Goal: Information Seeking & Learning: Compare options

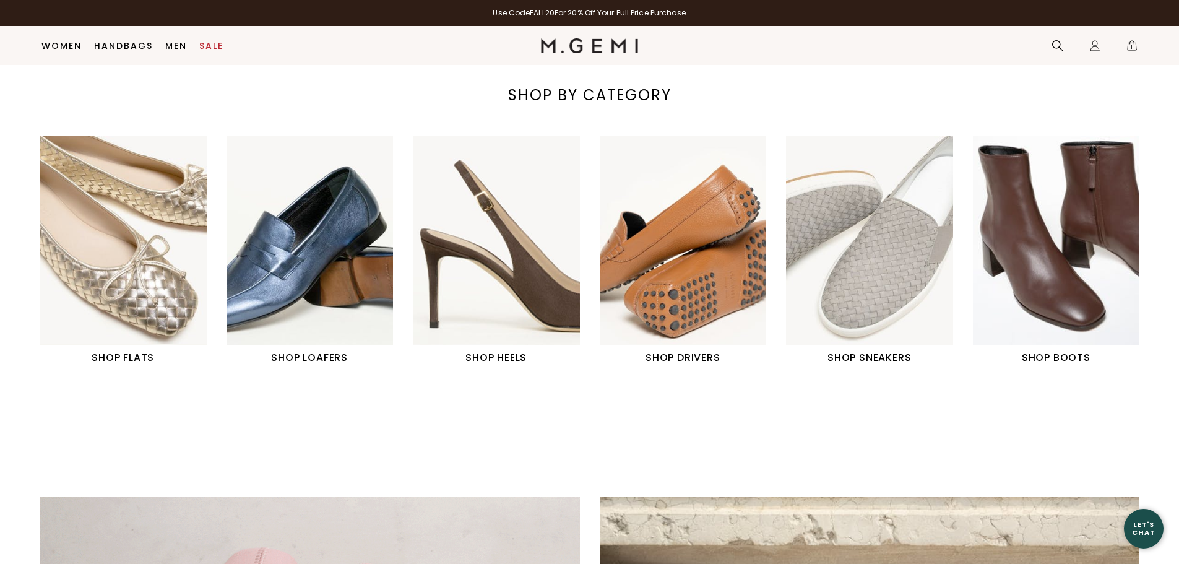
scroll to position [531, 0]
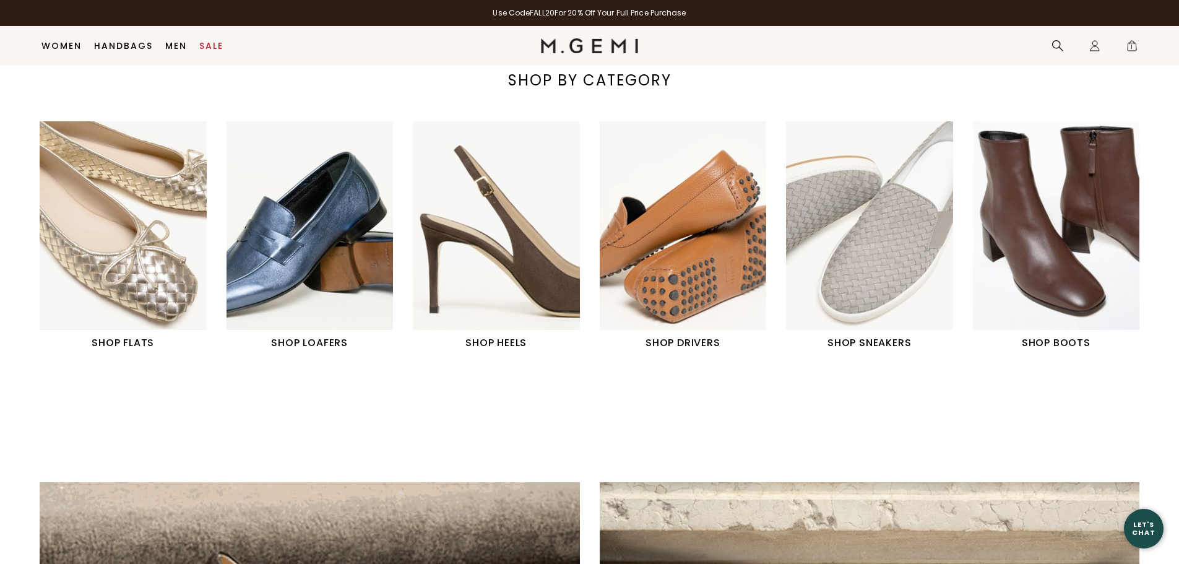
click at [715, 280] on img "4 / 6" at bounding box center [683, 225] width 167 height 209
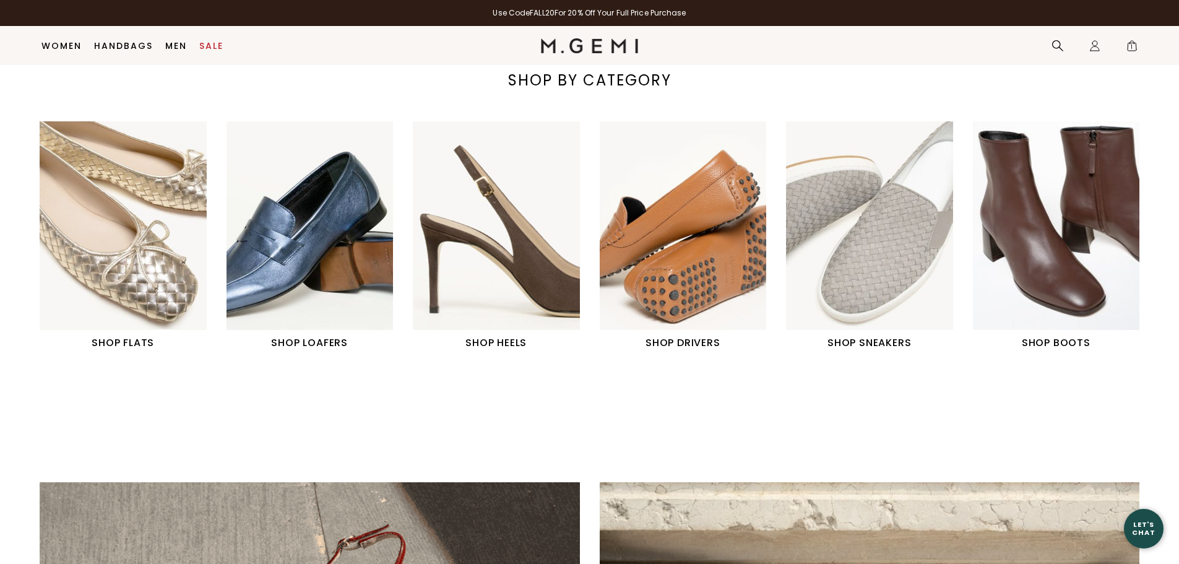
click at [144, 236] on img "1 / 6" at bounding box center [123, 225] width 167 height 209
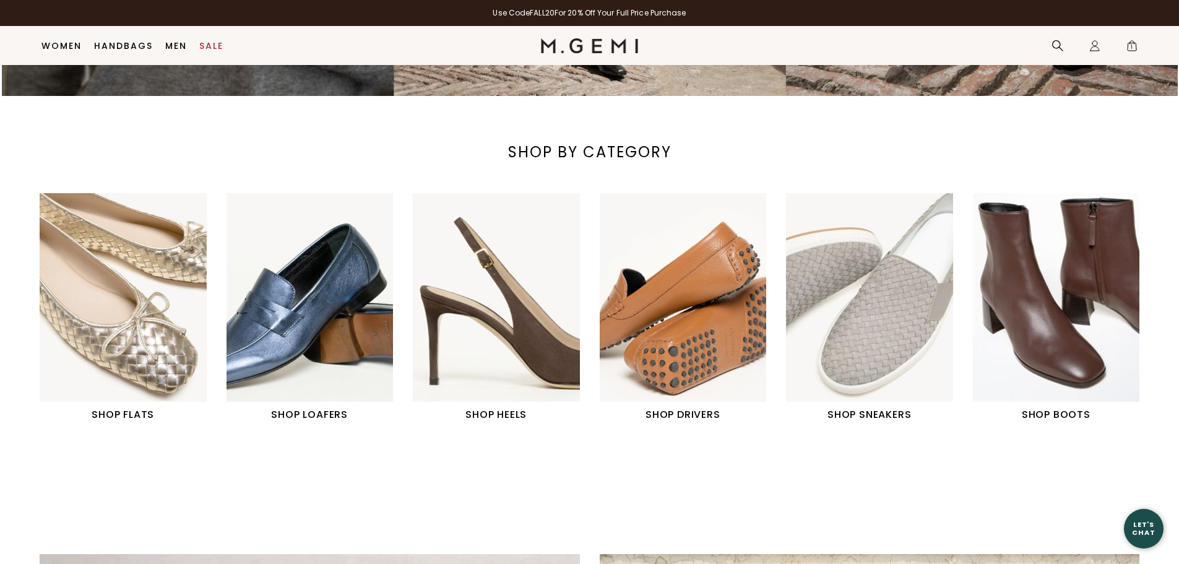
scroll to position [345, 0]
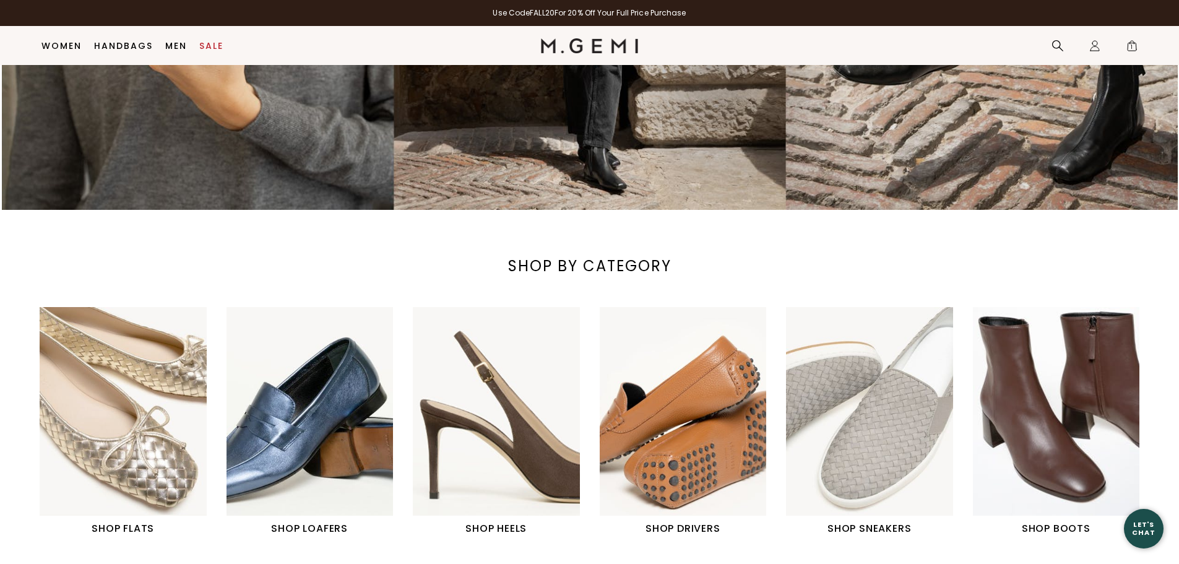
click at [509, 448] on img "3 / 6" at bounding box center [496, 411] width 167 height 209
click at [293, 418] on img "2 / 6" at bounding box center [310, 411] width 167 height 209
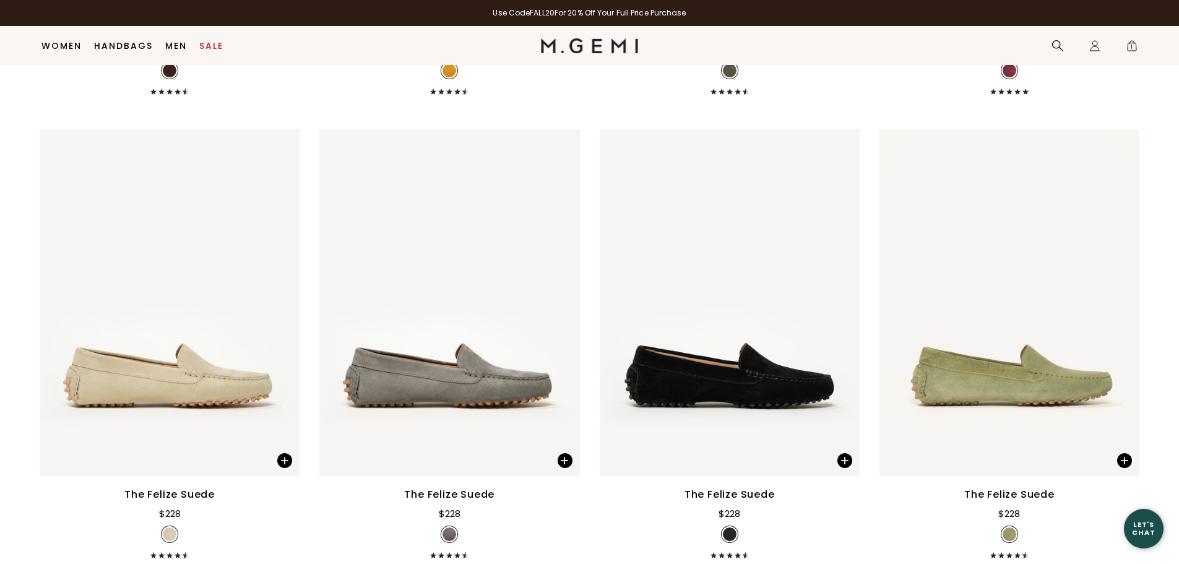
scroll to position [593, 0]
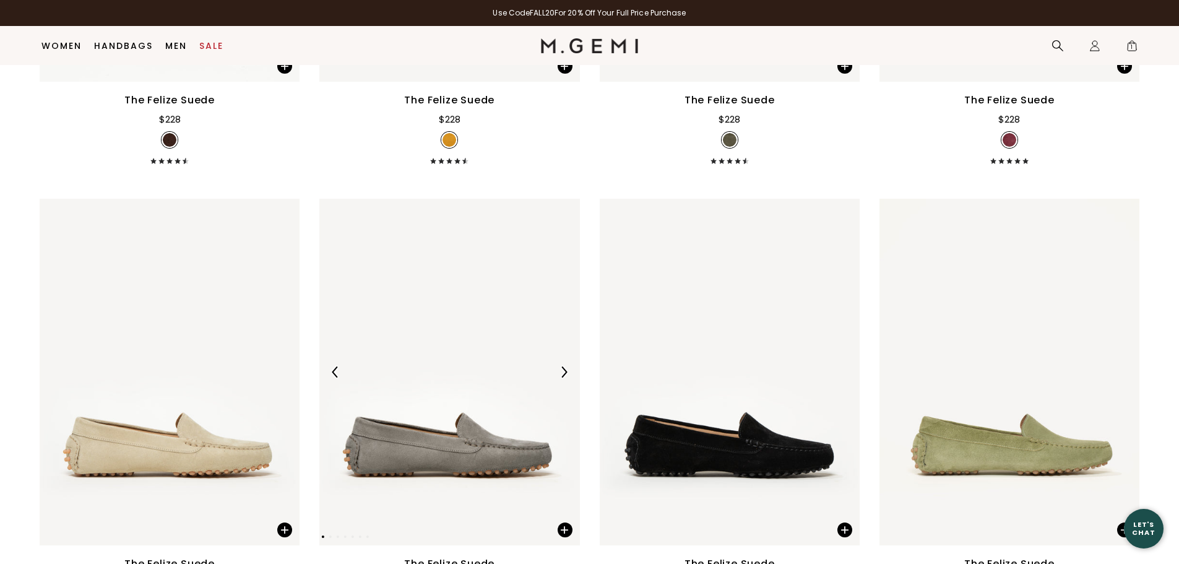
click at [567, 366] on img at bounding box center [563, 371] width 11 height 11
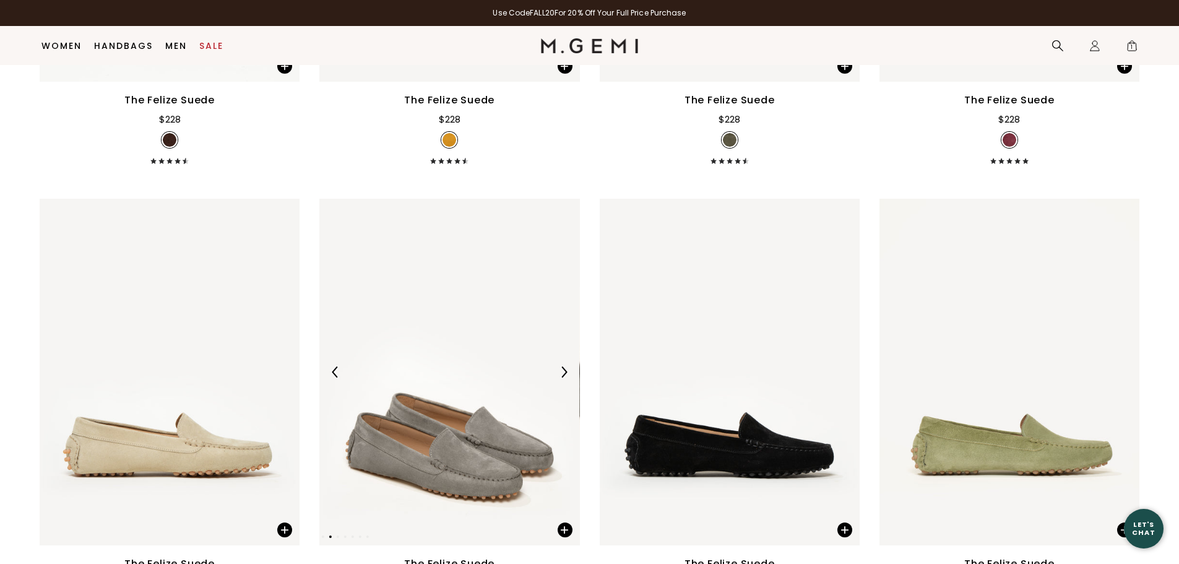
click at [567, 366] on img at bounding box center [563, 371] width 11 height 11
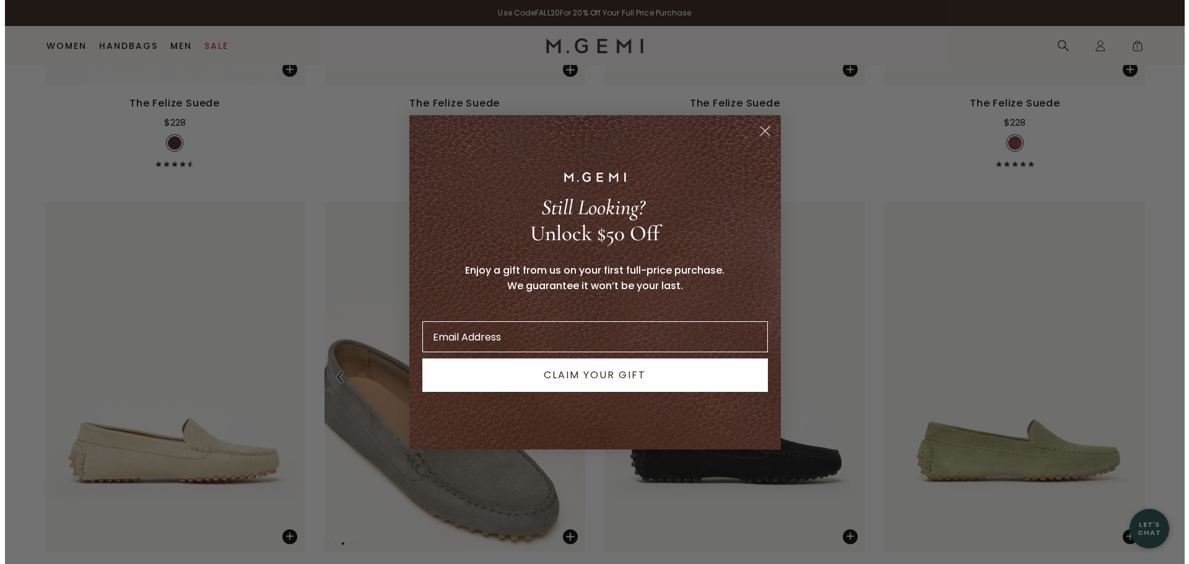
scroll to position [596, 0]
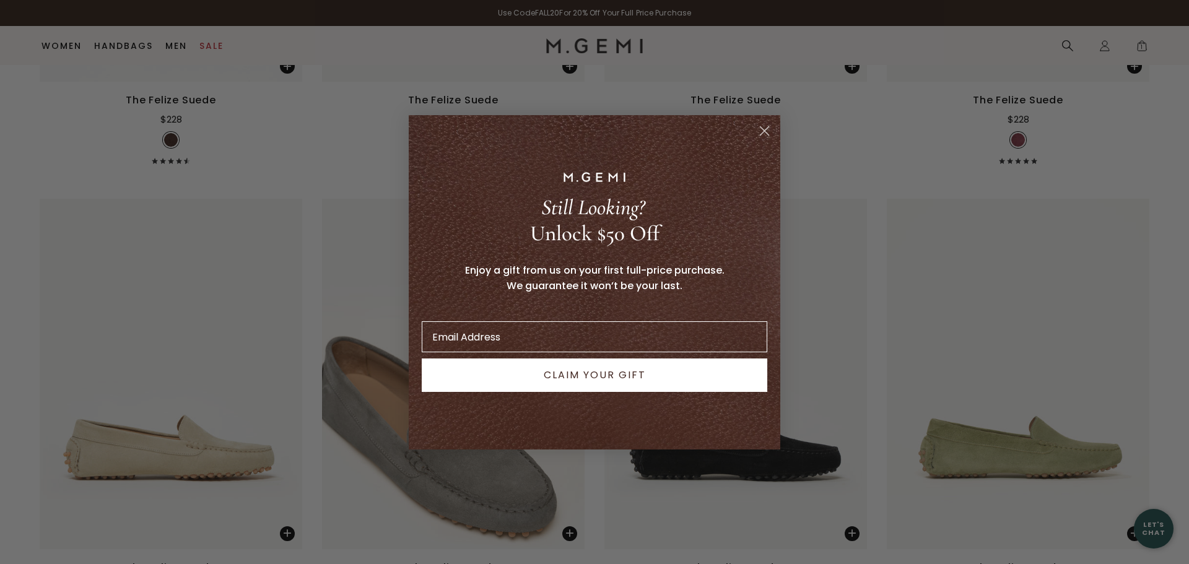
click at [763, 129] on circle "Close dialog" at bounding box center [764, 130] width 20 height 20
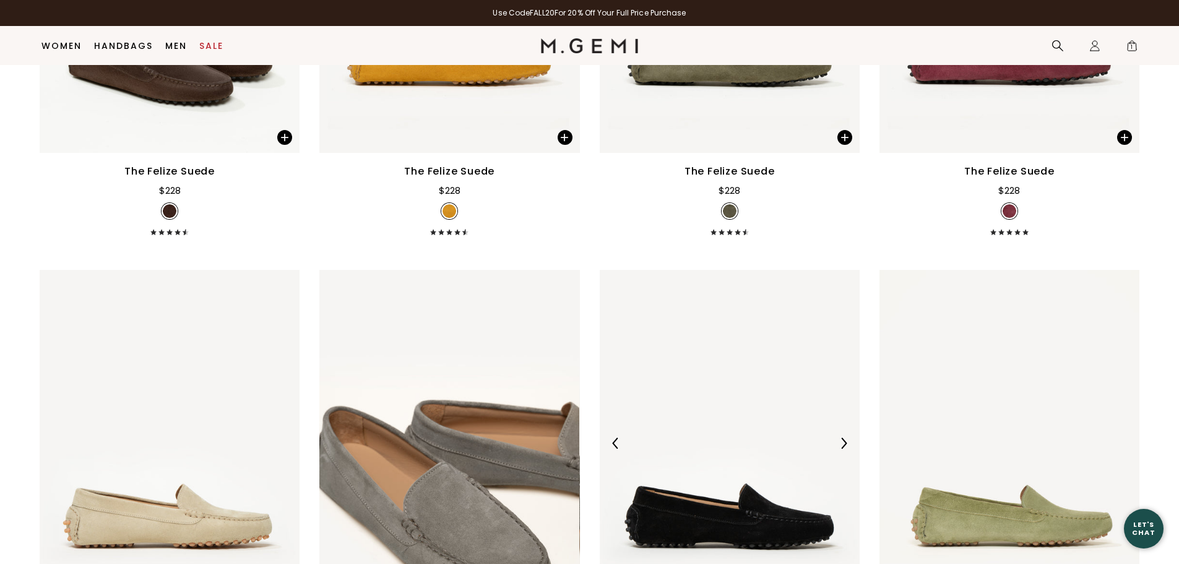
scroll to position [619, 0]
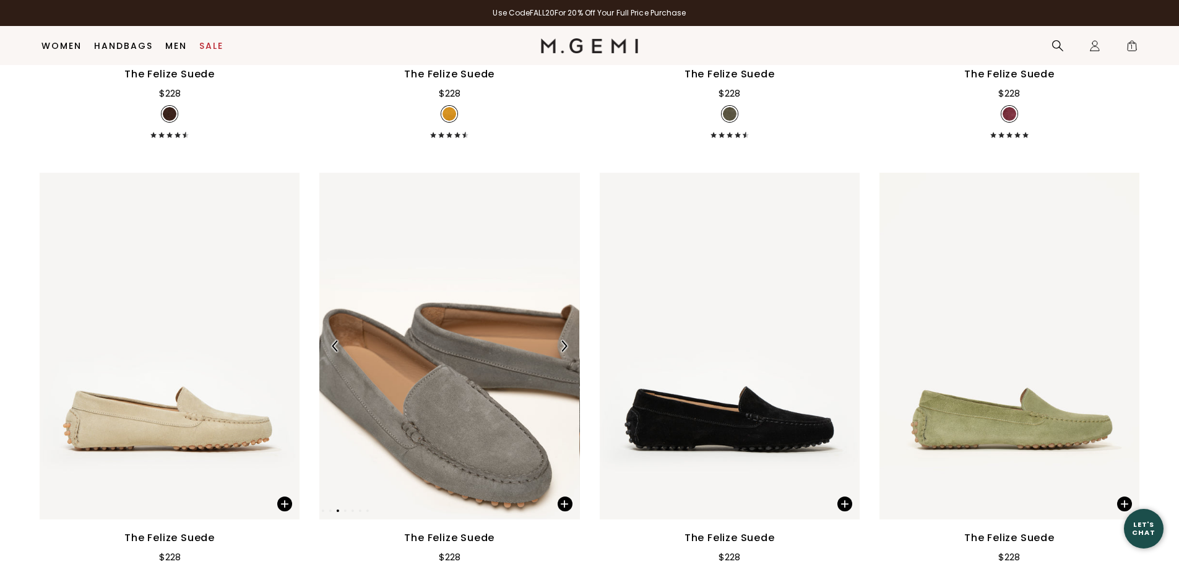
click at [458, 307] on img at bounding box center [449, 346] width 260 height 347
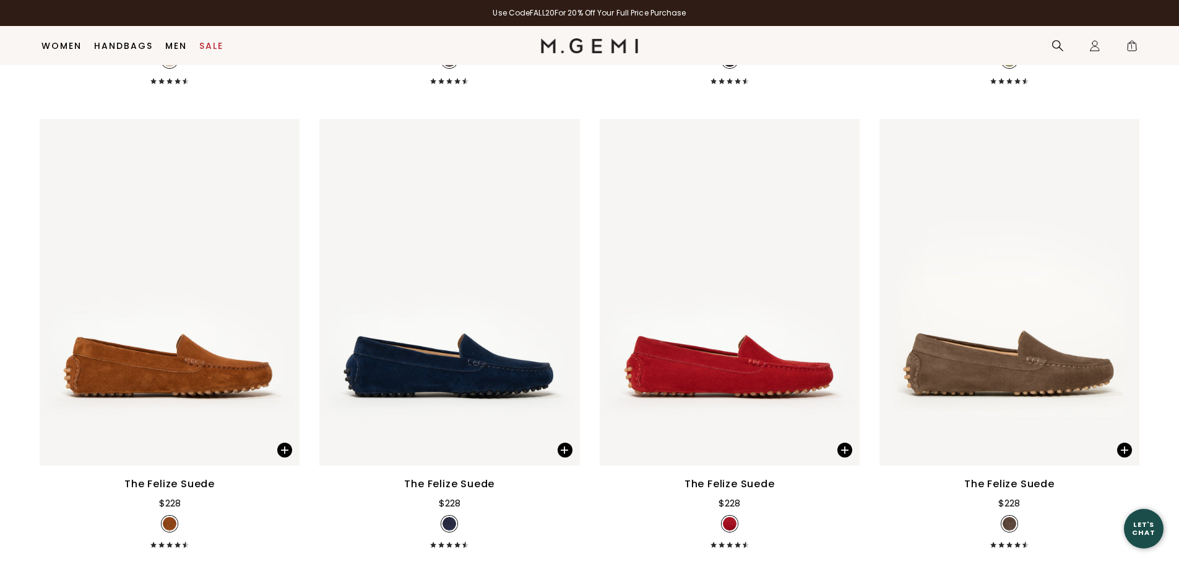
scroll to position [1150, 0]
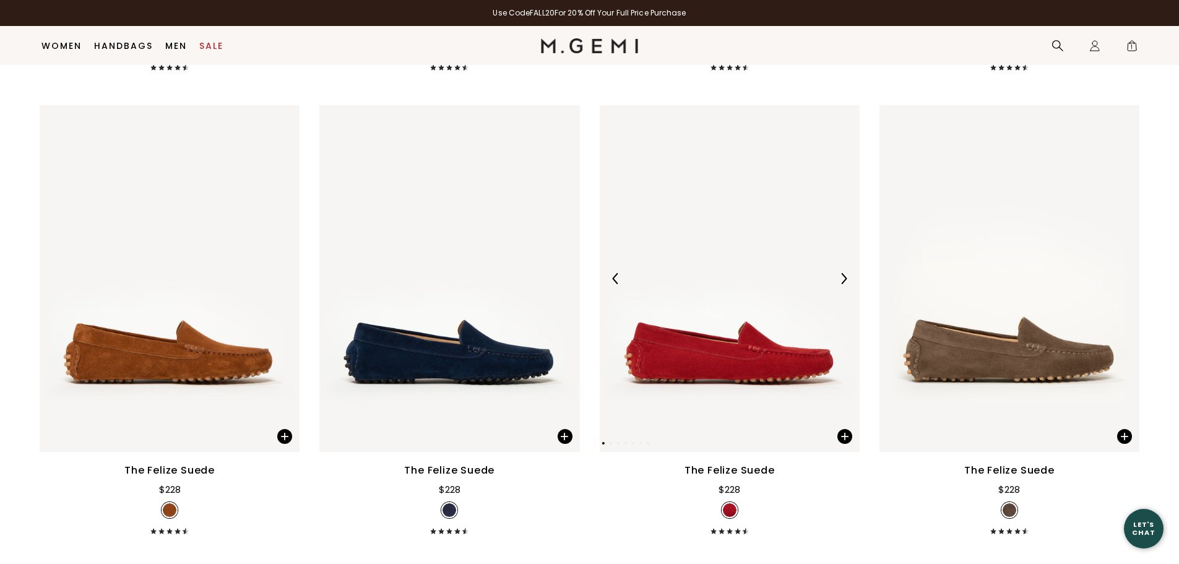
click at [846, 273] on img at bounding box center [843, 278] width 11 height 11
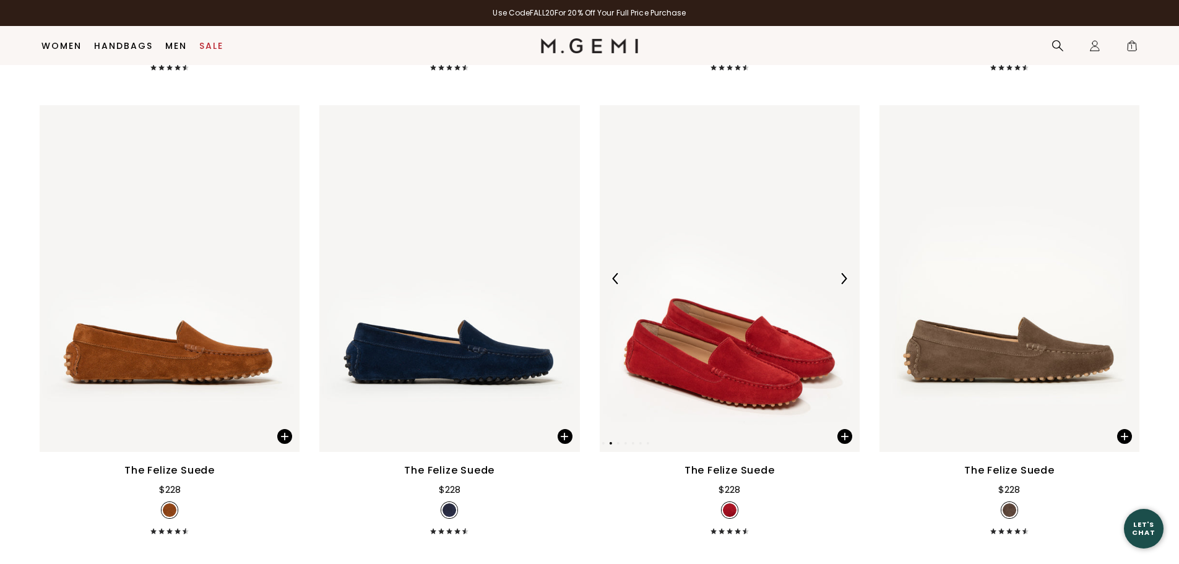
click at [846, 273] on img at bounding box center [843, 278] width 11 height 11
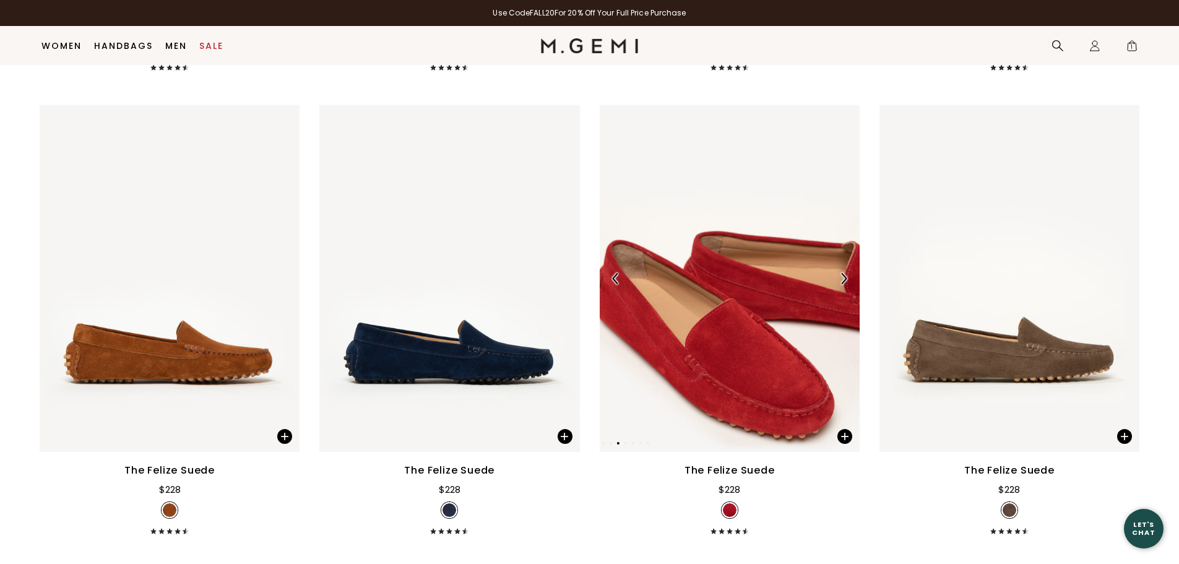
click at [847, 273] on img at bounding box center [843, 278] width 11 height 11
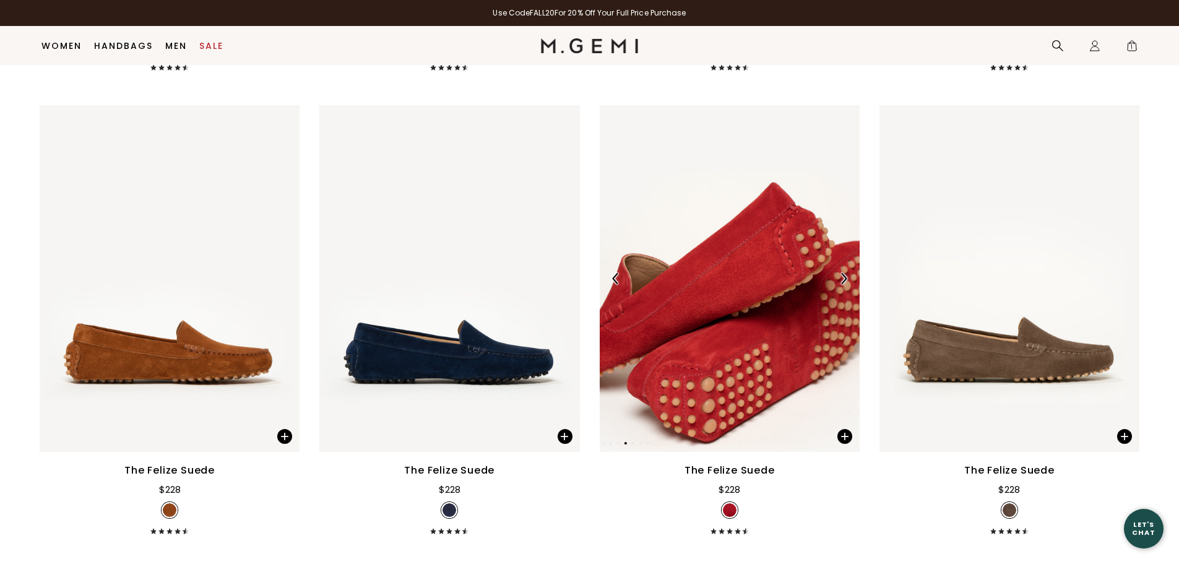
click at [847, 273] on img at bounding box center [843, 278] width 11 height 11
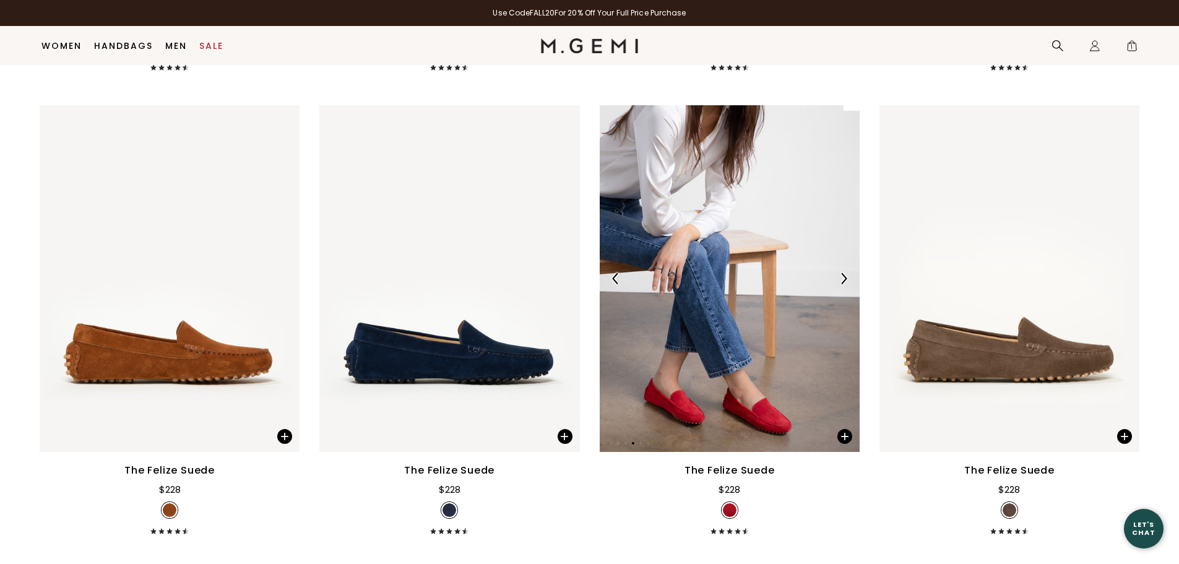
drag, startPoint x: 713, startPoint y: 205, endPoint x: 630, endPoint y: 191, distance: 84.2
click at [630, 269] on div at bounding box center [730, 279] width 260 height 20
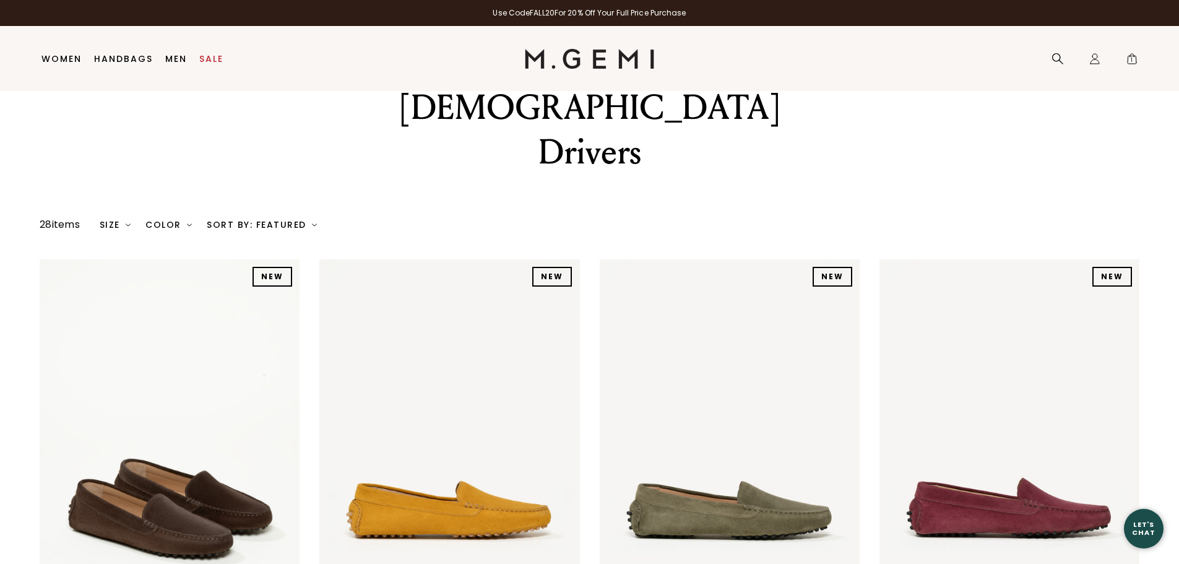
scroll to position [0, 0]
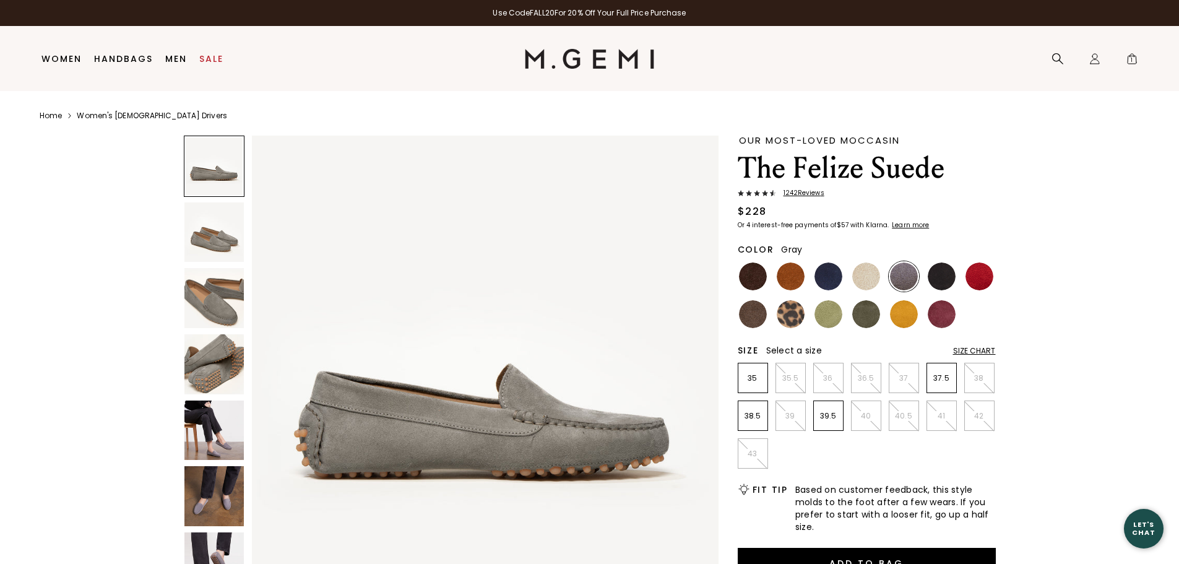
click at [219, 437] on img at bounding box center [214, 431] width 60 height 60
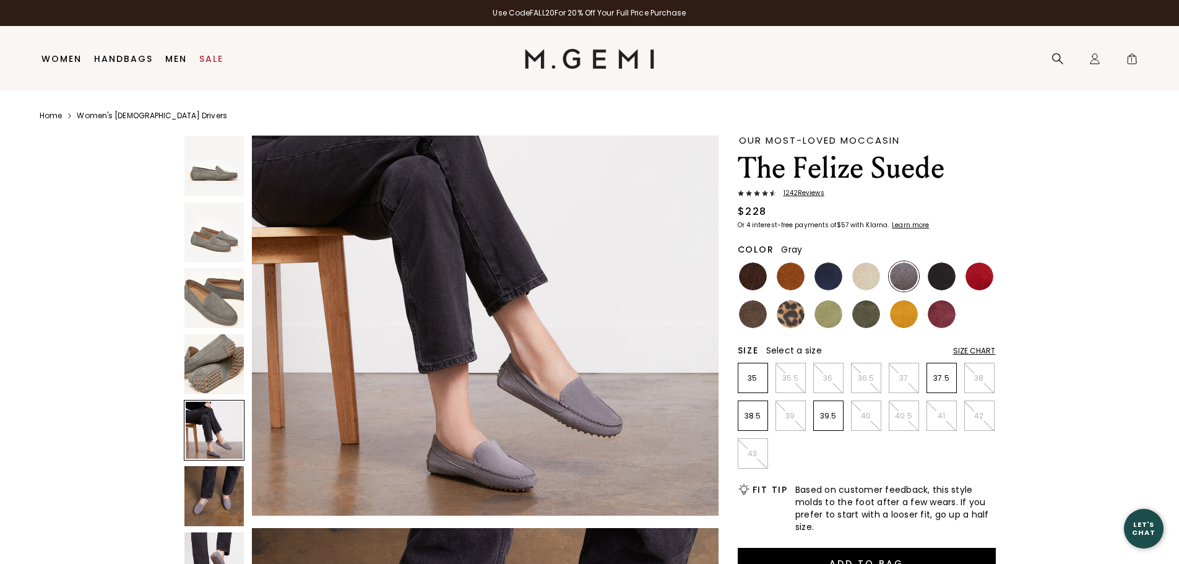
scroll to position [2002, 0]
click at [209, 487] on img at bounding box center [214, 496] width 60 height 60
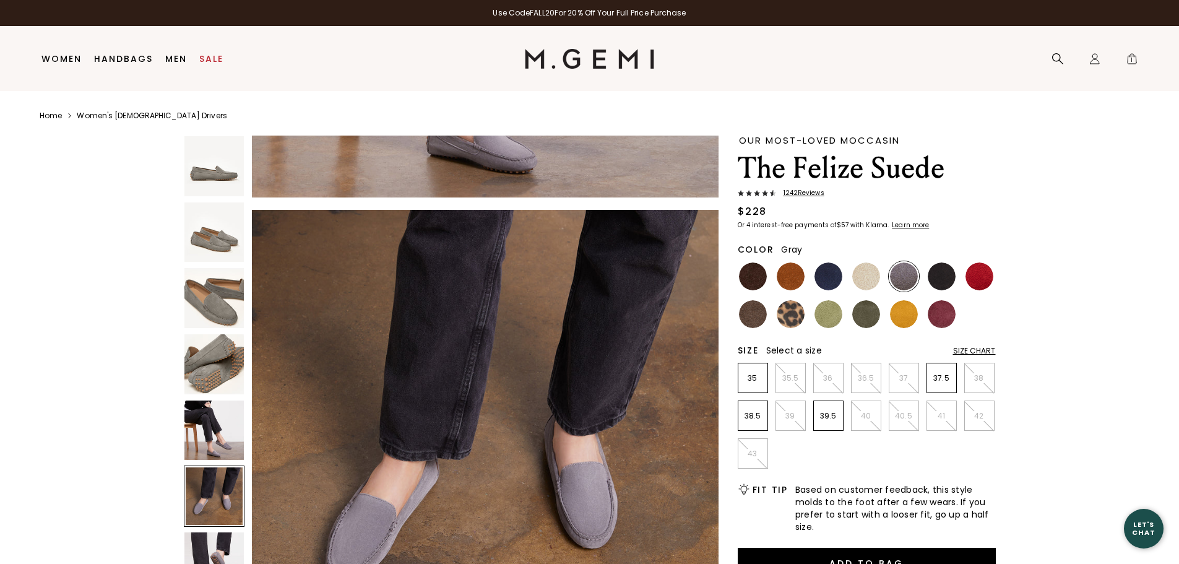
scroll to position [2347, 0]
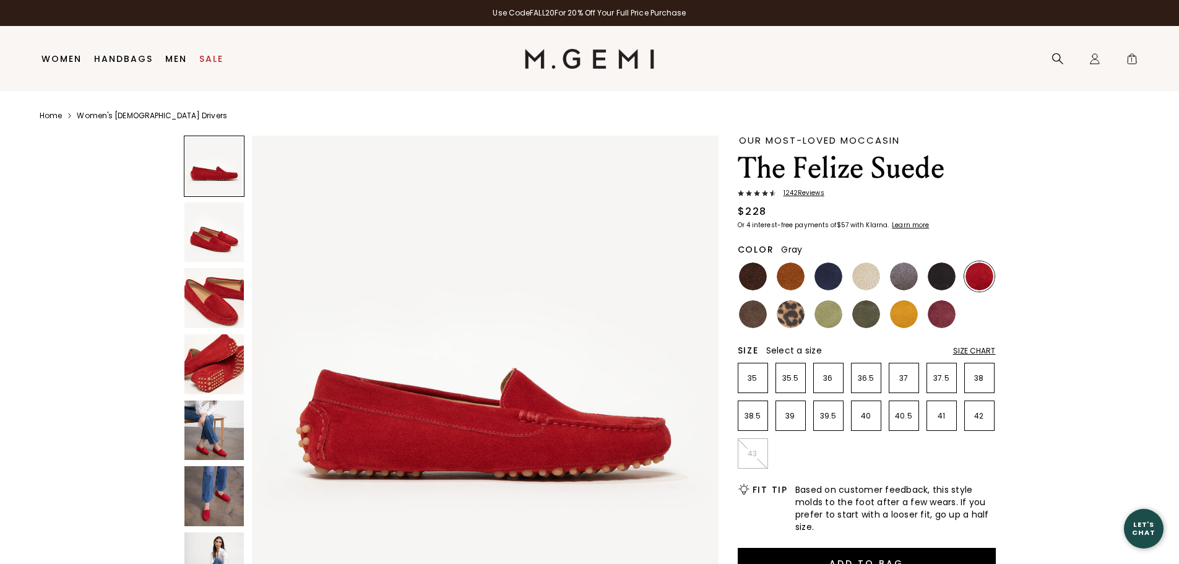
click at [910, 272] on img at bounding box center [904, 276] width 28 height 28
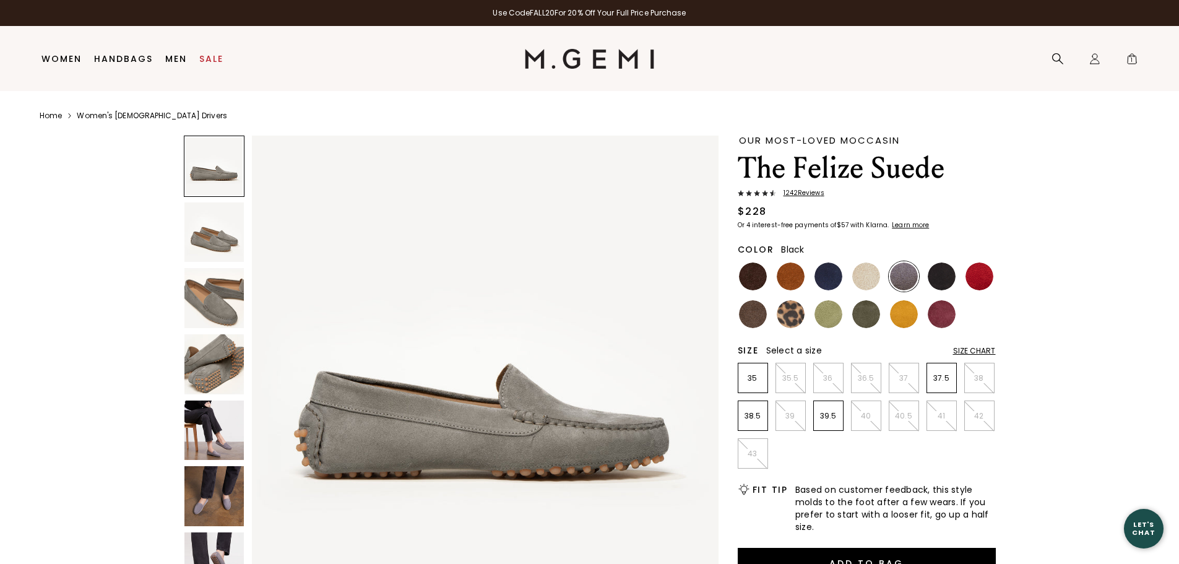
click at [943, 278] on img at bounding box center [942, 276] width 28 height 28
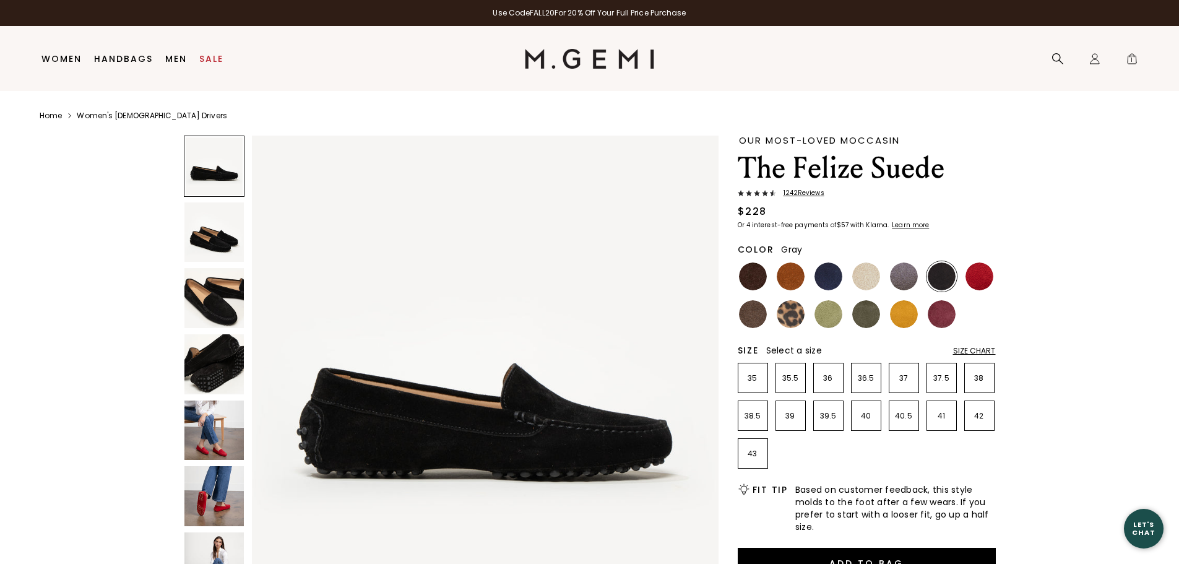
click at [899, 275] on img at bounding box center [904, 276] width 28 height 28
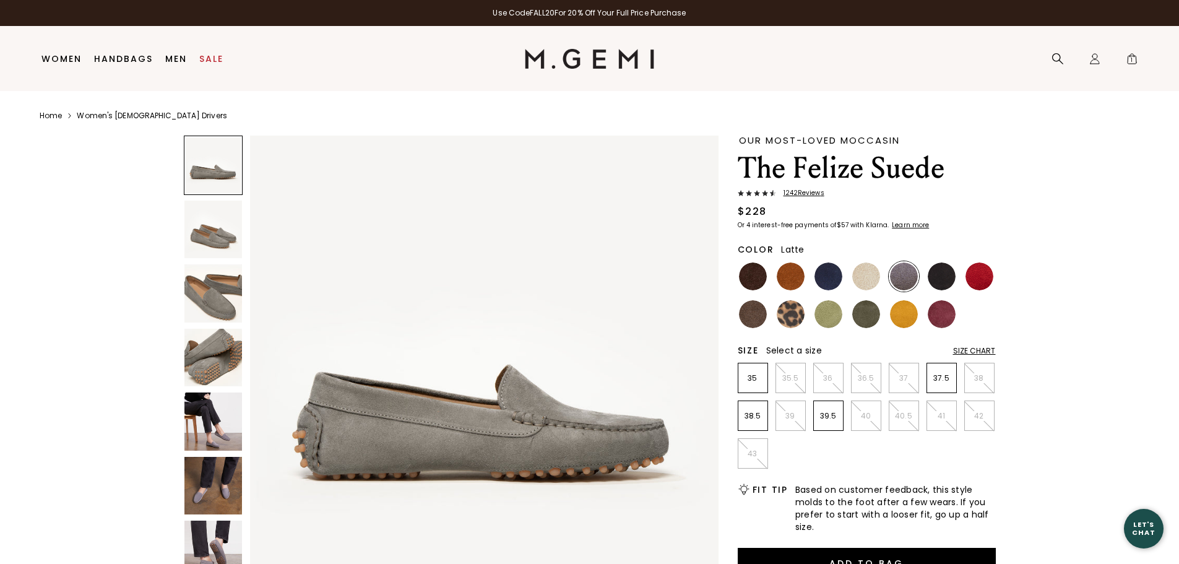
click at [862, 277] on img at bounding box center [866, 276] width 28 height 28
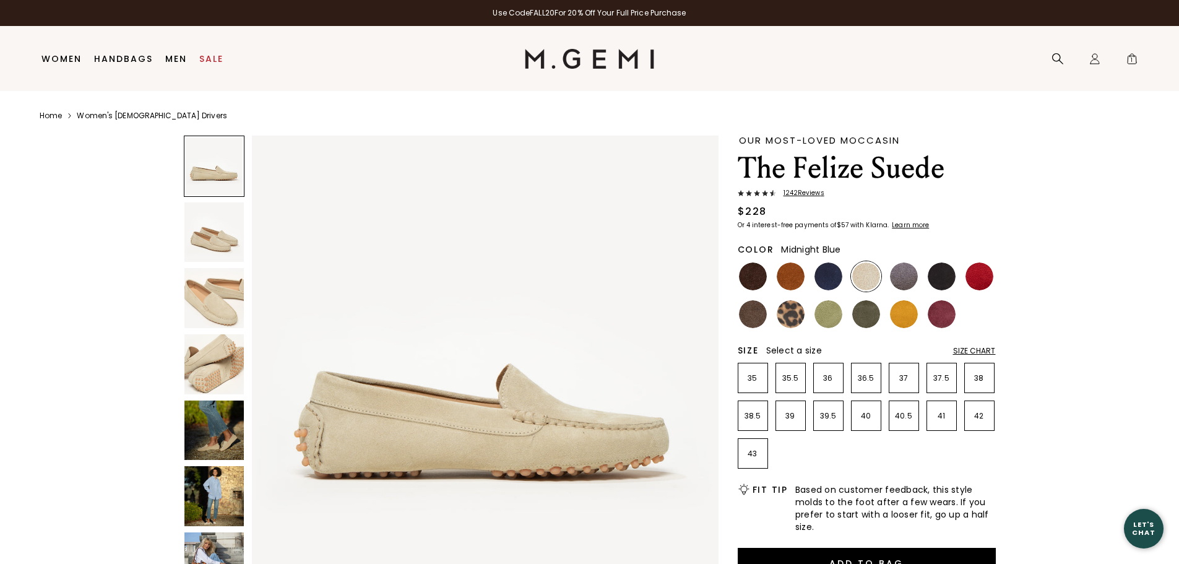
click at [832, 276] on img at bounding box center [829, 276] width 28 height 28
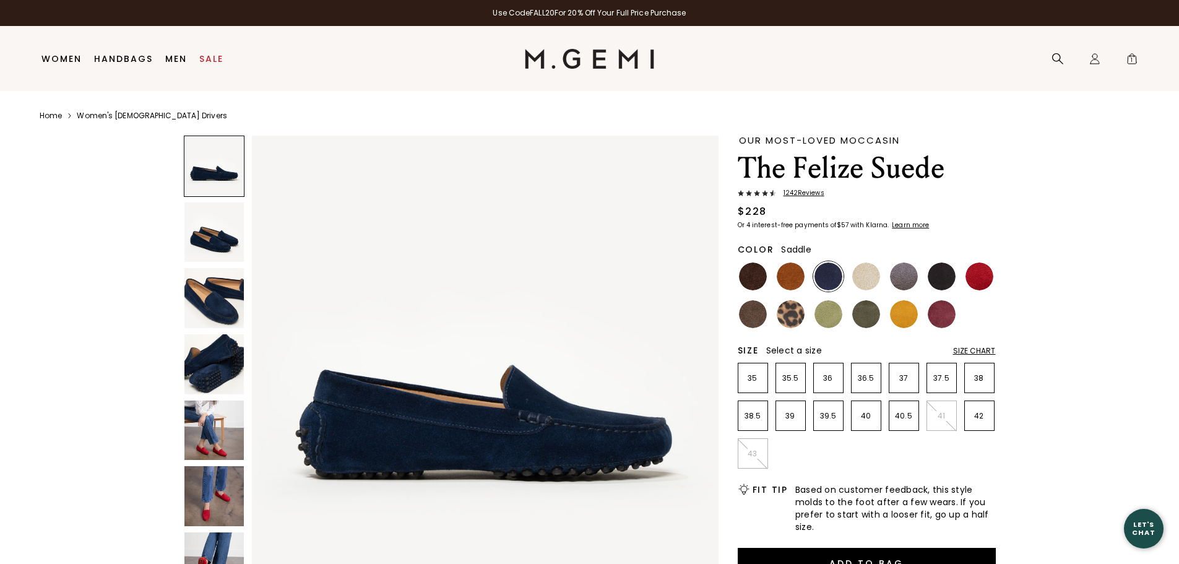
click at [795, 281] on img at bounding box center [791, 276] width 28 height 28
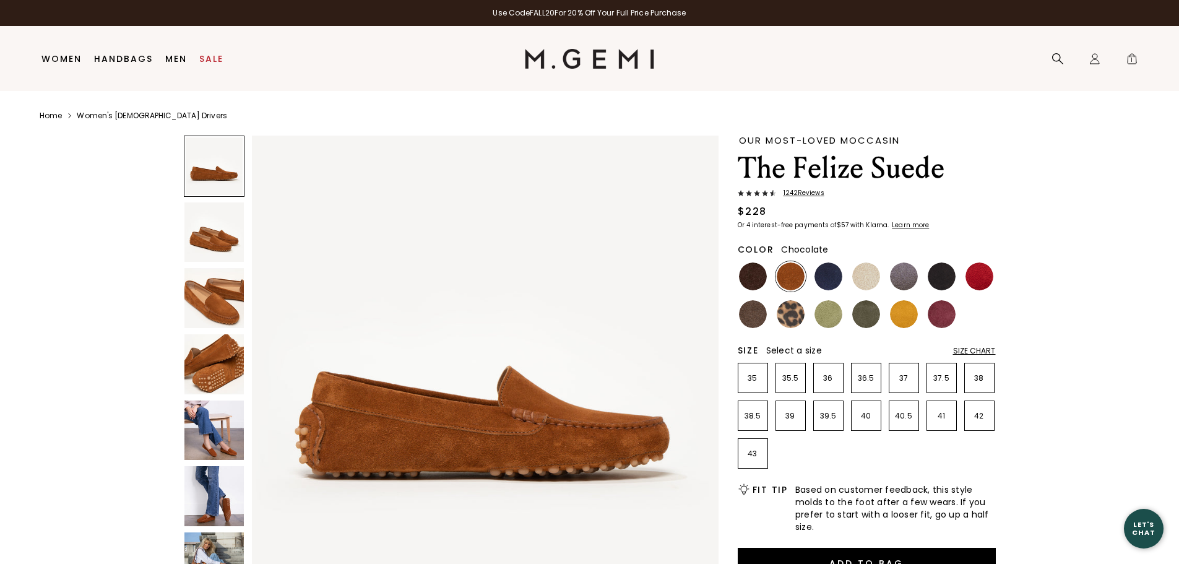
click at [762, 279] on img at bounding box center [753, 276] width 28 height 28
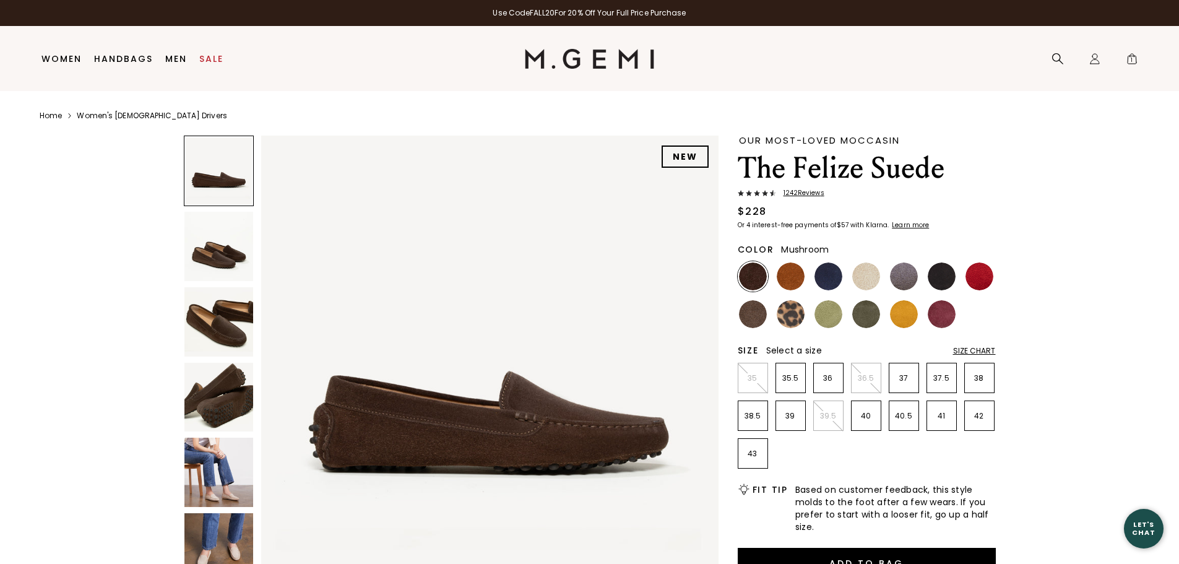
click at [758, 314] on img at bounding box center [753, 314] width 28 height 28
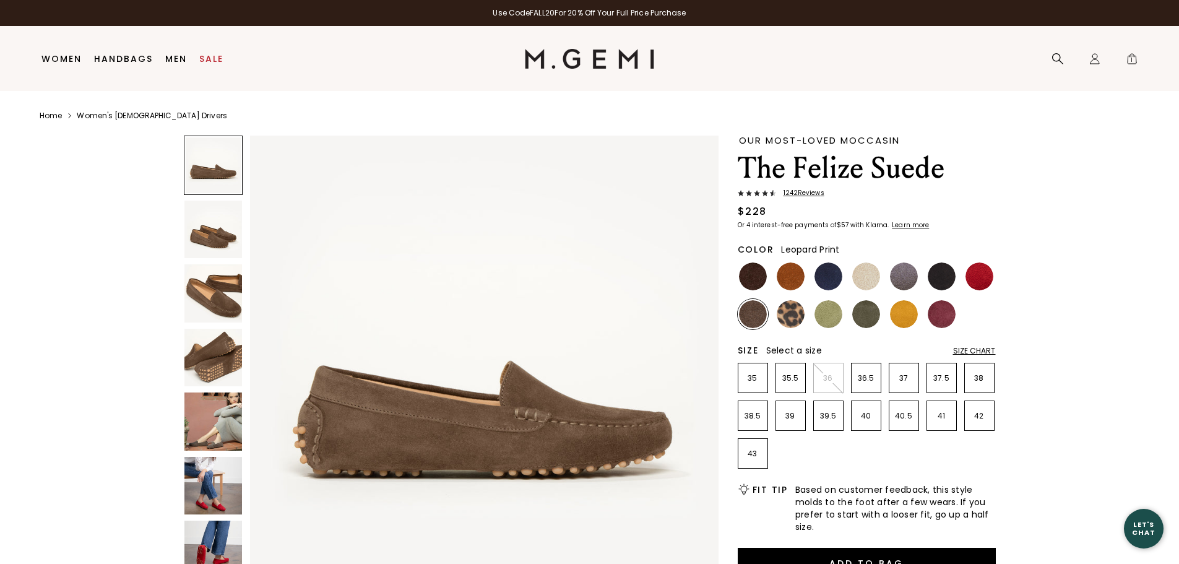
click at [789, 310] on img at bounding box center [791, 314] width 28 height 28
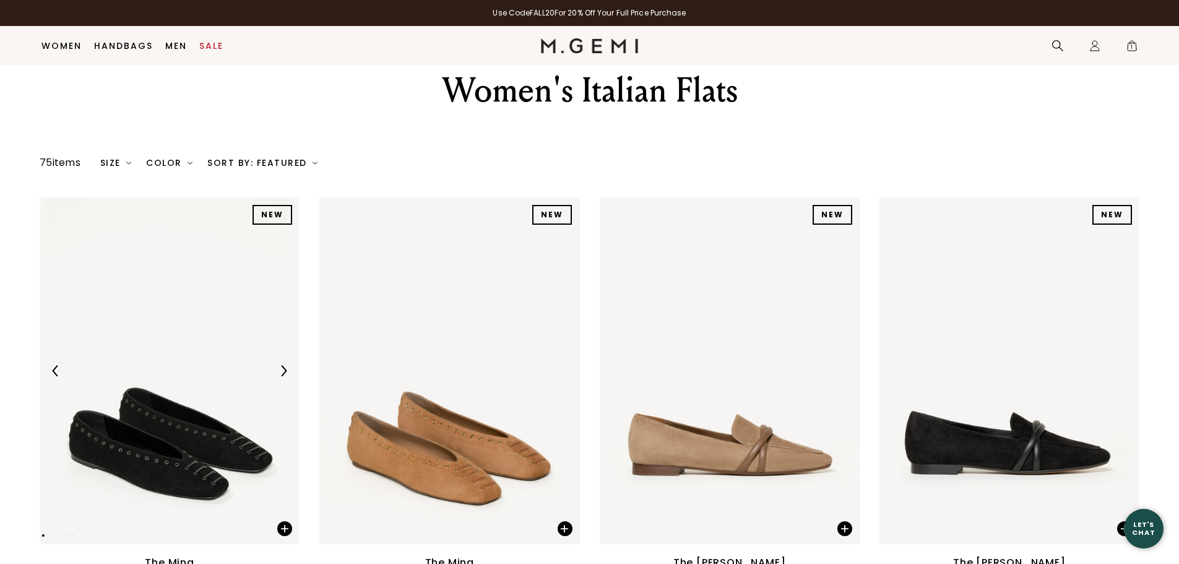
scroll to position [36, 0]
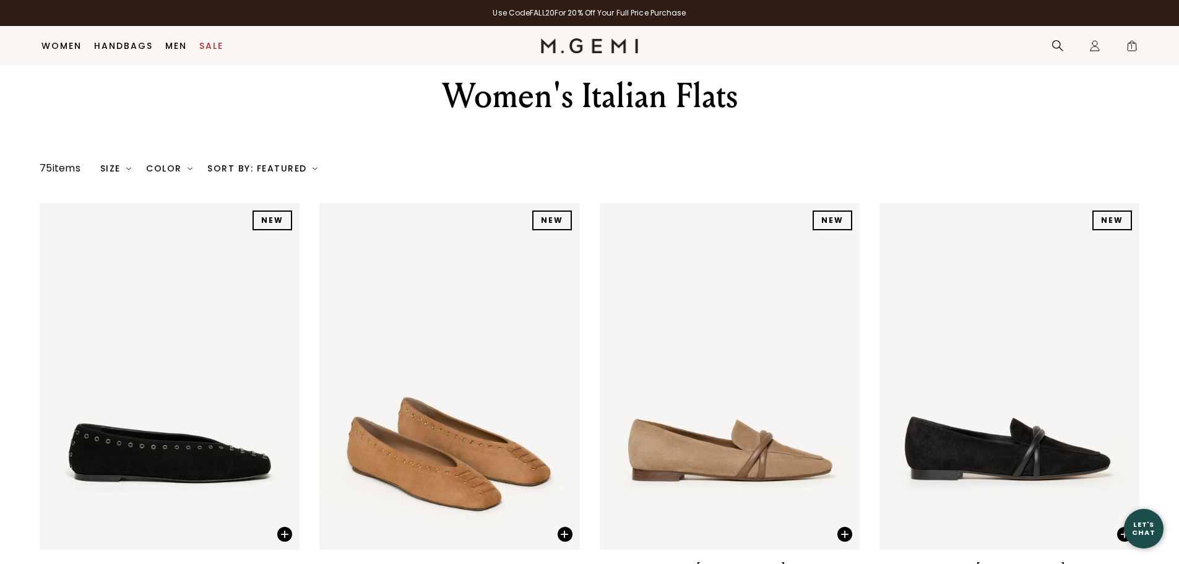
click at [128, 168] on div "Size" at bounding box center [116, 168] width 32 height 10
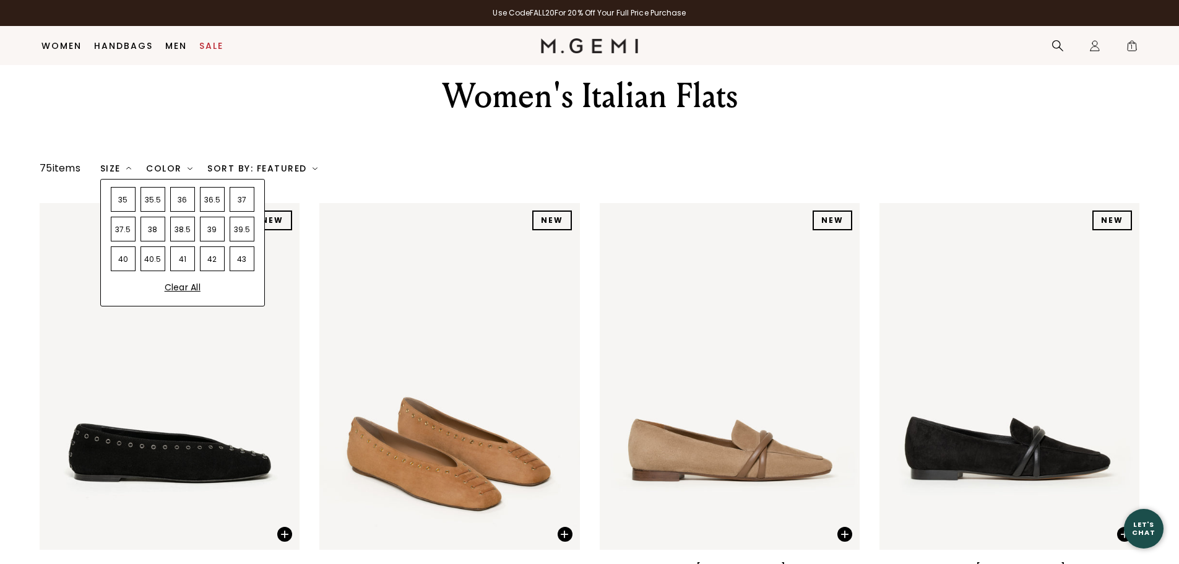
click at [154, 227] on div "38" at bounding box center [153, 229] width 25 height 25
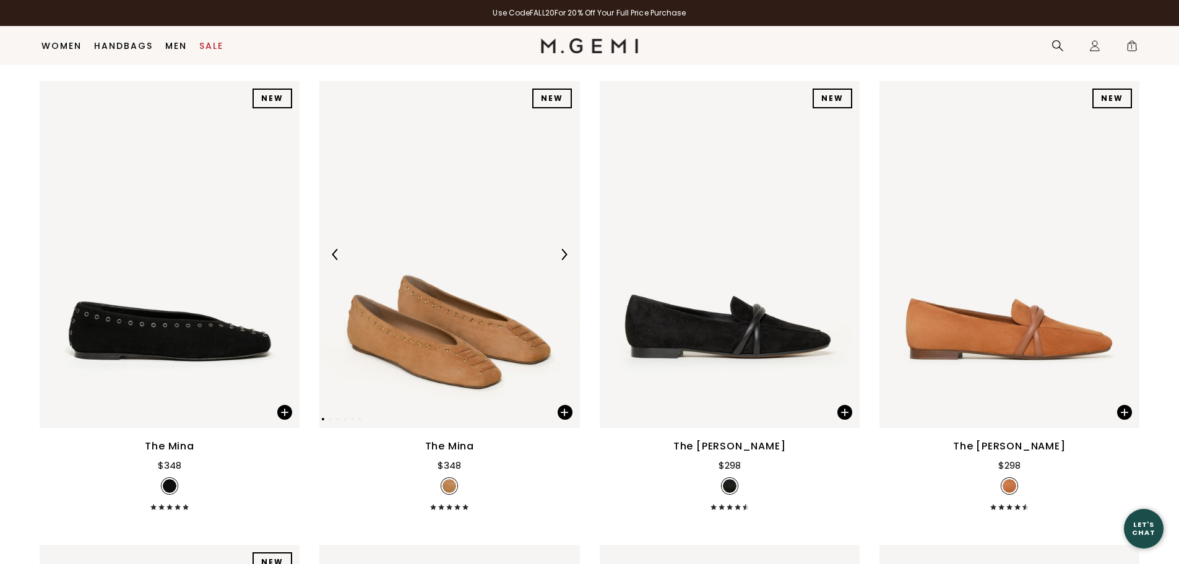
scroll to position [222, 0]
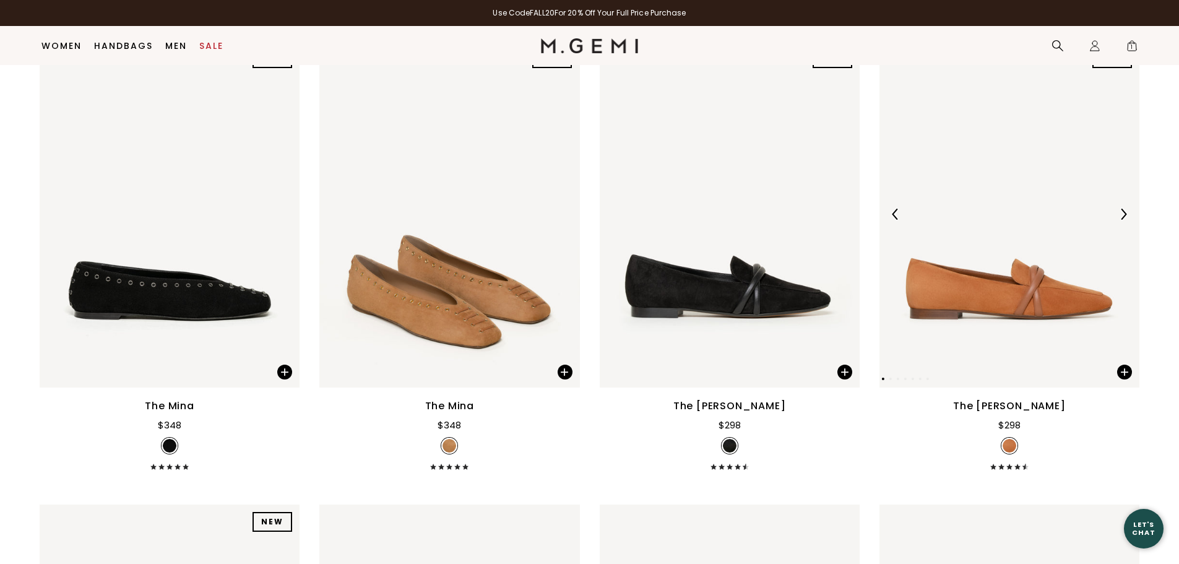
click at [1126, 215] on img at bounding box center [1123, 214] width 11 height 11
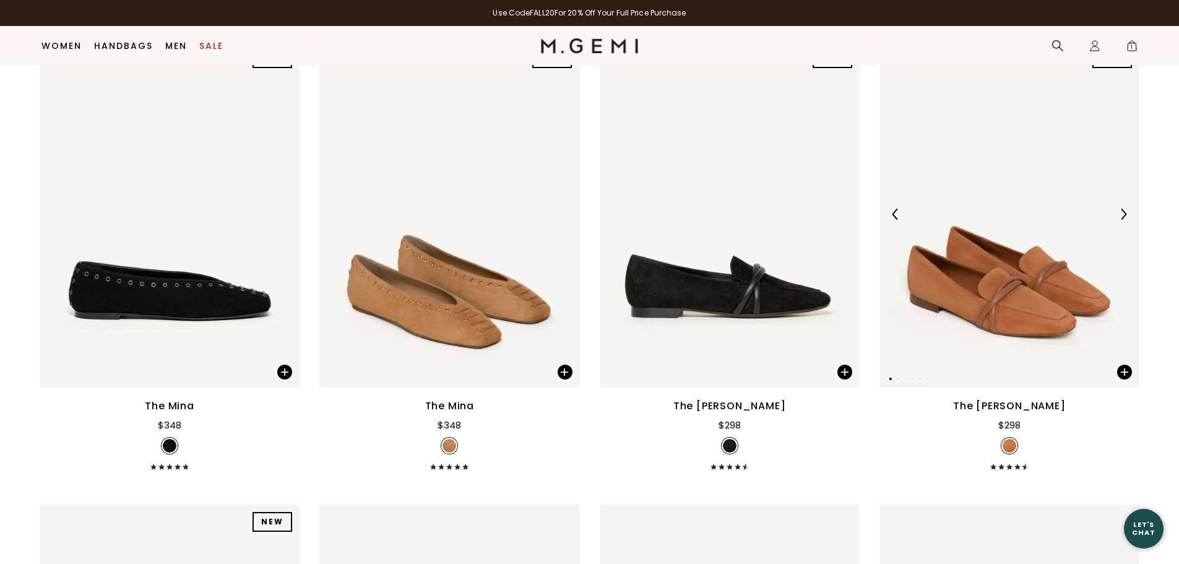
click at [1126, 215] on img at bounding box center [1123, 214] width 11 height 11
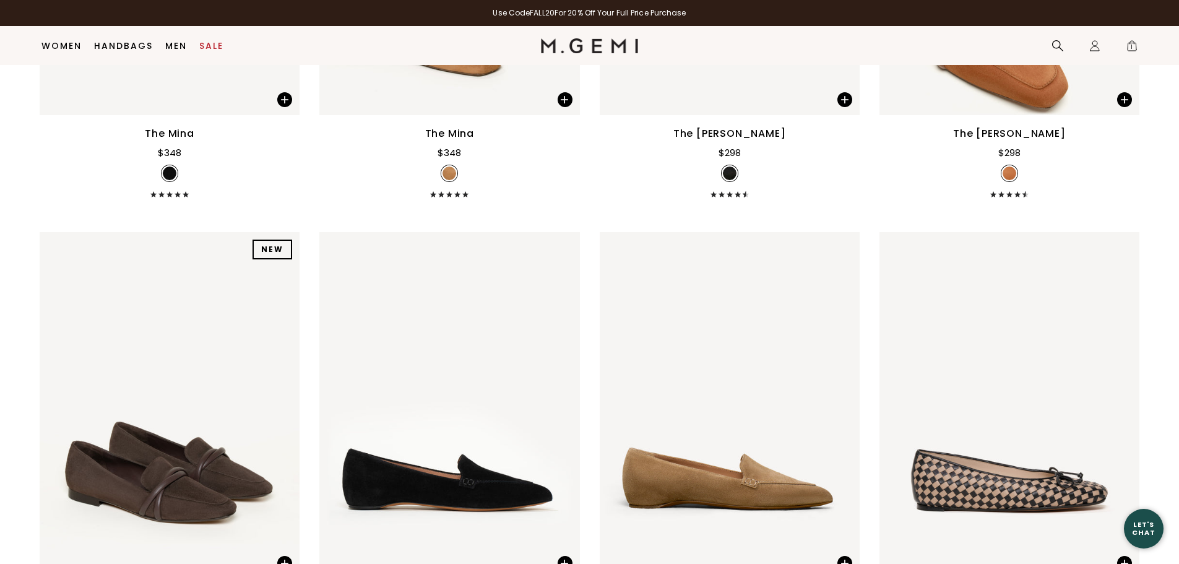
scroll to position [655, 0]
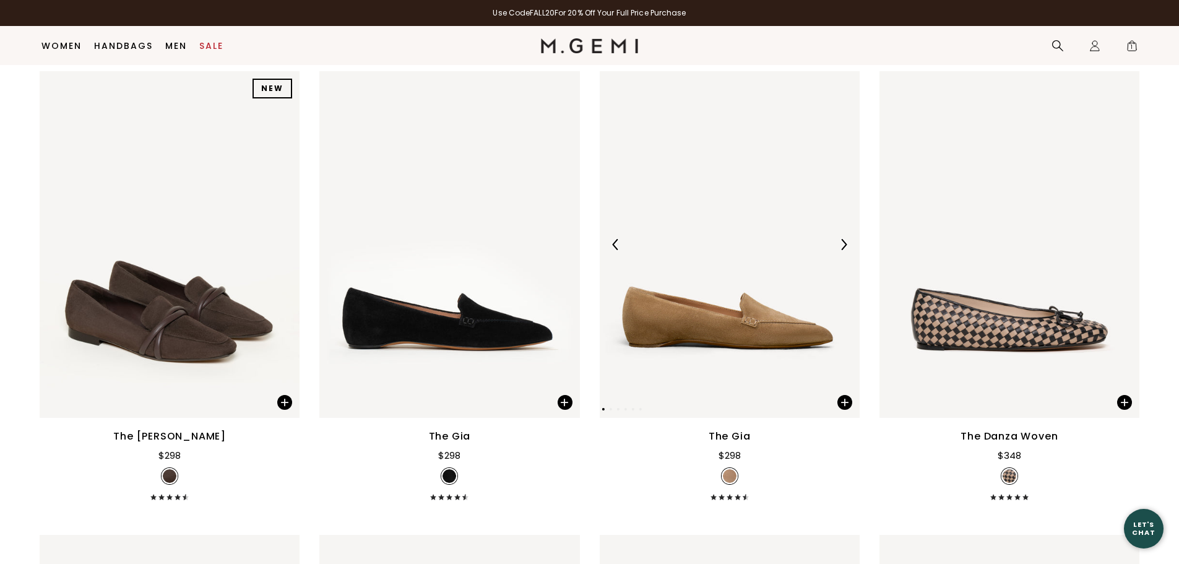
click at [845, 244] on img at bounding box center [843, 244] width 11 height 11
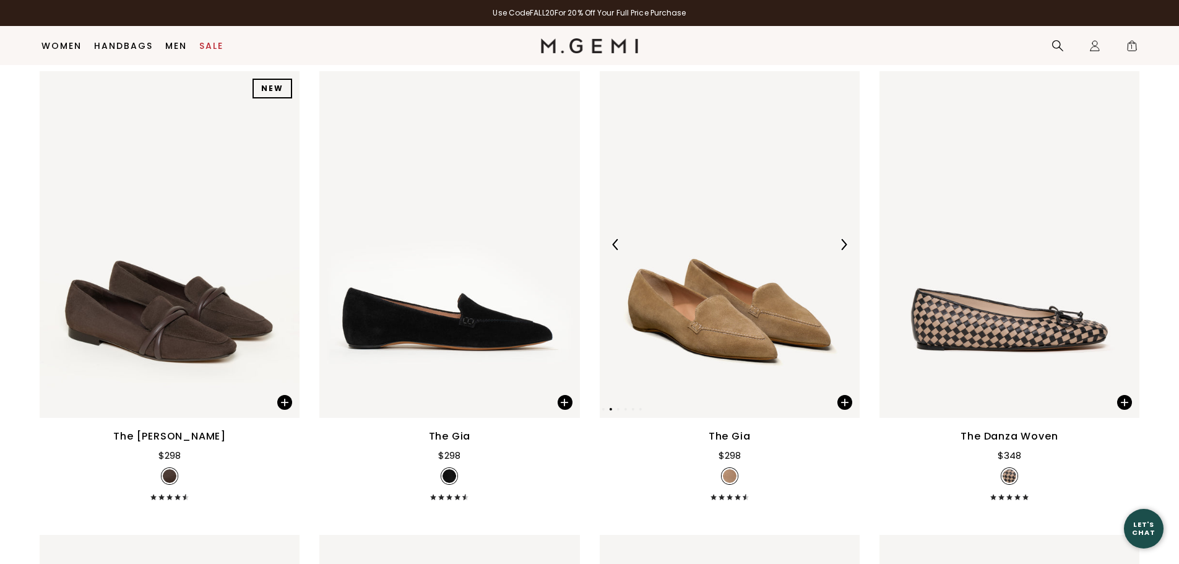
click at [845, 244] on img at bounding box center [843, 244] width 11 height 11
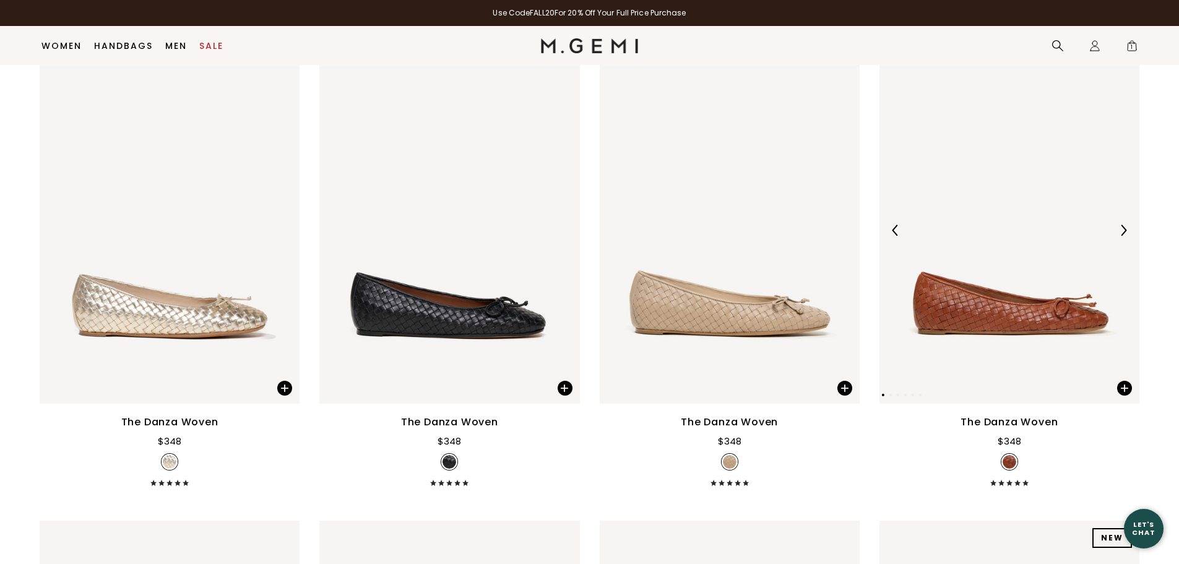
scroll to position [1522, 0]
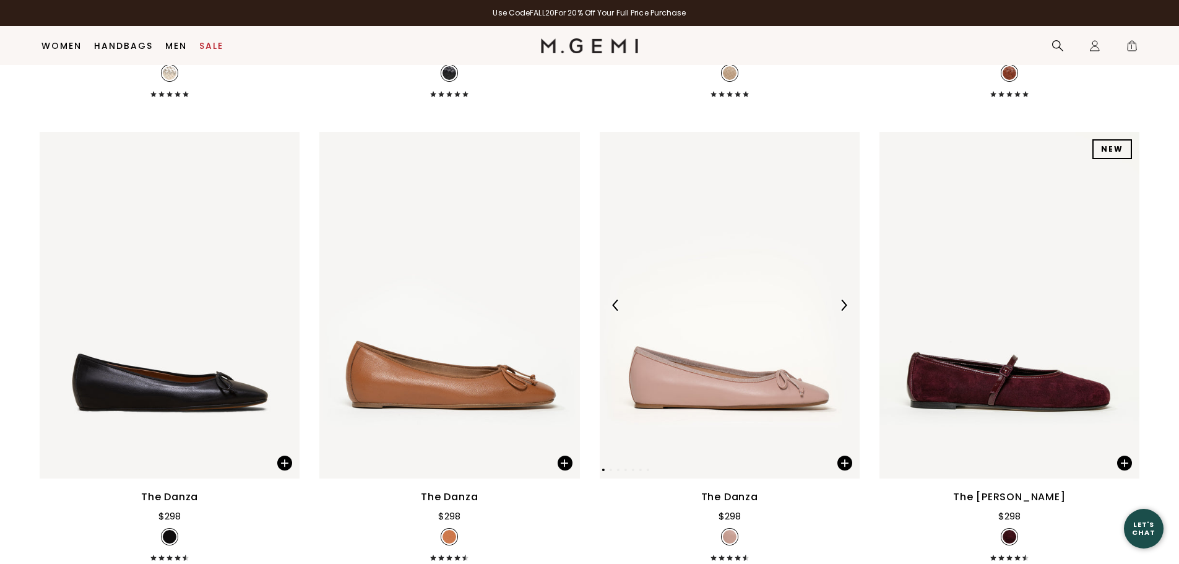
click at [845, 306] on img at bounding box center [843, 305] width 11 height 11
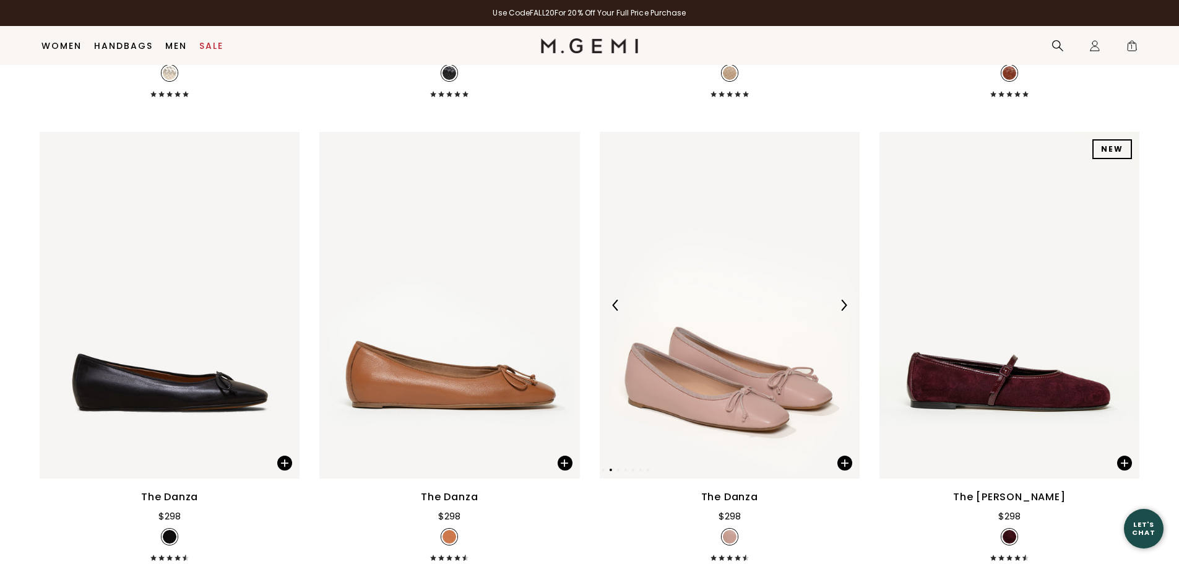
click at [845, 306] on img at bounding box center [843, 305] width 11 height 11
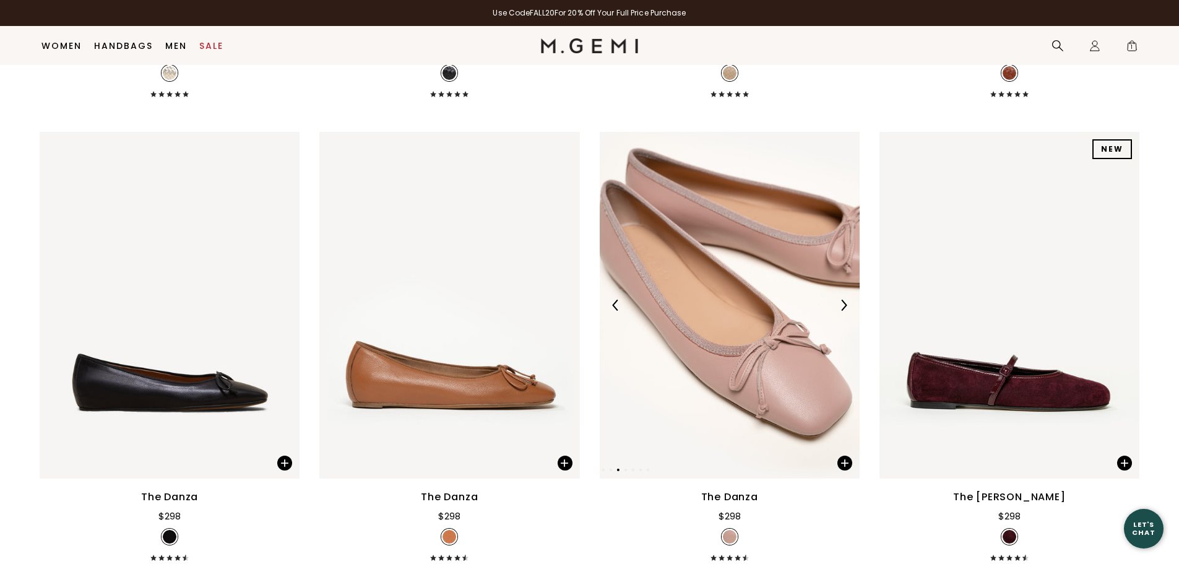
click at [845, 306] on img at bounding box center [843, 305] width 11 height 11
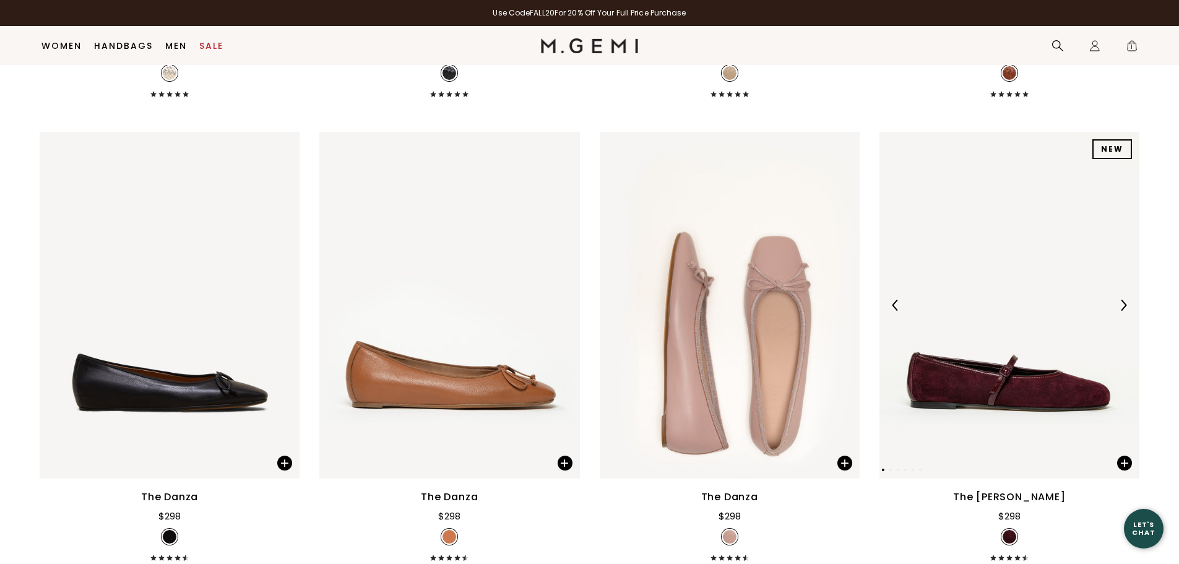
click at [1122, 305] on img at bounding box center [1123, 305] width 11 height 11
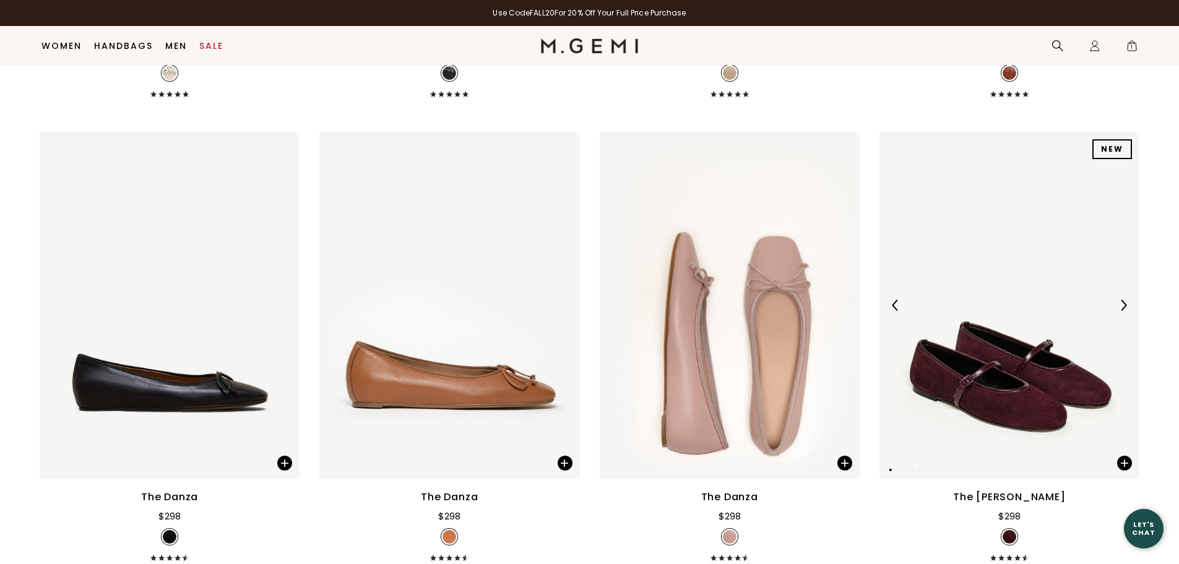
click at [1122, 305] on img at bounding box center [1123, 305] width 11 height 11
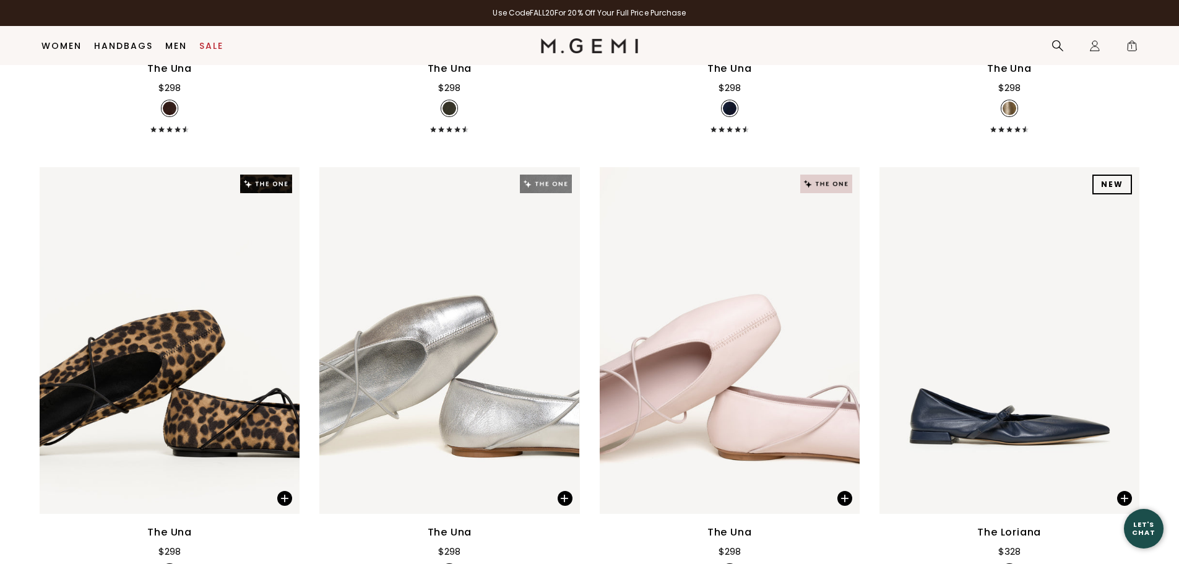
scroll to position [3812, 0]
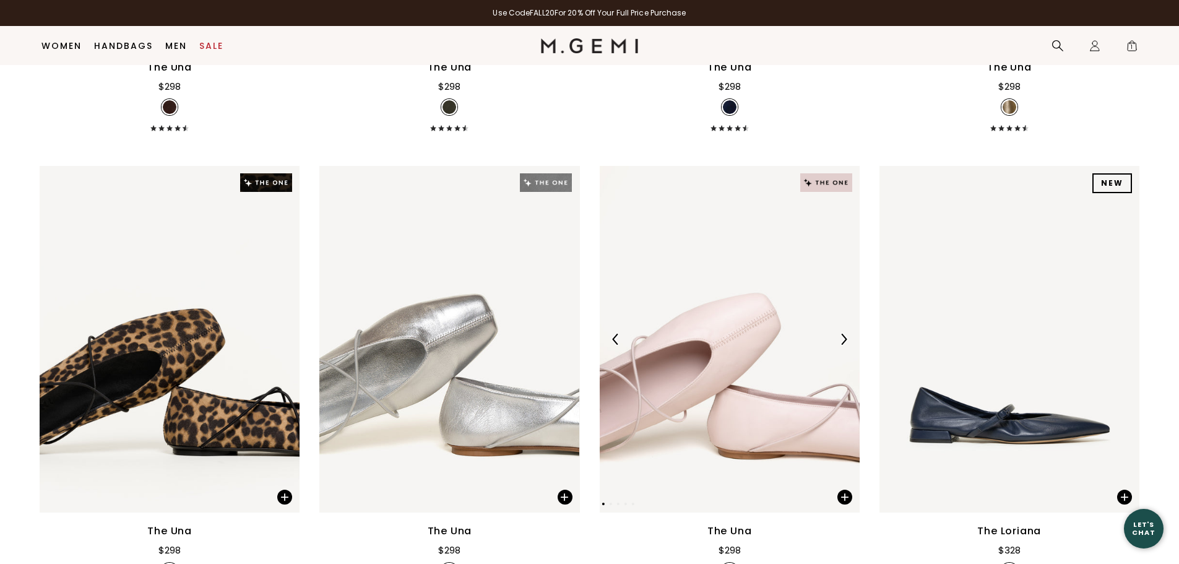
click at [844, 336] on img at bounding box center [843, 339] width 11 height 11
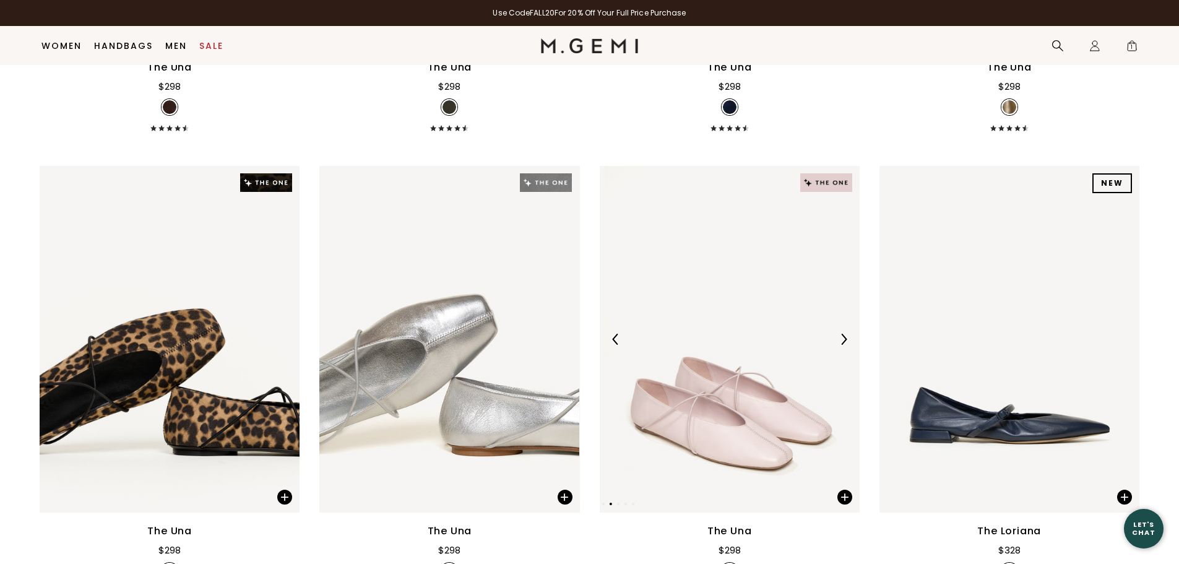
click at [844, 336] on img at bounding box center [843, 339] width 11 height 11
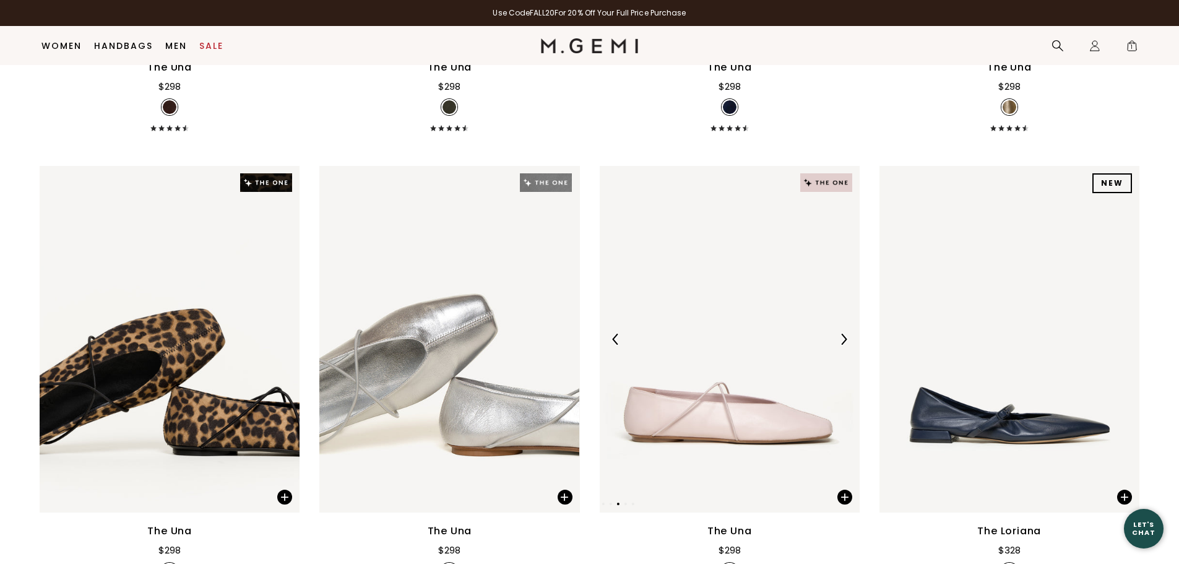
click at [844, 336] on img at bounding box center [843, 339] width 11 height 11
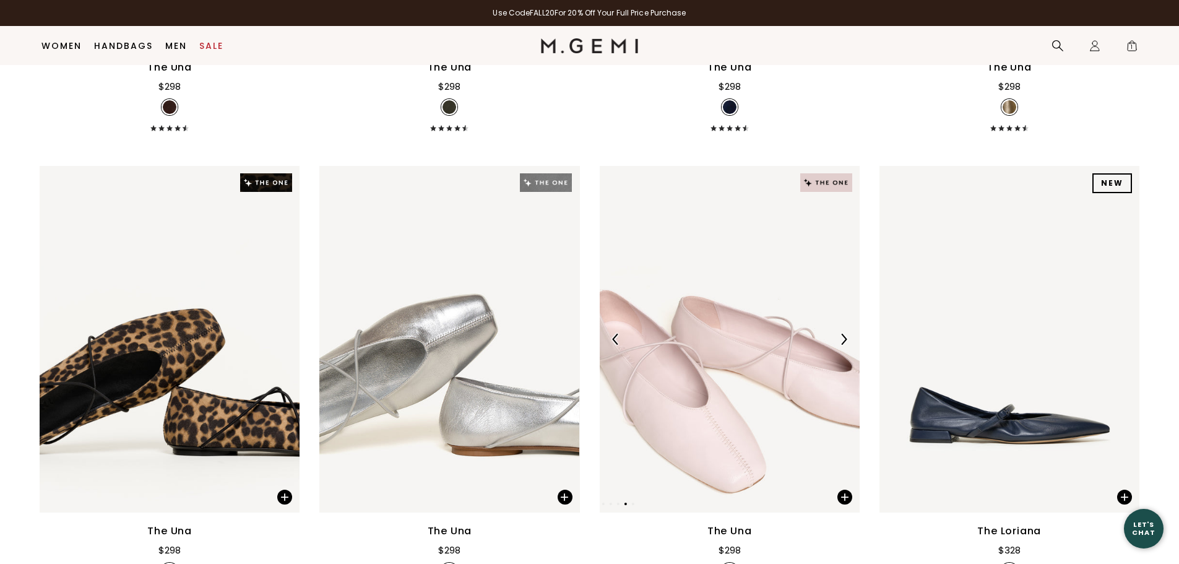
click at [844, 336] on img at bounding box center [843, 339] width 11 height 11
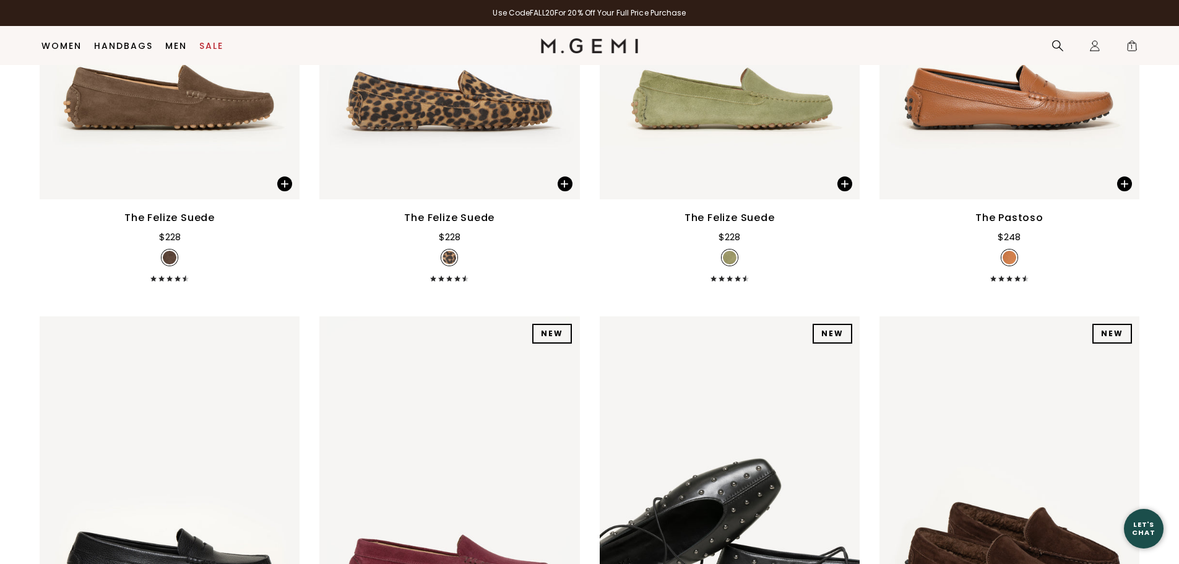
scroll to position [6598, 0]
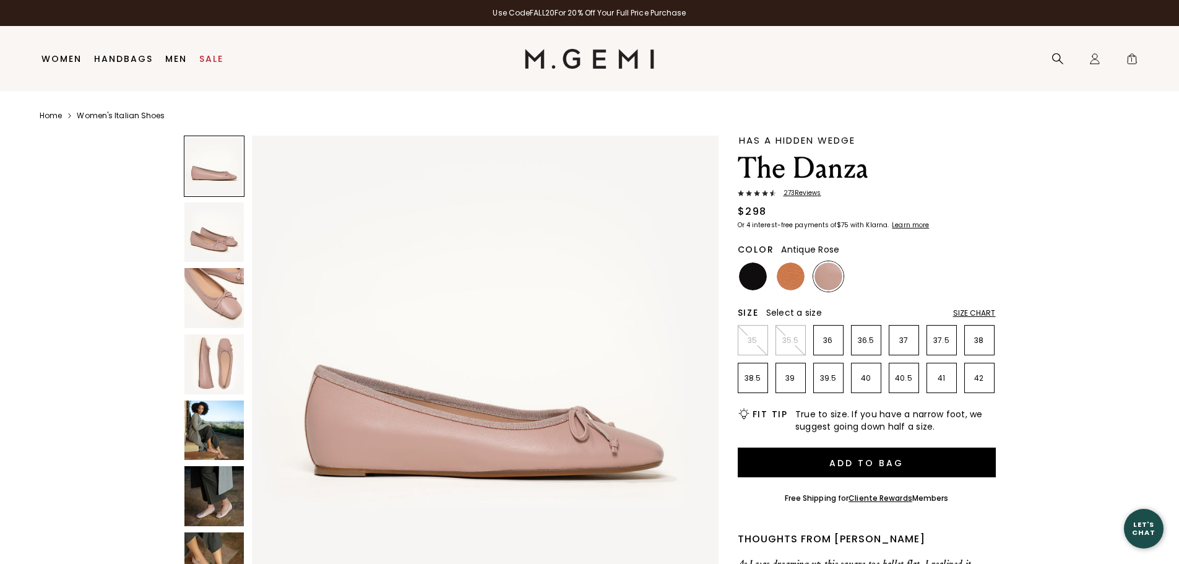
click at [210, 304] on img at bounding box center [214, 298] width 60 height 60
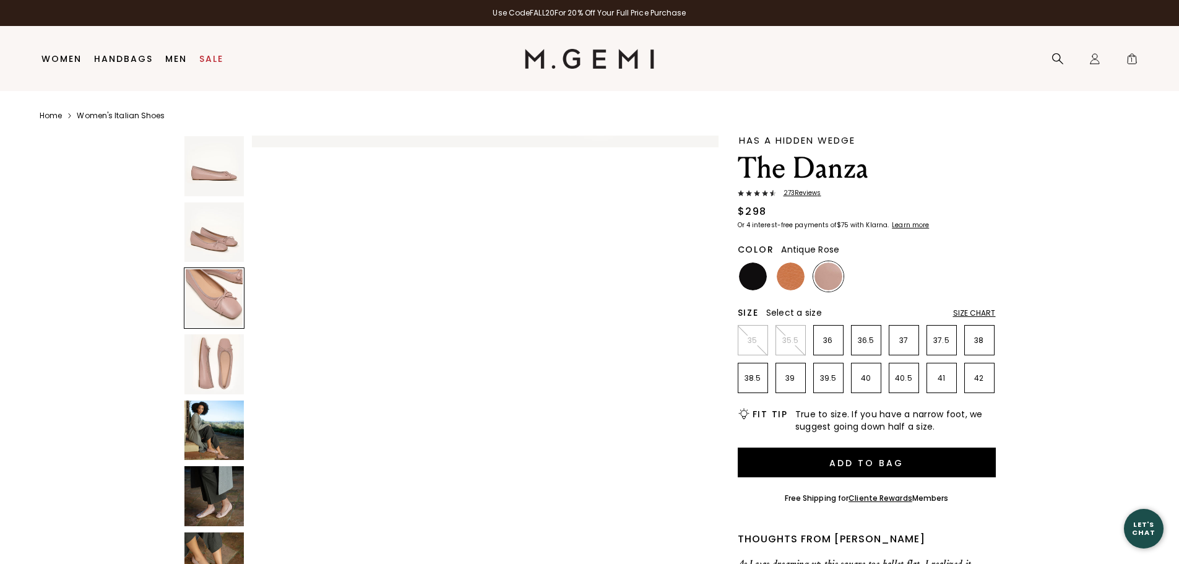
scroll to position [939, 0]
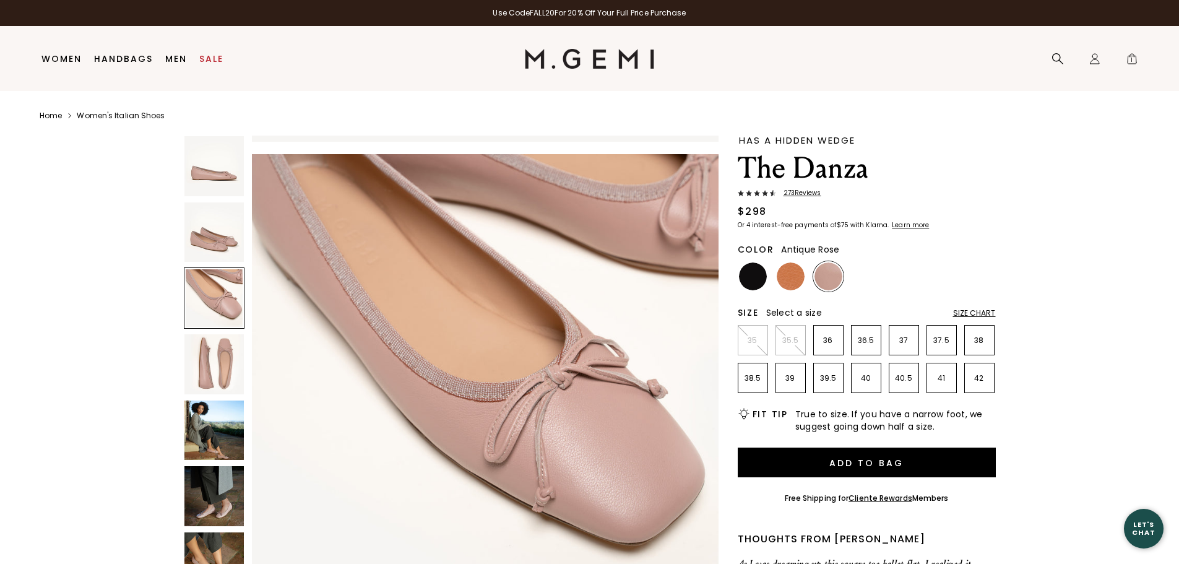
click at [203, 362] on img at bounding box center [214, 364] width 60 height 60
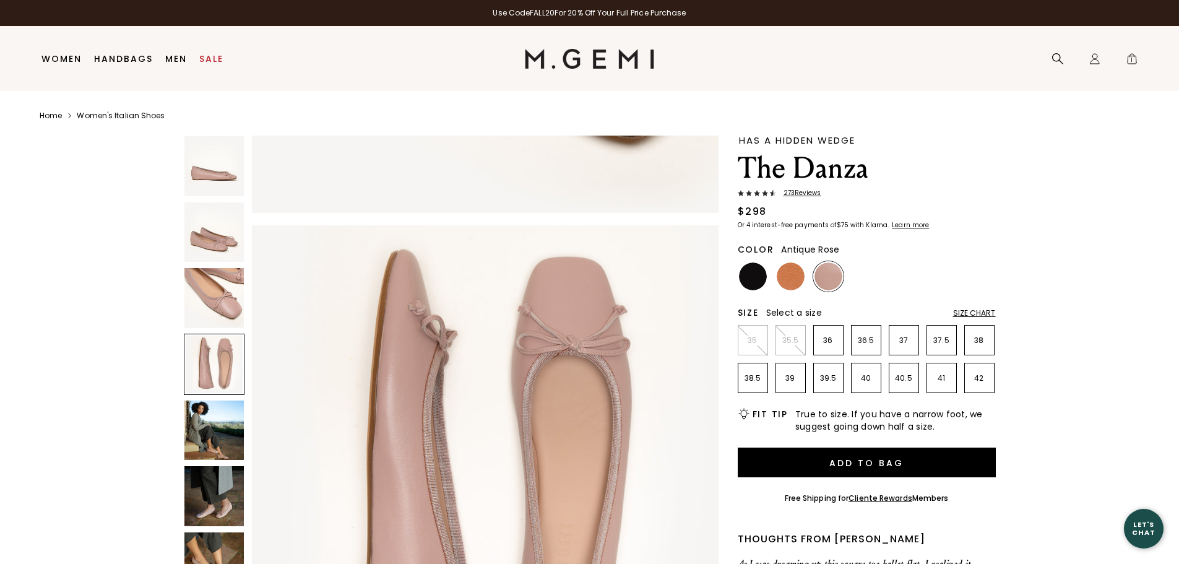
scroll to position [1408, 0]
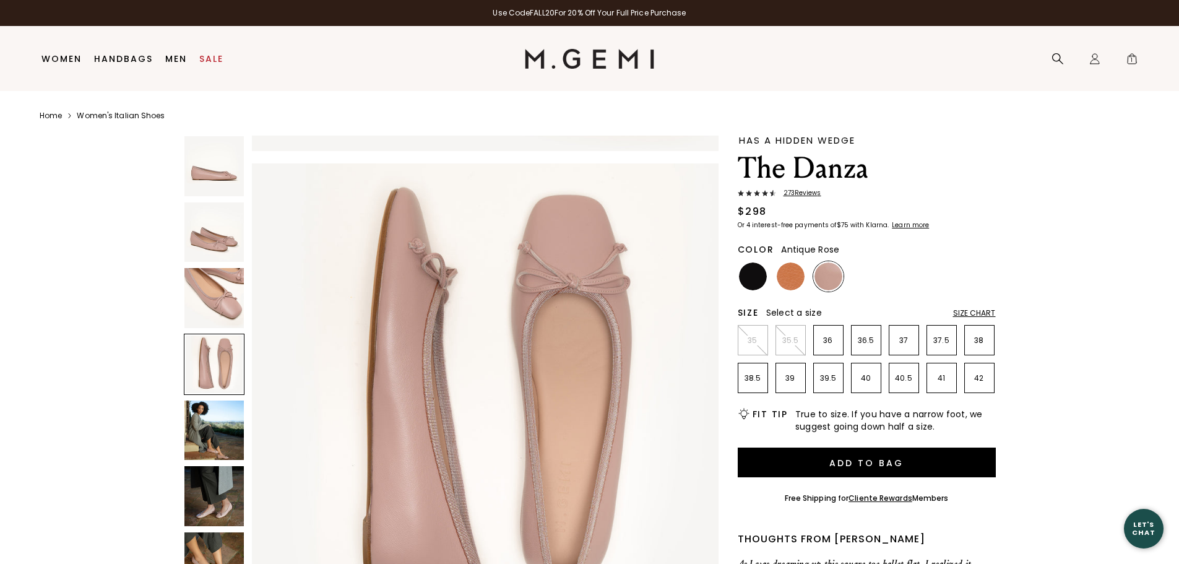
click at [197, 431] on img at bounding box center [214, 431] width 60 height 60
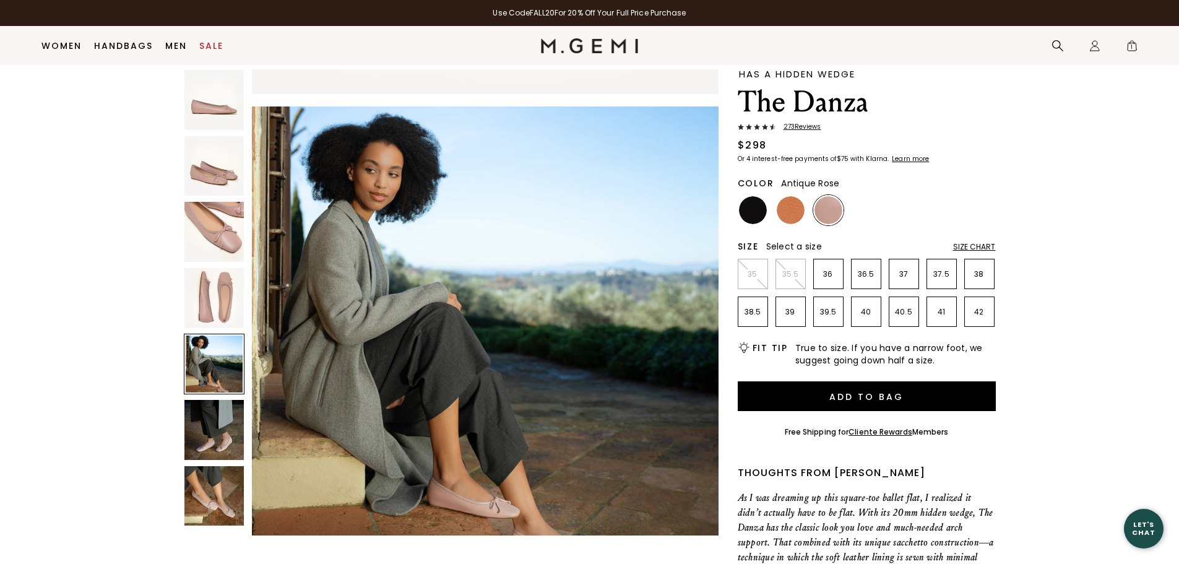
scroll to position [98, 0]
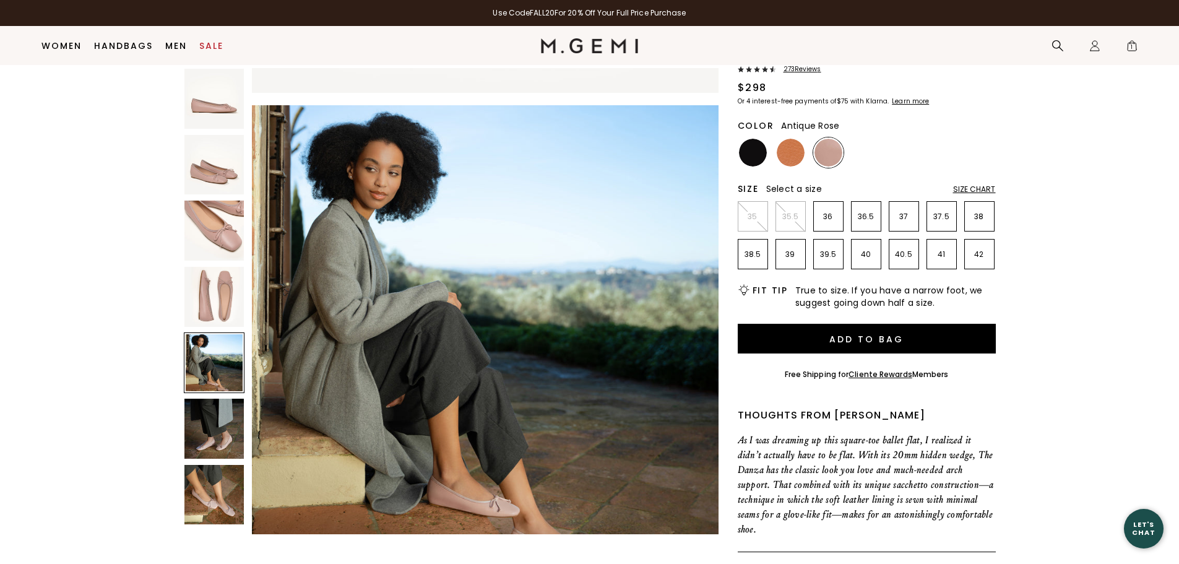
click at [206, 433] on img at bounding box center [214, 429] width 60 height 60
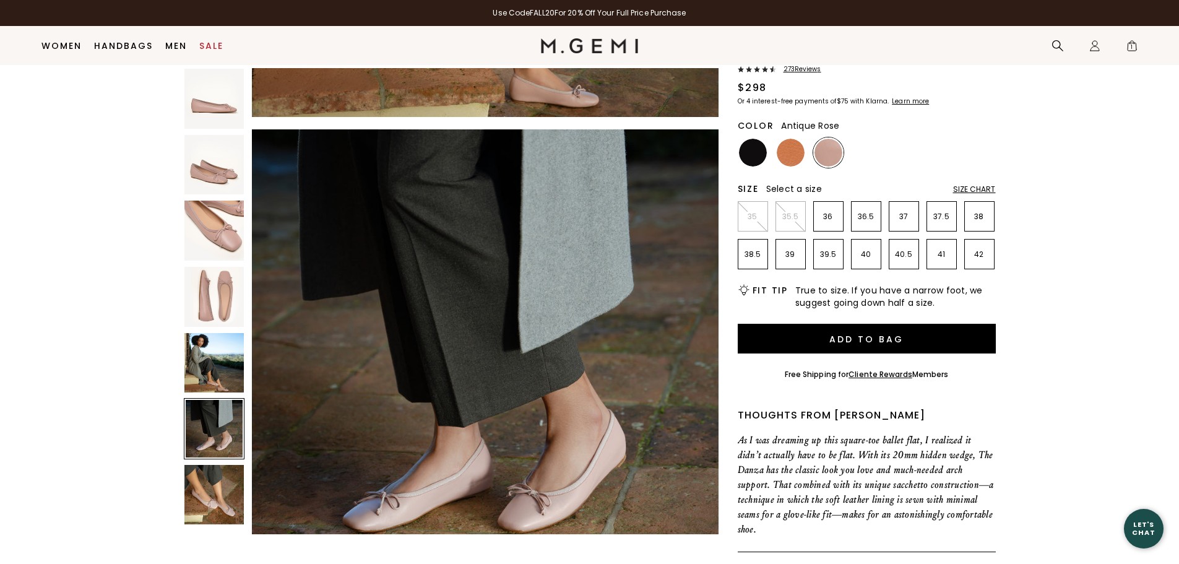
scroll to position [2347, 0]
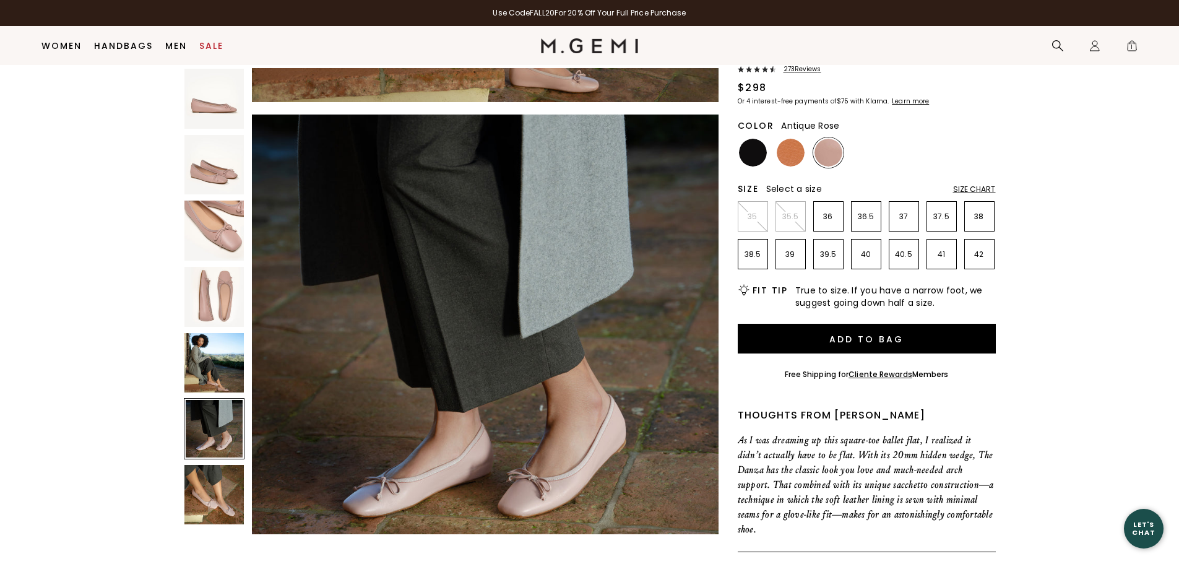
click at [212, 505] on img at bounding box center [214, 495] width 60 height 60
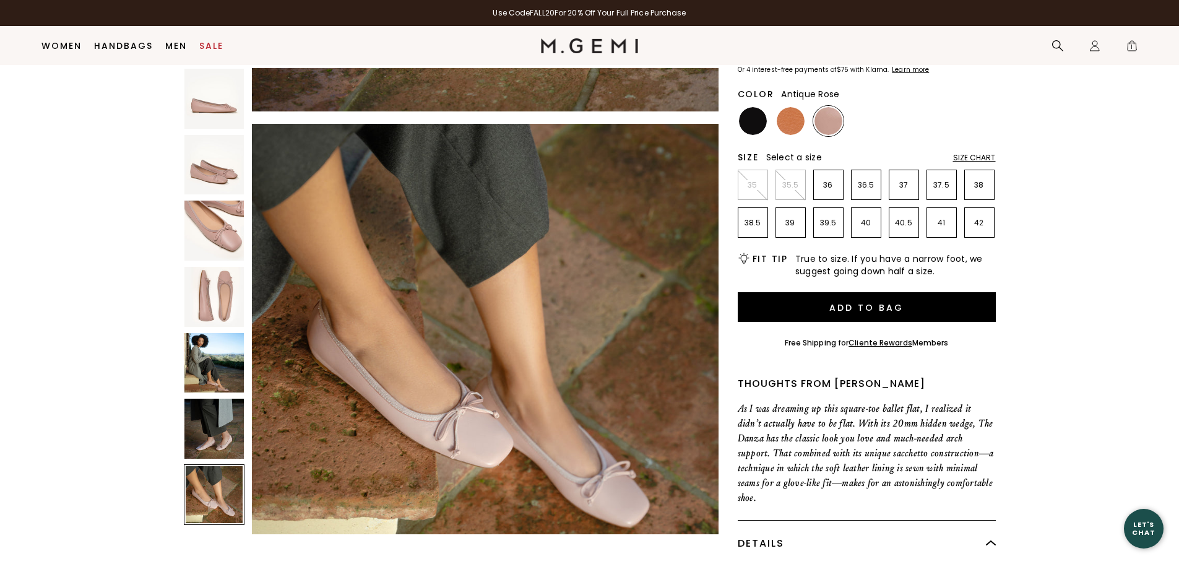
scroll to position [160, 0]
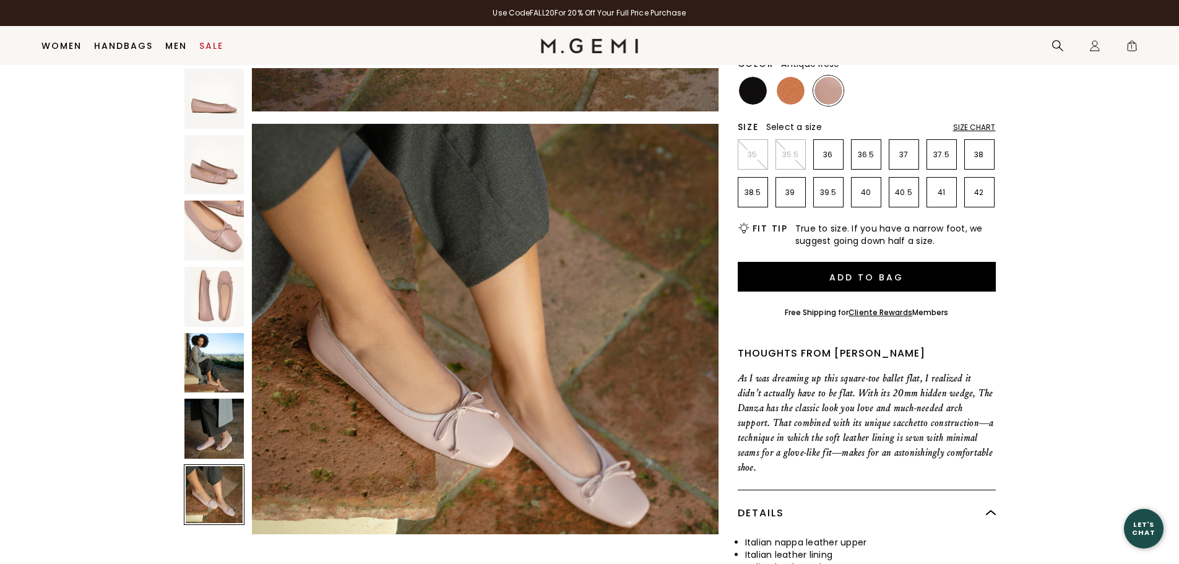
click at [220, 442] on img at bounding box center [214, 429] width 60 height 60
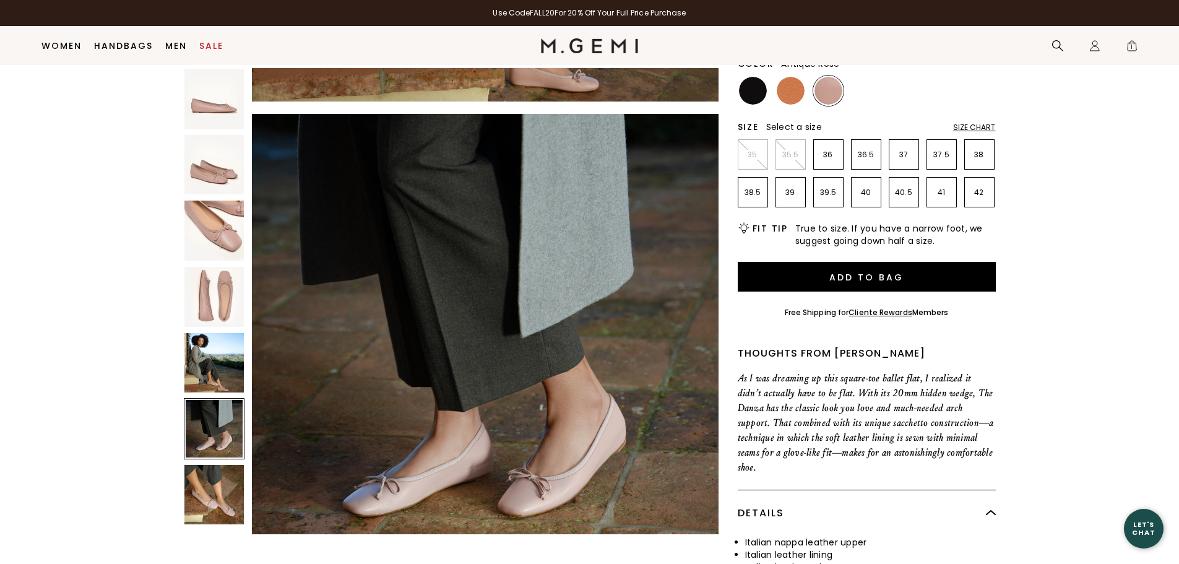
scroll to position [2347, 0]
click at [212, 372] on img at bounding box center [214, 363] width 60 height 60
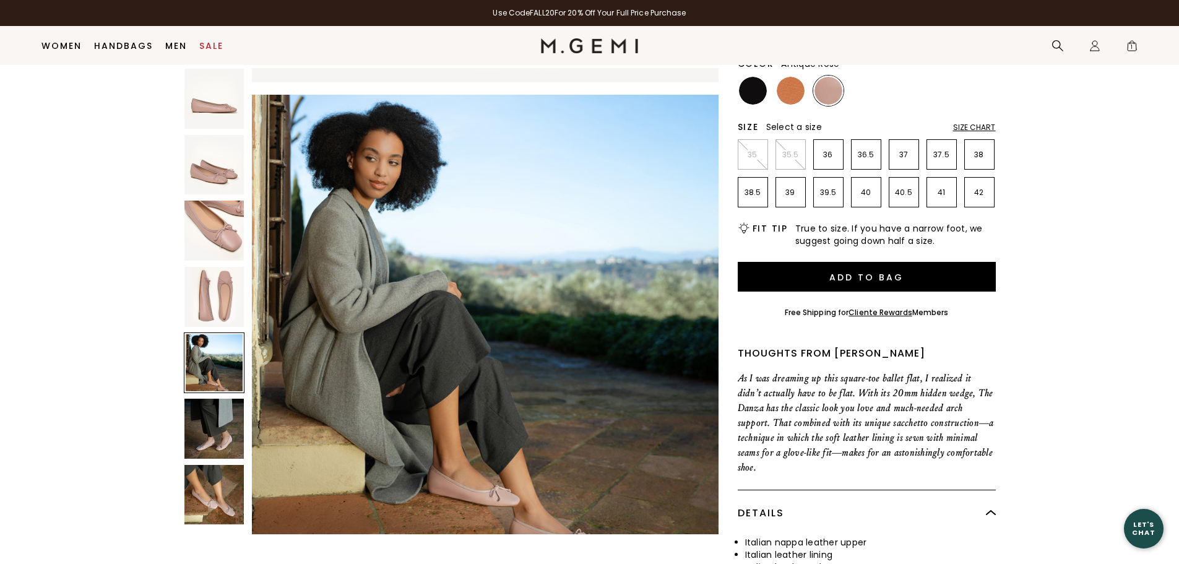
scroll to position [1878, 0]
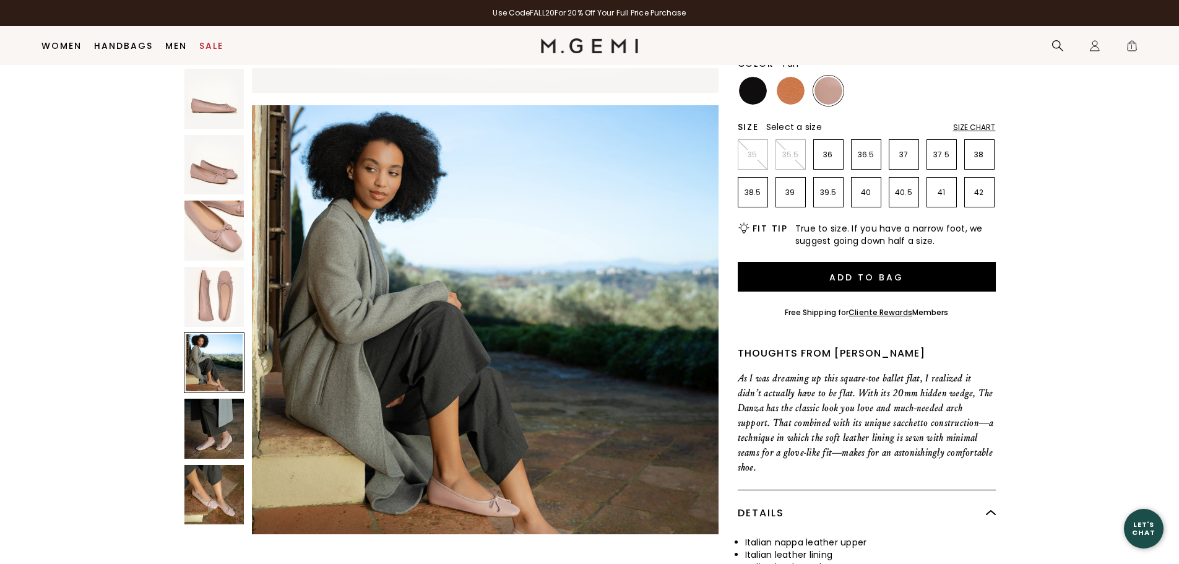
click at [792, 89] on img at bounding box center [791, 91] width 28 height 28
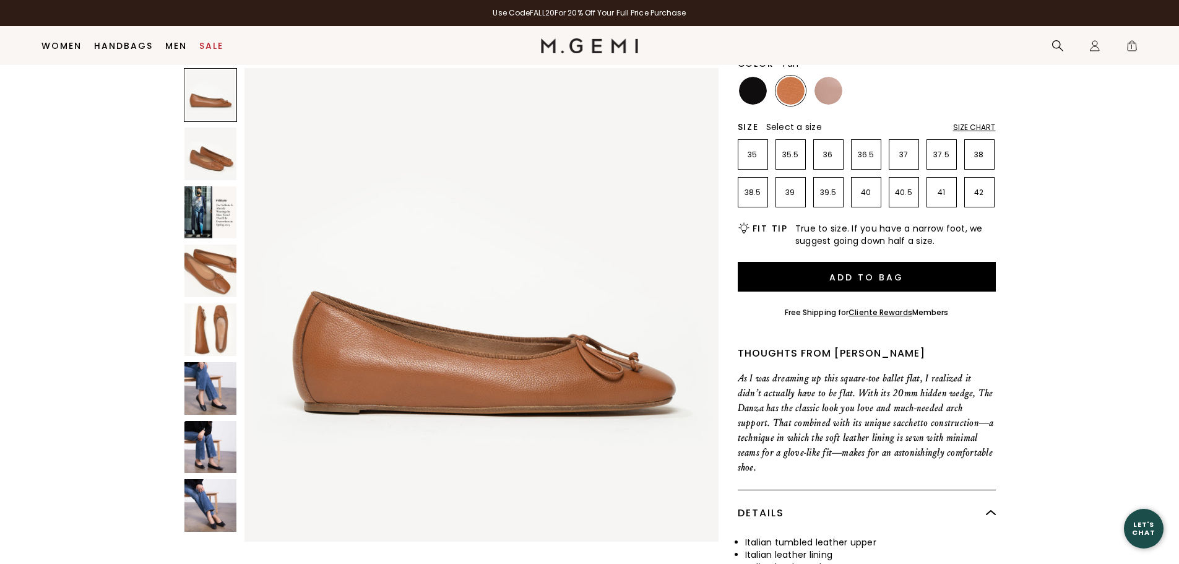
click at [215, 272] on img at bounding box center [210, 271] width 53 height 53
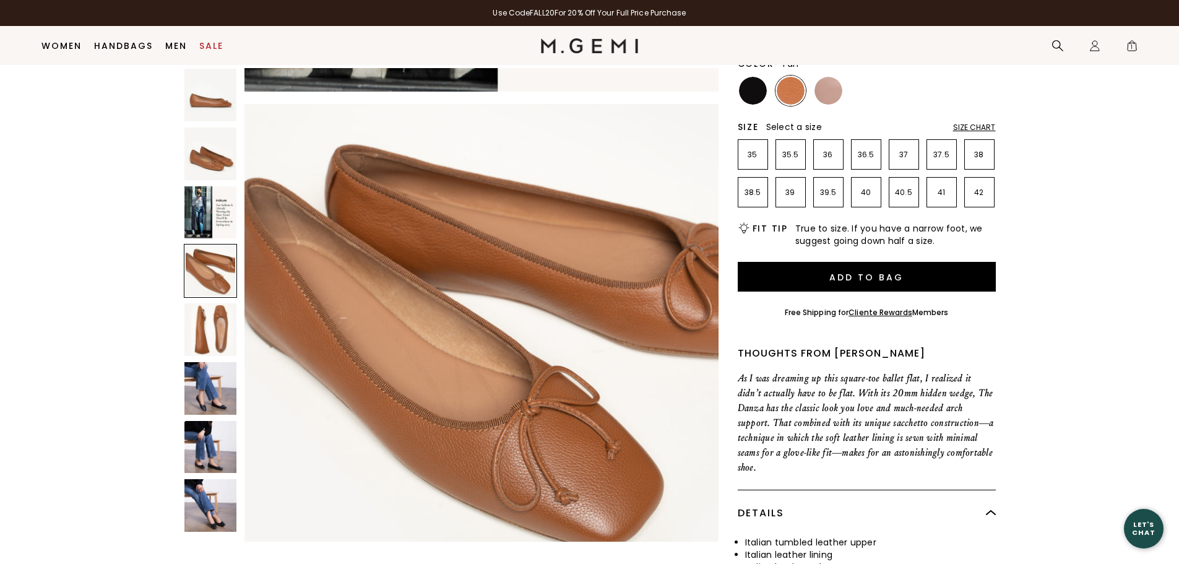
scroll to position [1431, 0]
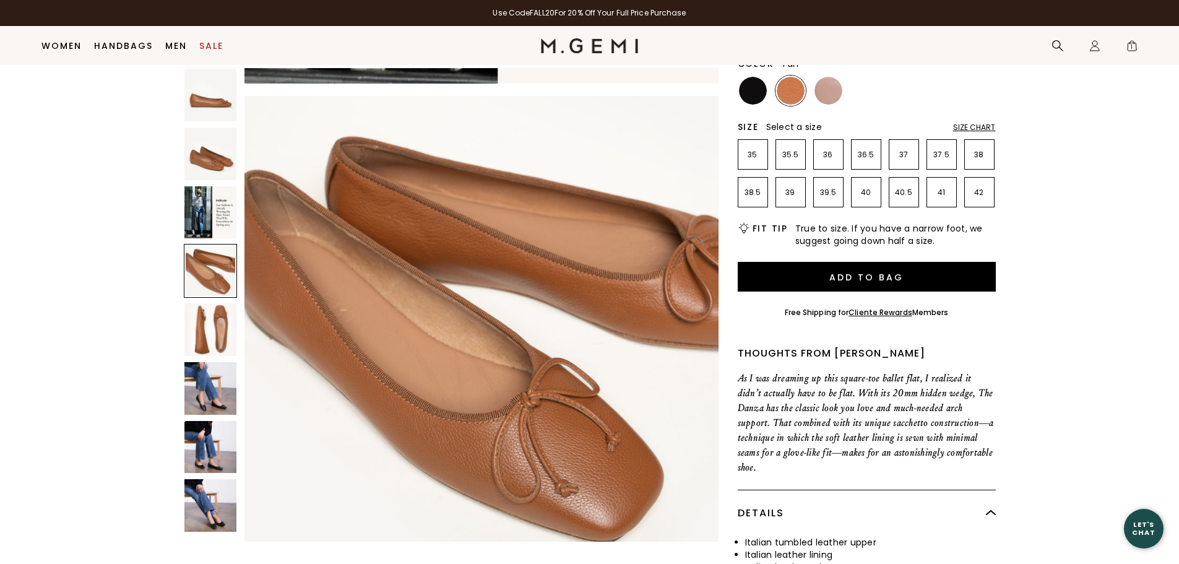
click at [215, 217] on img at bounding box center [210, 212] width 53 height 53
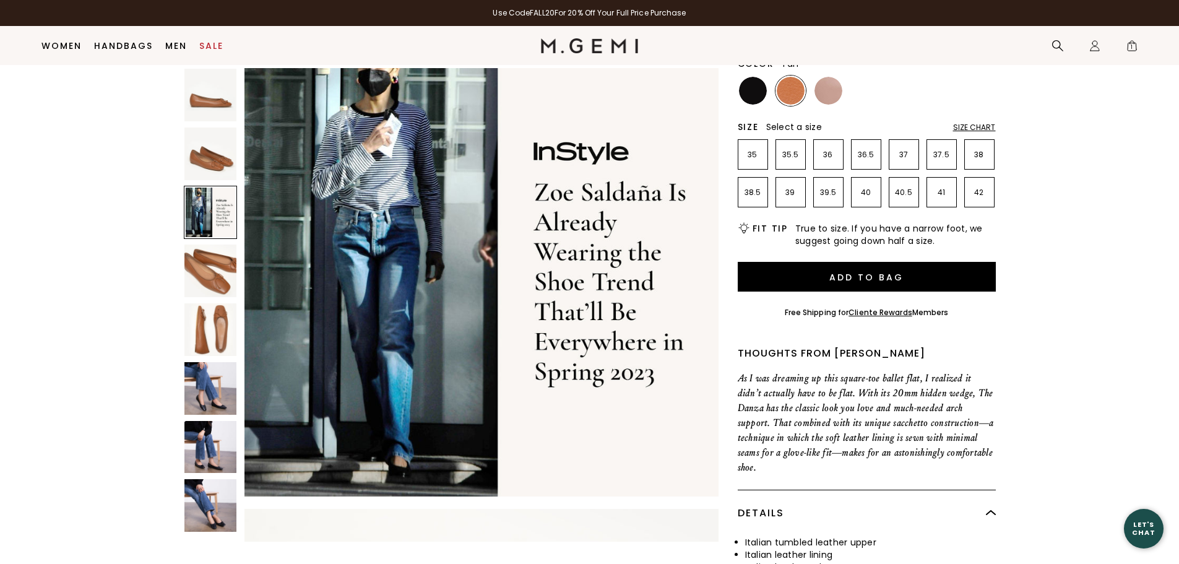
scroll to position [953, 0]
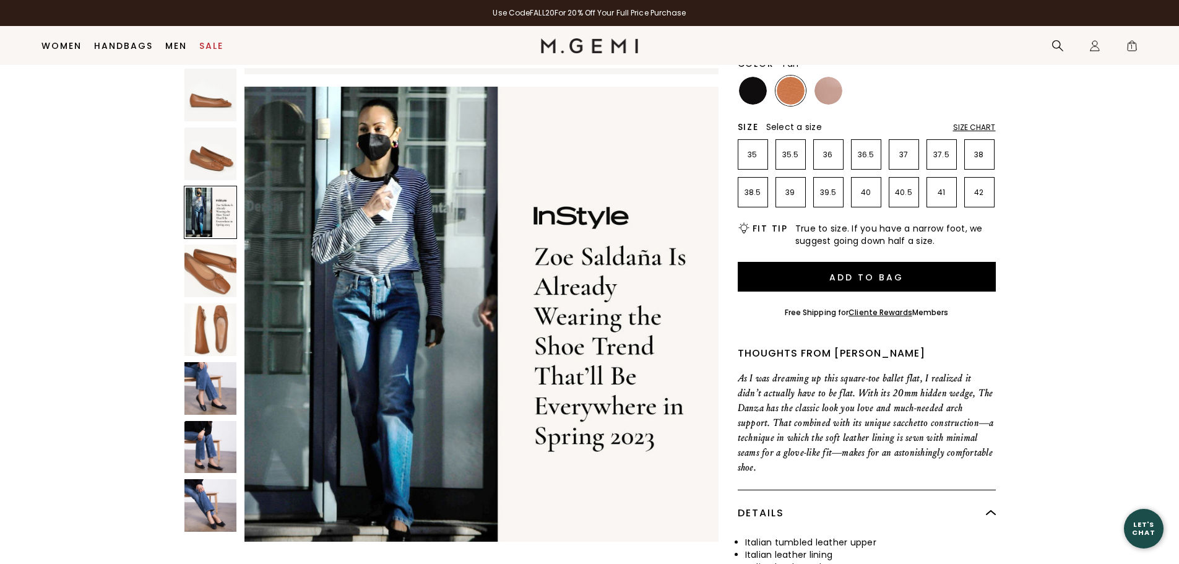
click at [219, 160] on img at bounding box center [210, 154] width 53 height 53
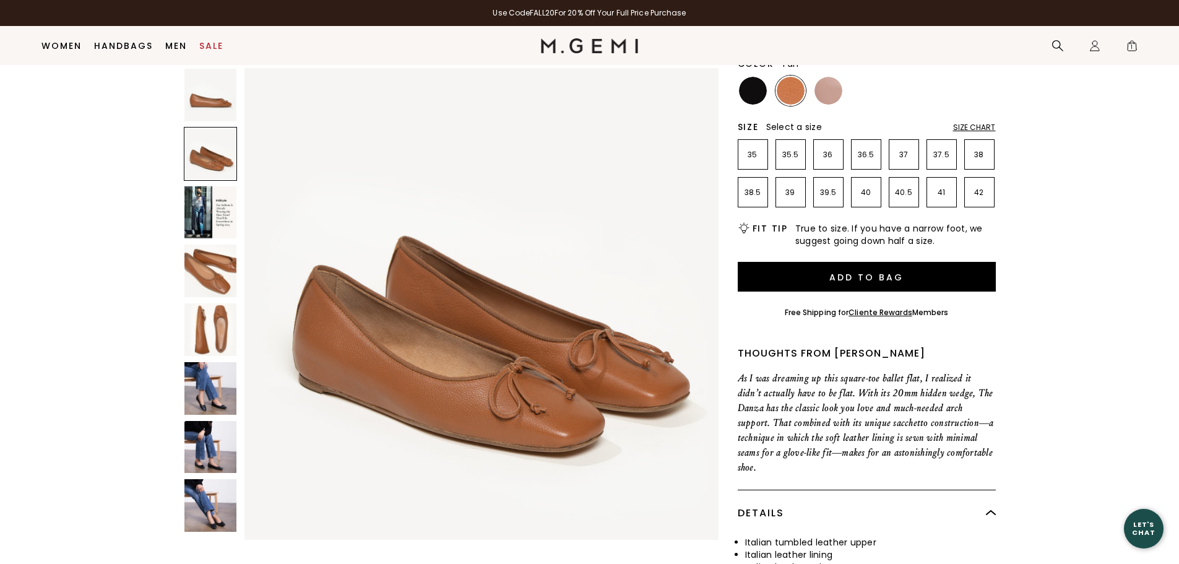
scroll to position [477, 0]
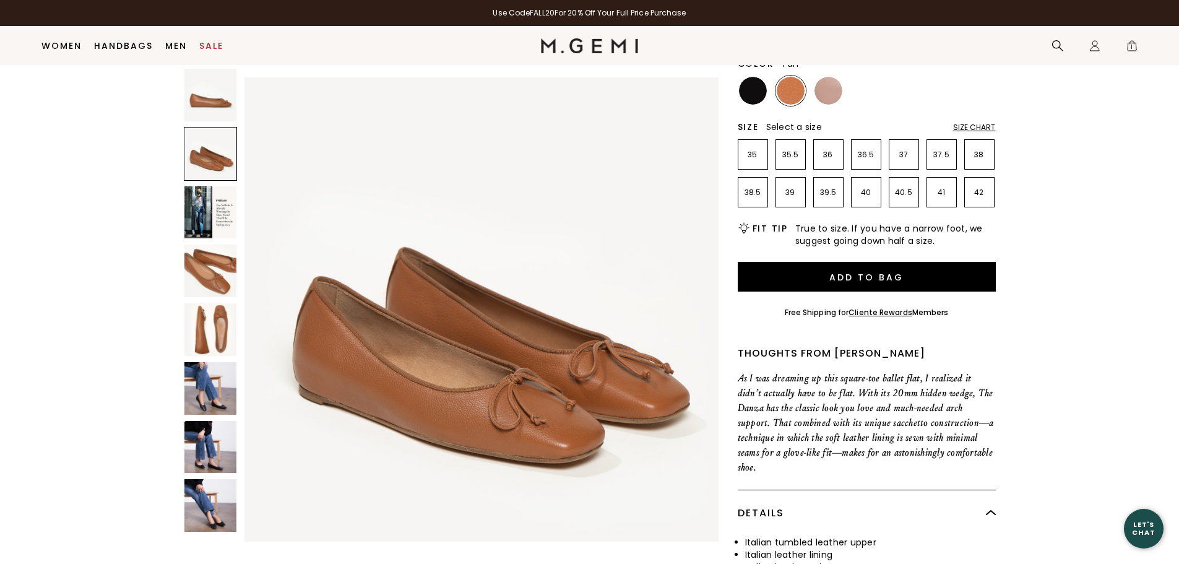
click at [217, 103] on img at bounding box center [210, 95] width 53 height 53
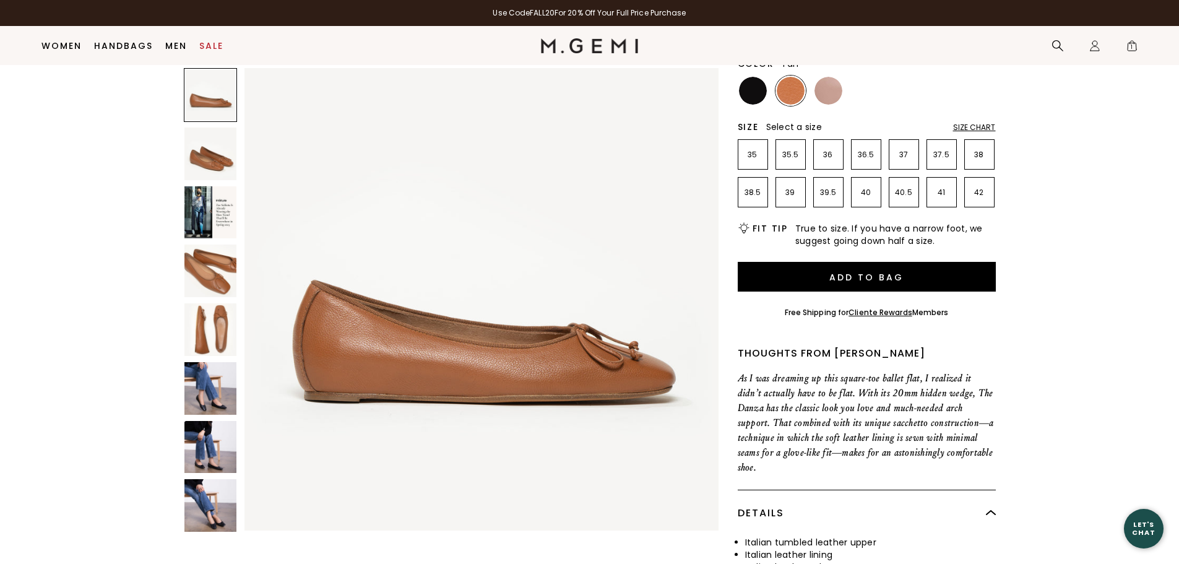
scroll to position [0, 0]
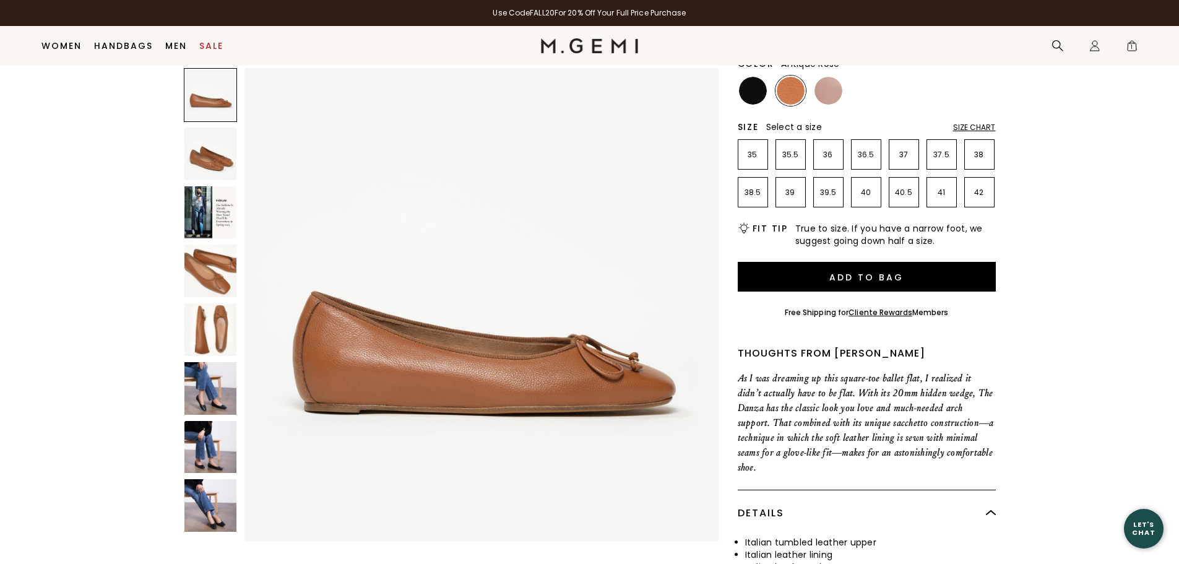
click at [831, 93] on img at bounding box center [829, 91] width 28 height 28
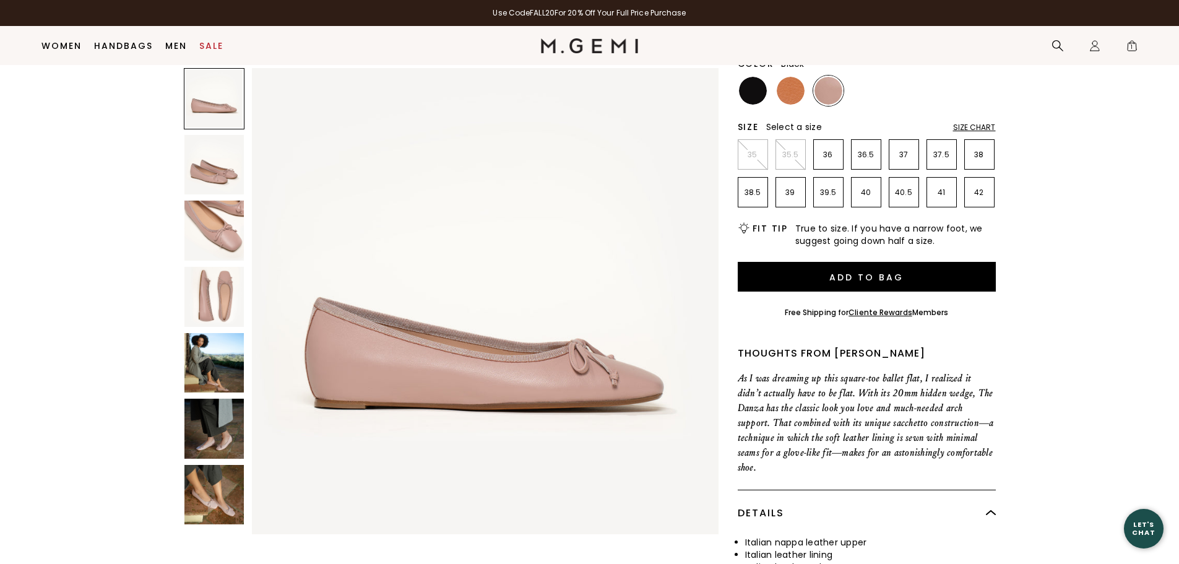
click at [755, 90] on img at bounding box center [753, 91] width 28 height 28
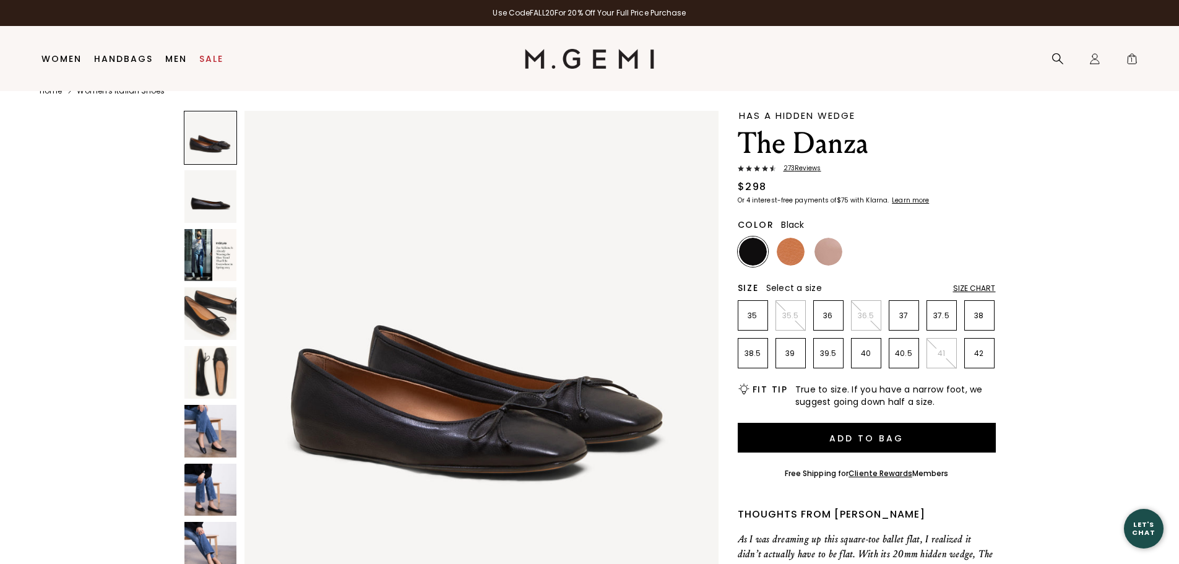
scroll to position [26, 0]
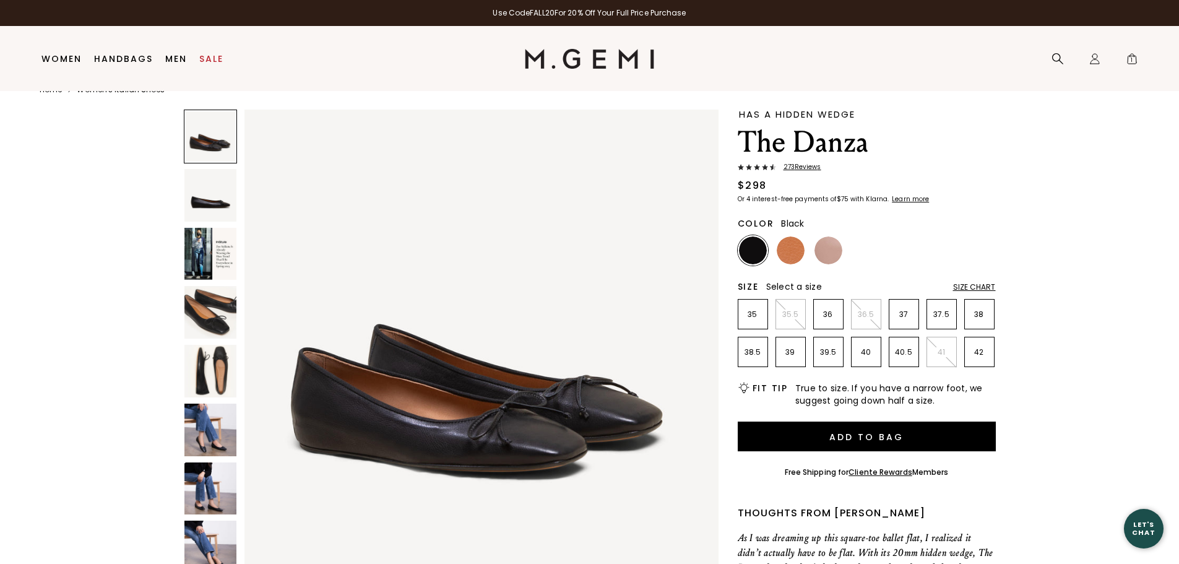
click at [204, 431] on img at bounding box center [210, 430] width 53 height 53
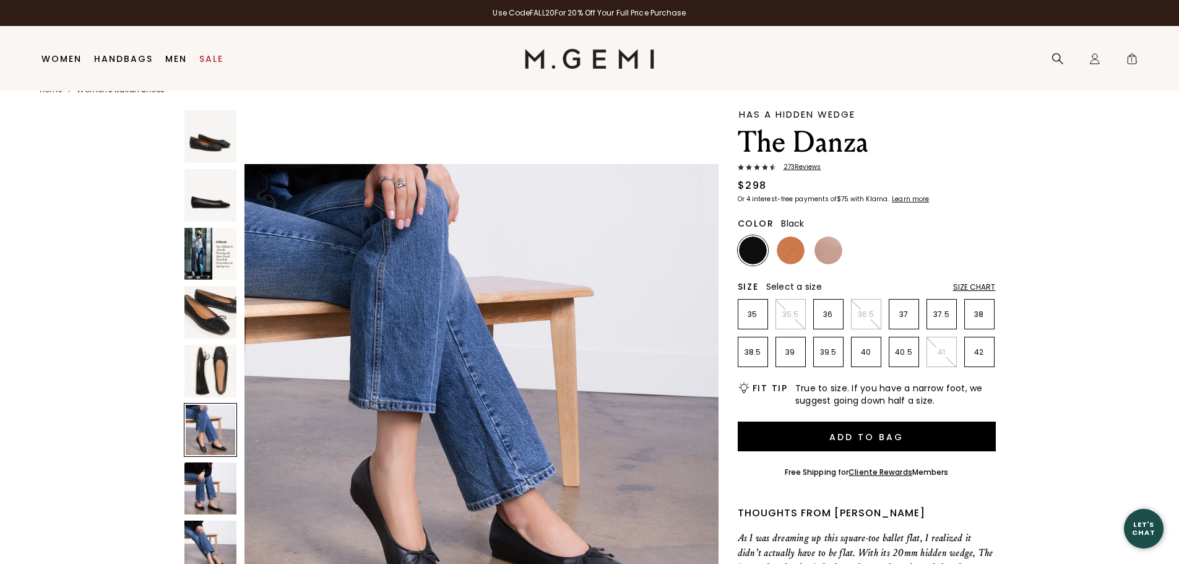
scroll to position [2384, 0]
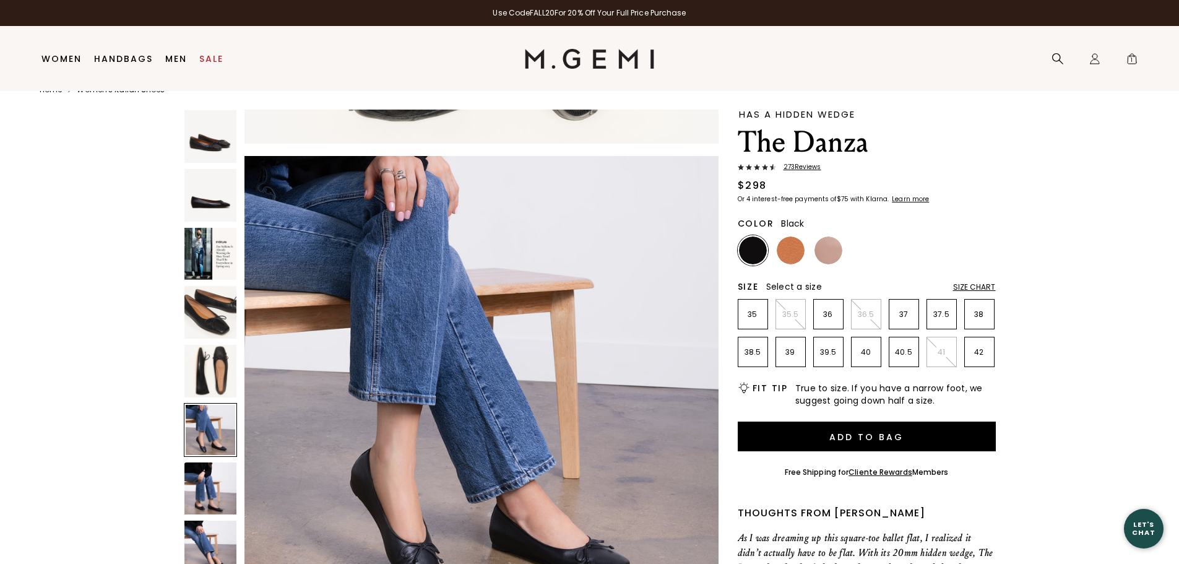
click at [209, 329] on img at bounding box center [210, 312] width 53 height 53
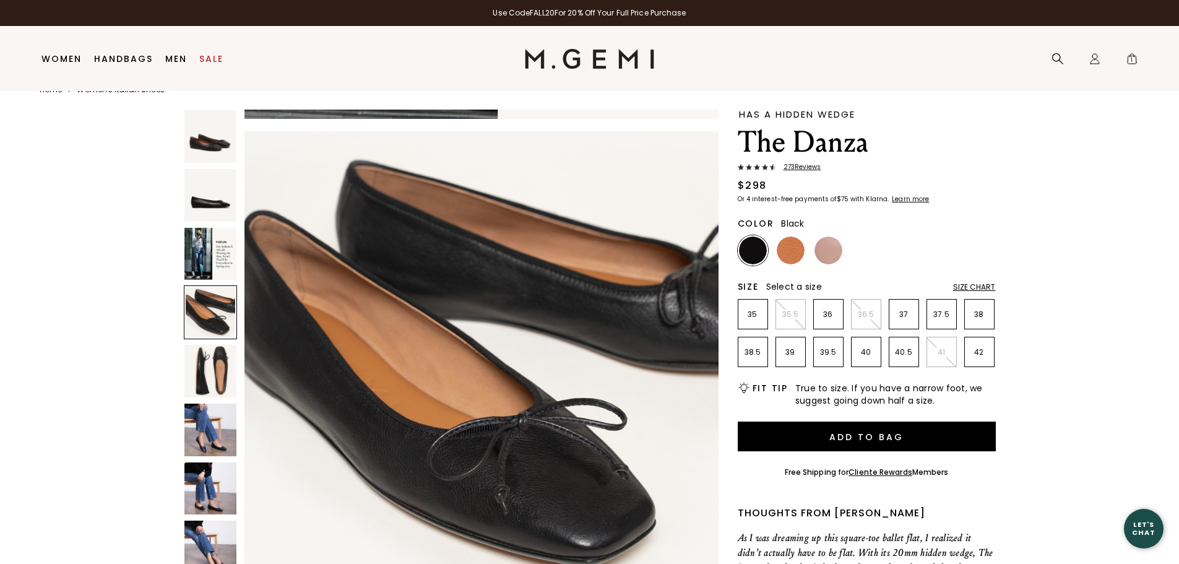
scroll to position [1431, 0]
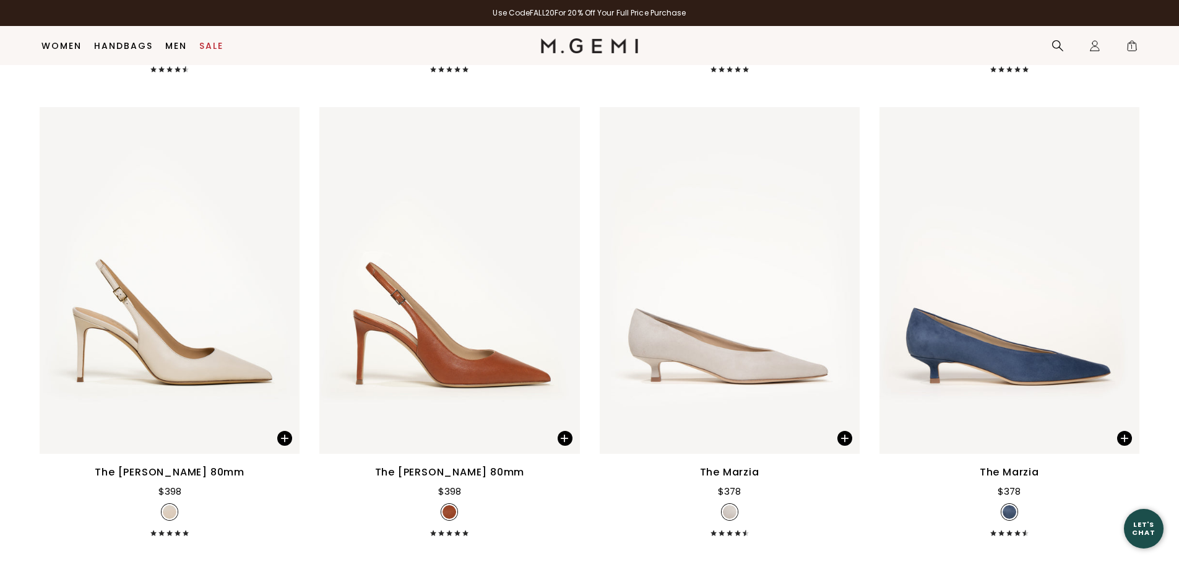
scroll to position [2636, 0]
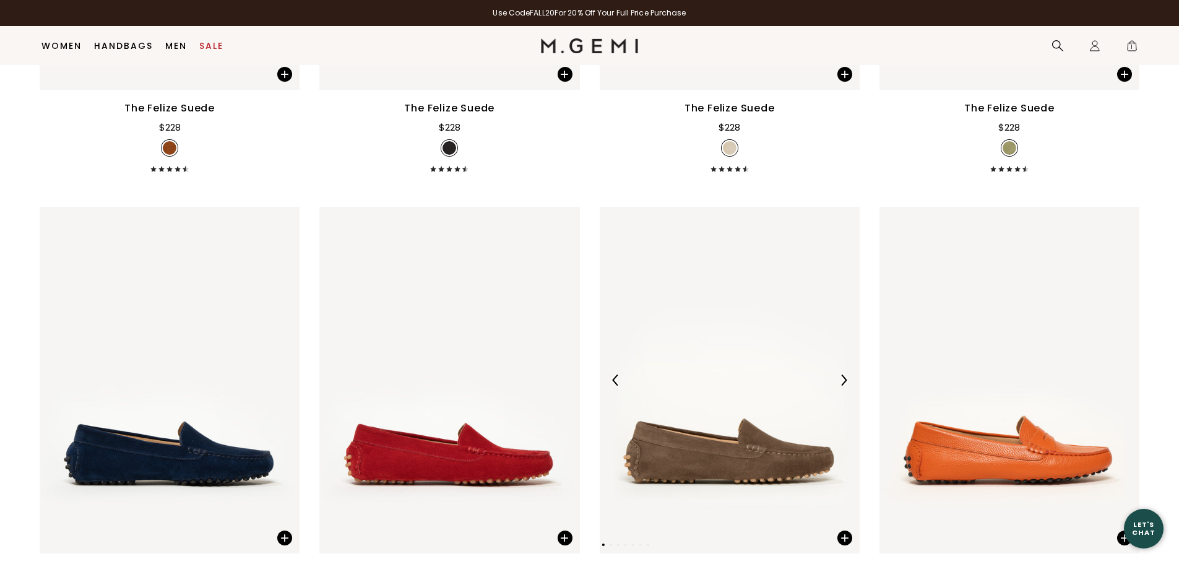
scroll to position [2832, 0]
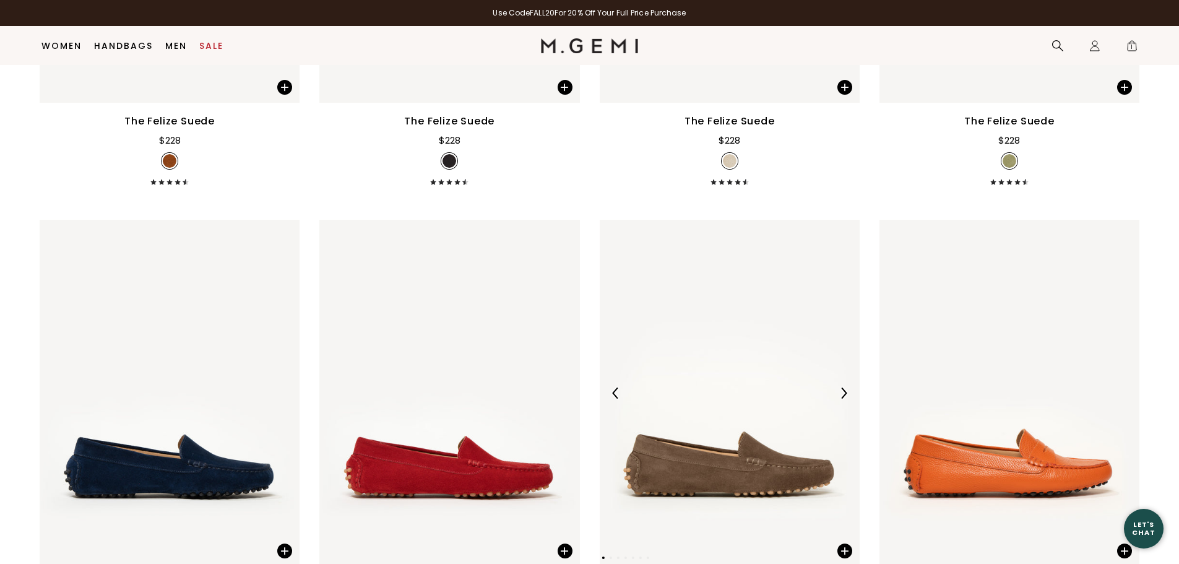
click at [704, 383] on div at bounding box center [730, 393] width 260 height 20
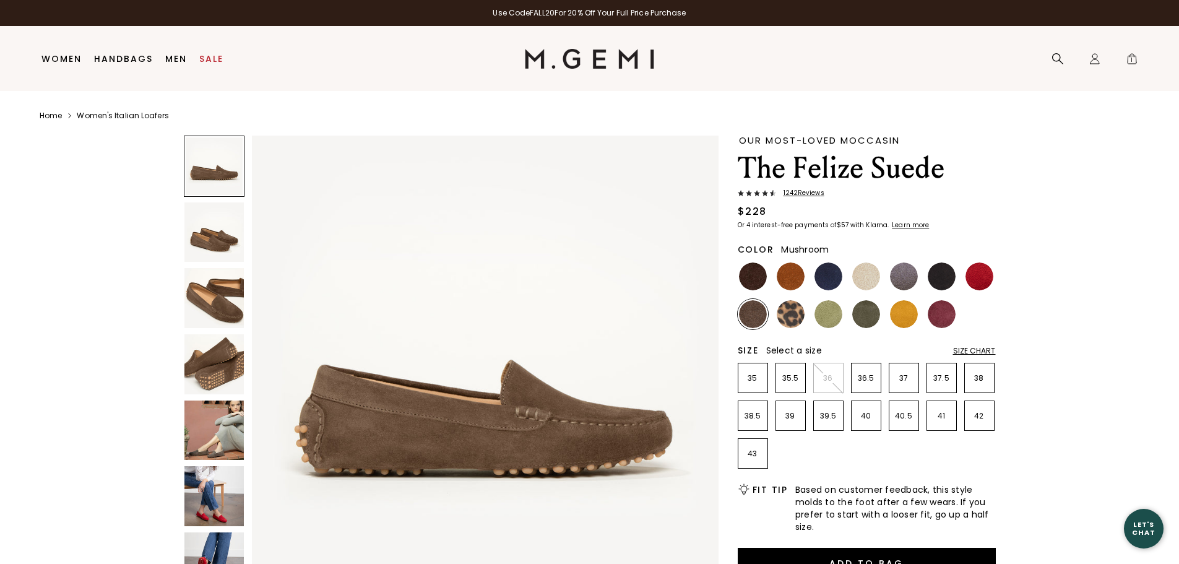
click at [214, 358] on img at bounding box center [214, 364] width 60 height 60
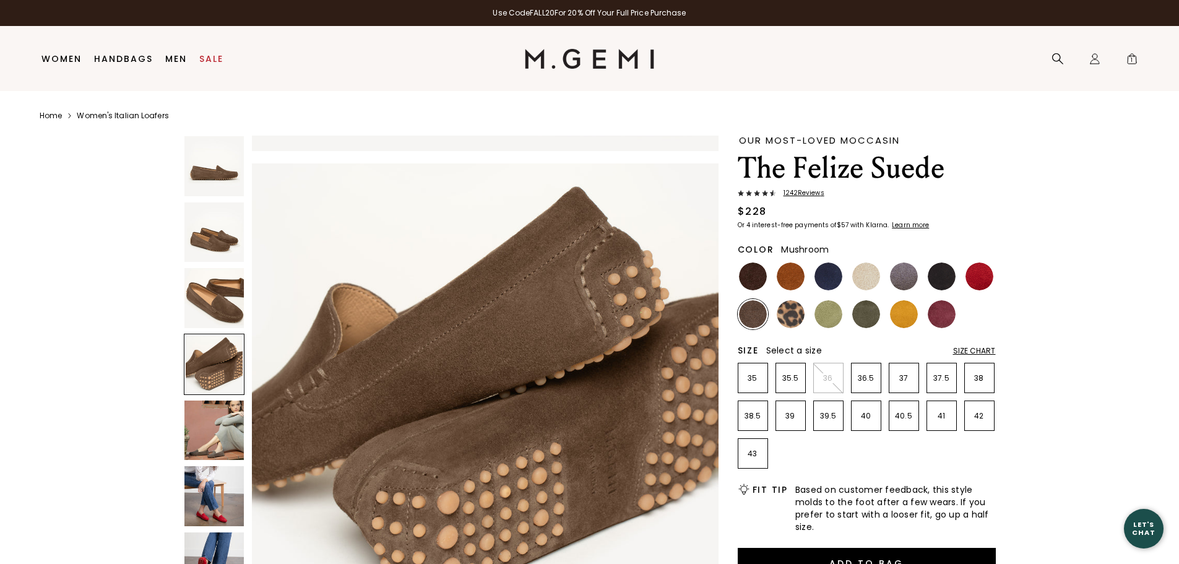
click at [219, 430] on img at bounding box center [214, 431] width 60 height 60
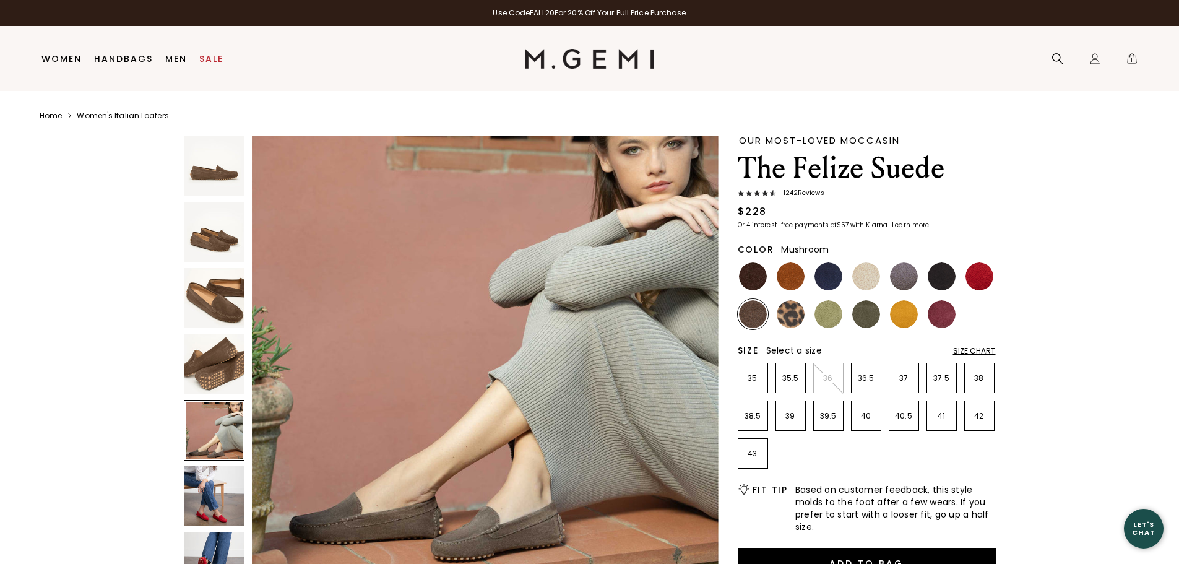
scroll to position [1878, 0]
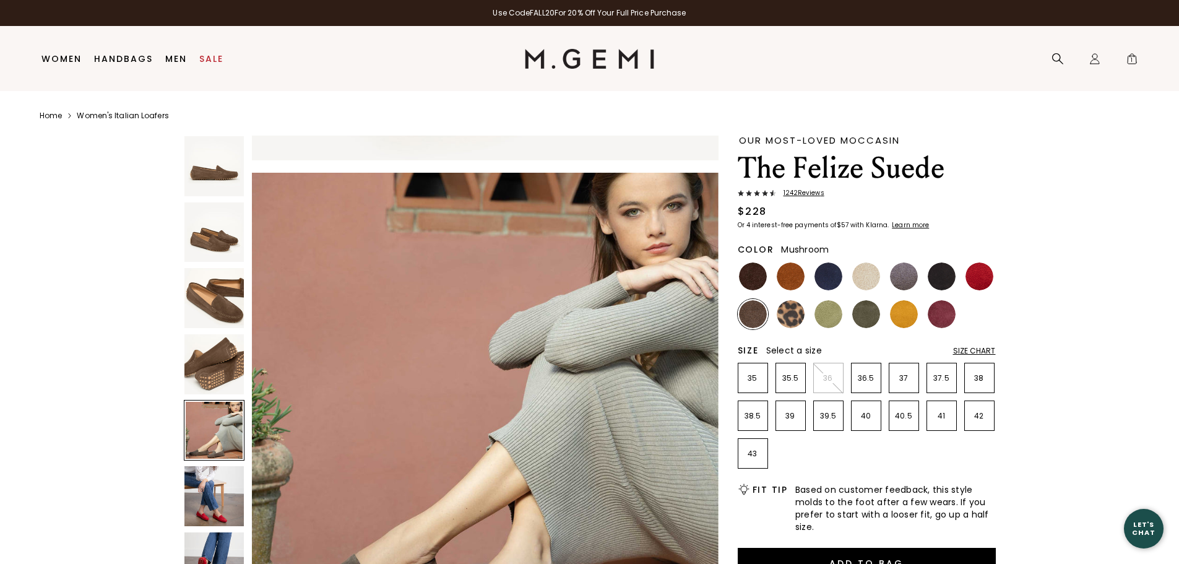
click at [220, 365] on img at bounding box center [214, 364] width 60 height 60
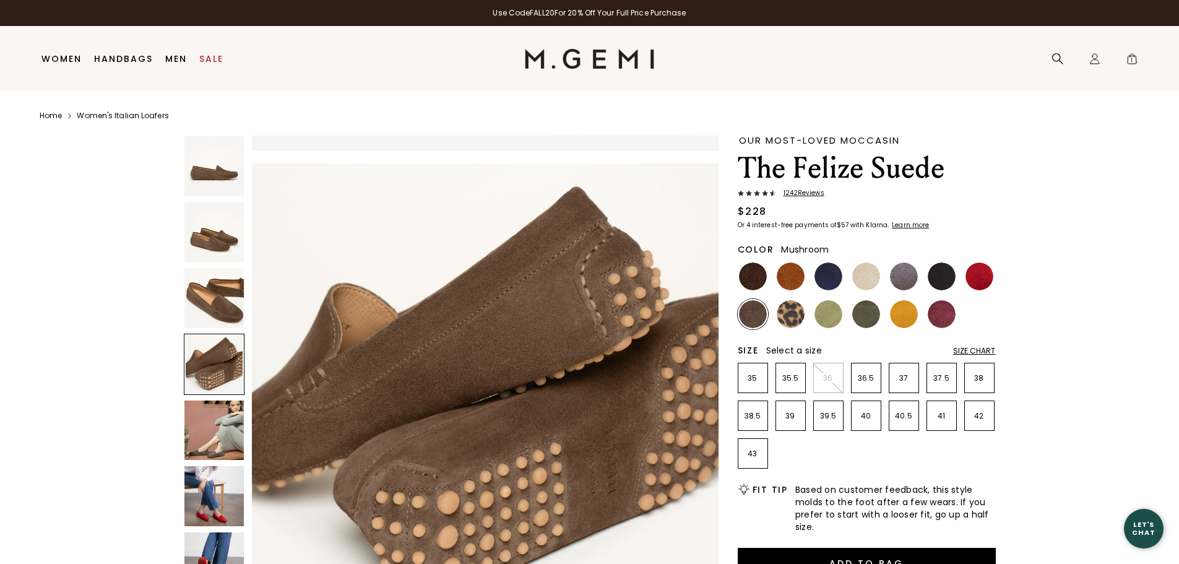
click at [220, 309] on img at bounding box center [214, 298] width 60 height 60
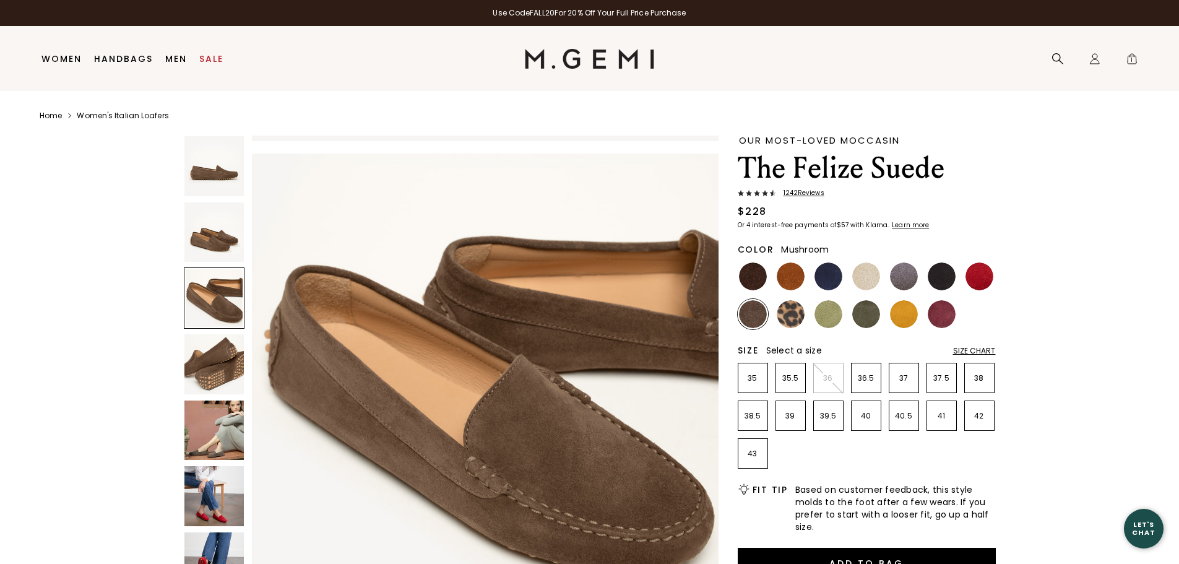
scroll to position [939, 0]
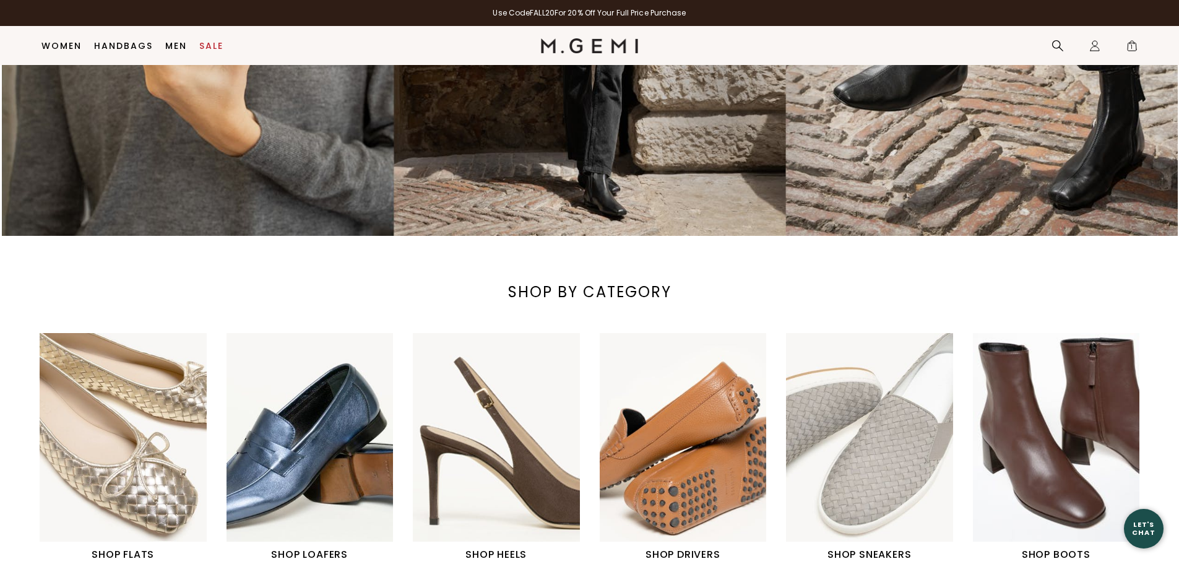
click at [138, 385] on img "1 / 6" at bounding box center [123, 437] width 167 height 209
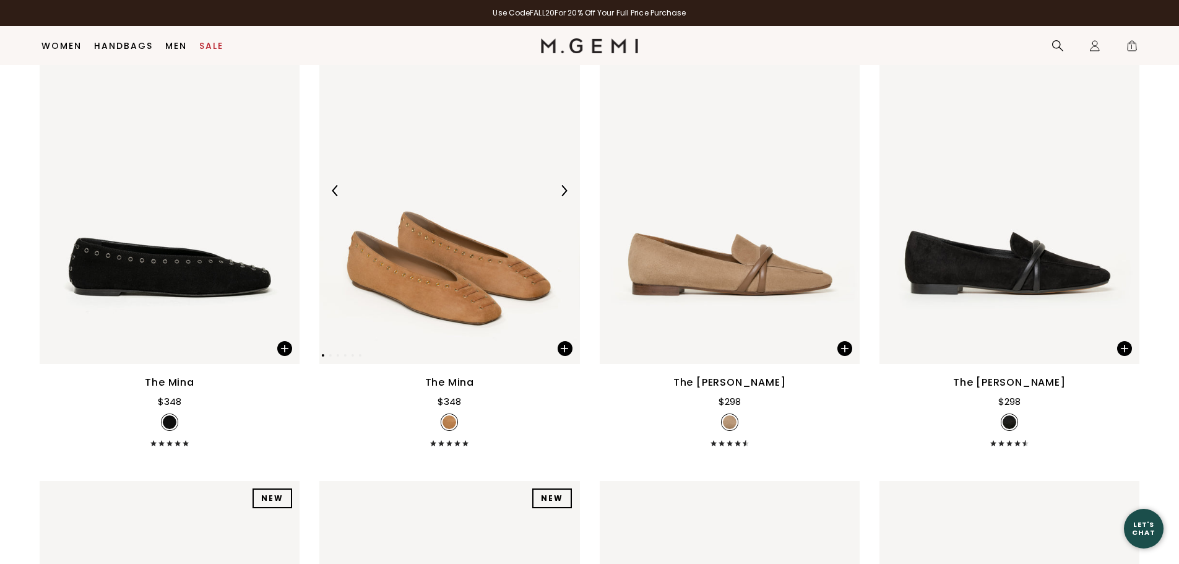
click at [561, 184] on div at bounding box center [564, 191] width 20 height 20
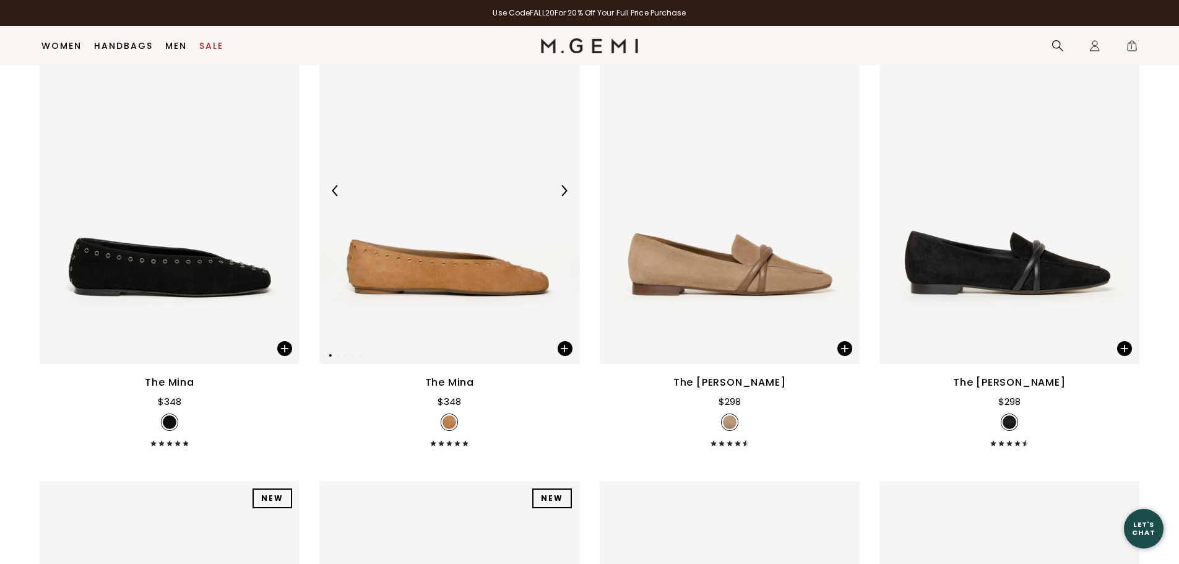
click at [561, 184] on div at bounding box center [564, 191] width 20 height 20
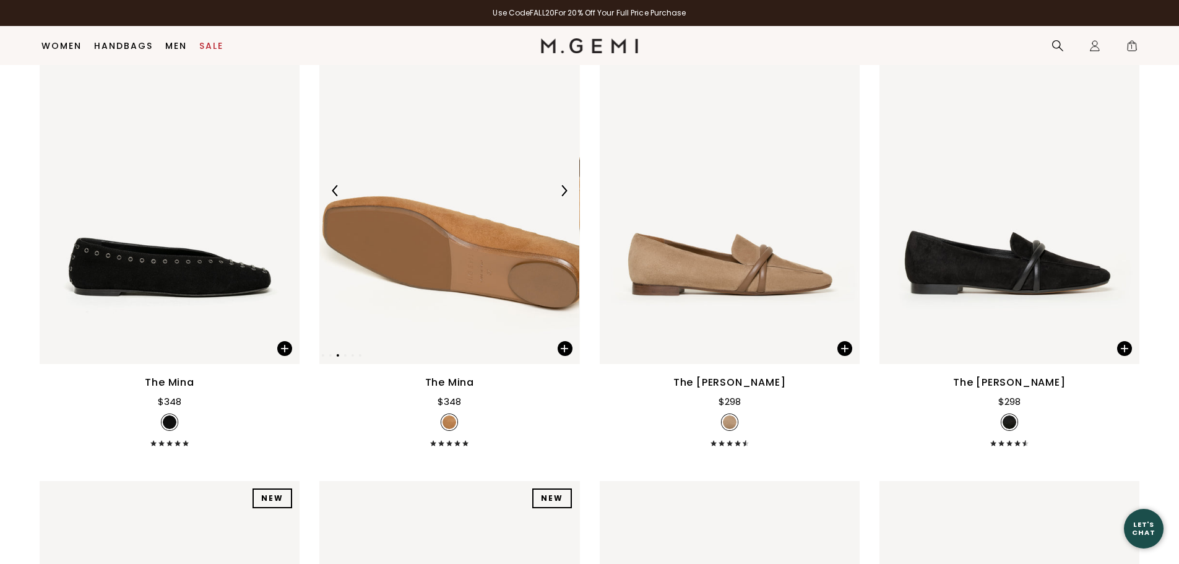
click at [565, 189] on img at bounding box center [563, 190] width 11 height 11
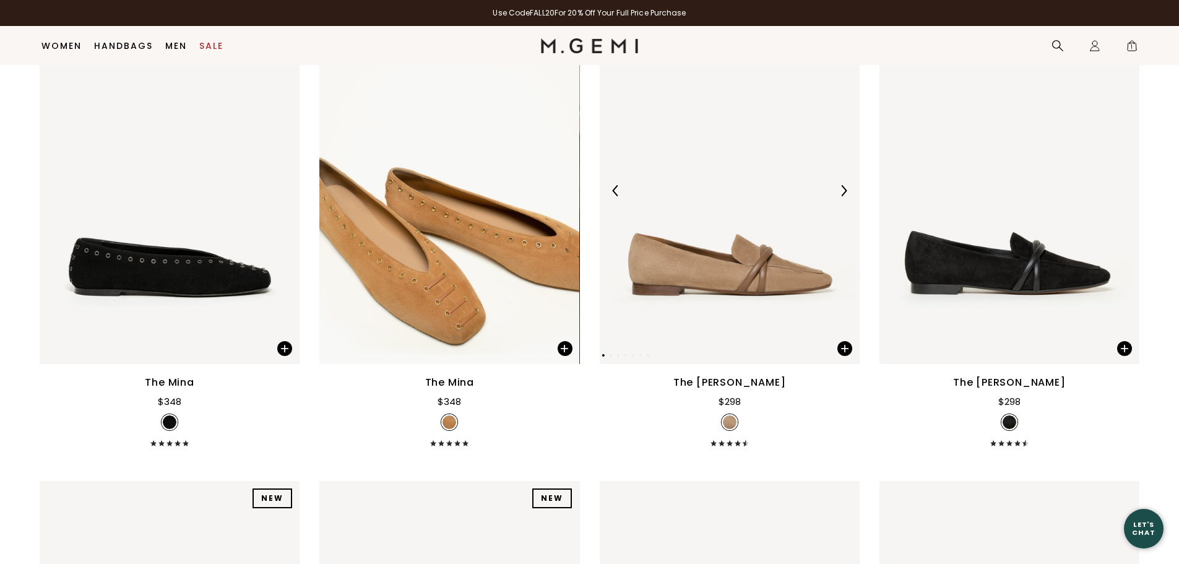
click at [847, 192] on img at bounding box center [843, 190] width 11 height 11
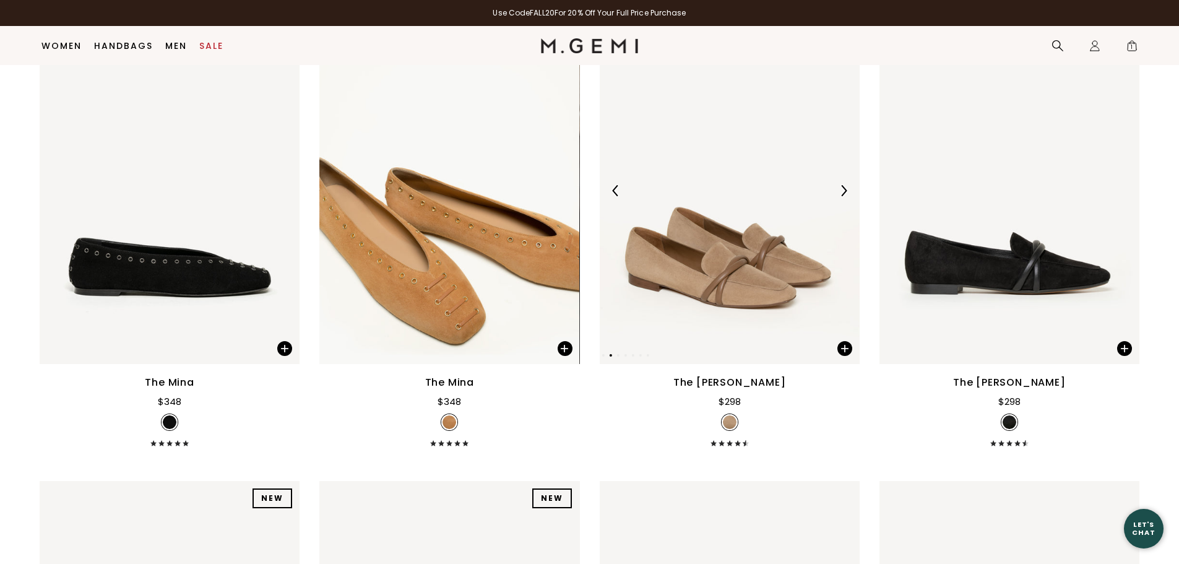
click at [847, 192] on img at bounding box center [843, 190] width 11 height 11
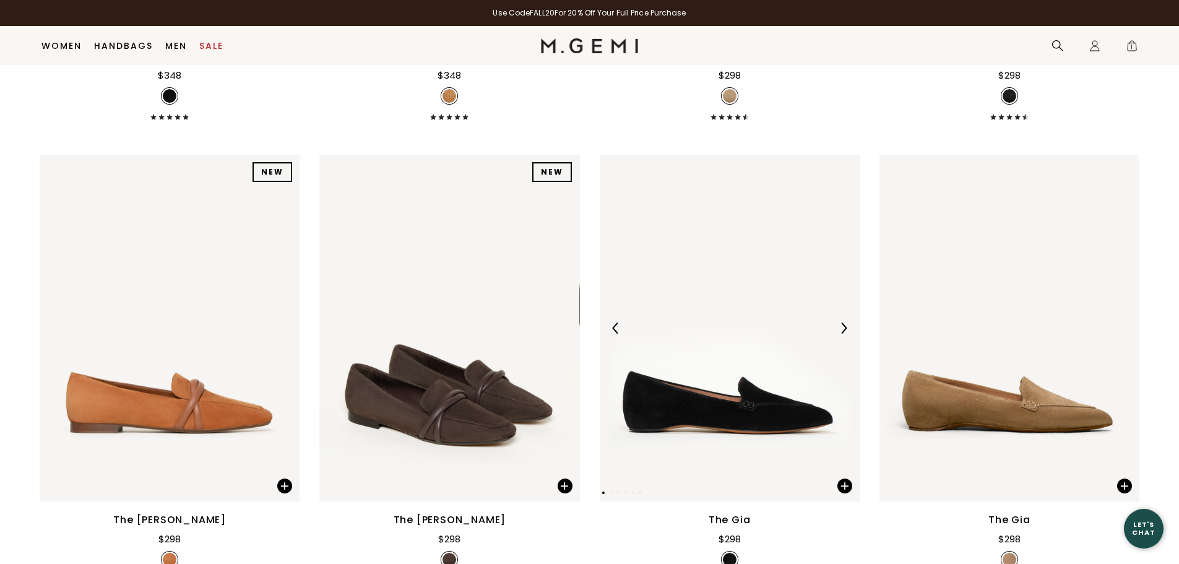
scroll to position [655, 0]
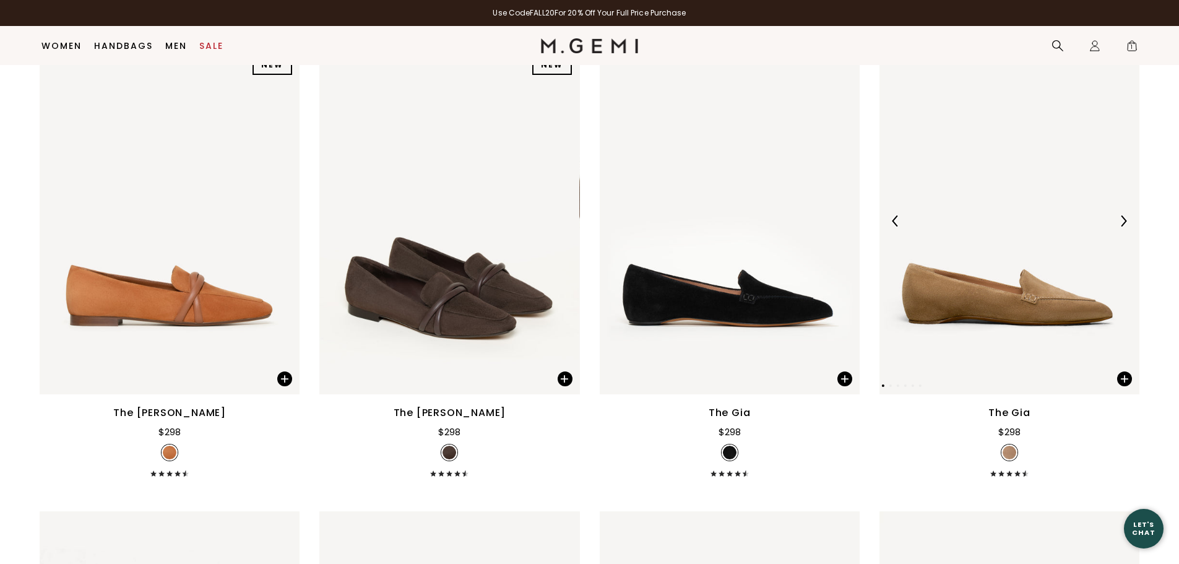
click at [1123, 222] on img at bounding box center [1123, 220] width 11 height 11
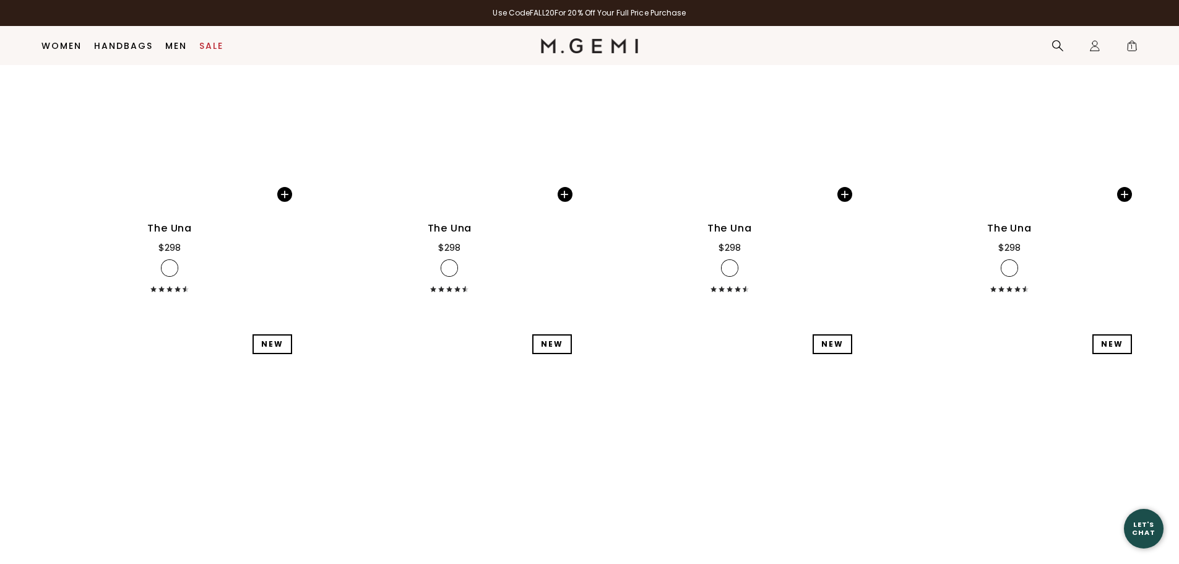
scroll to position [4803, 0]
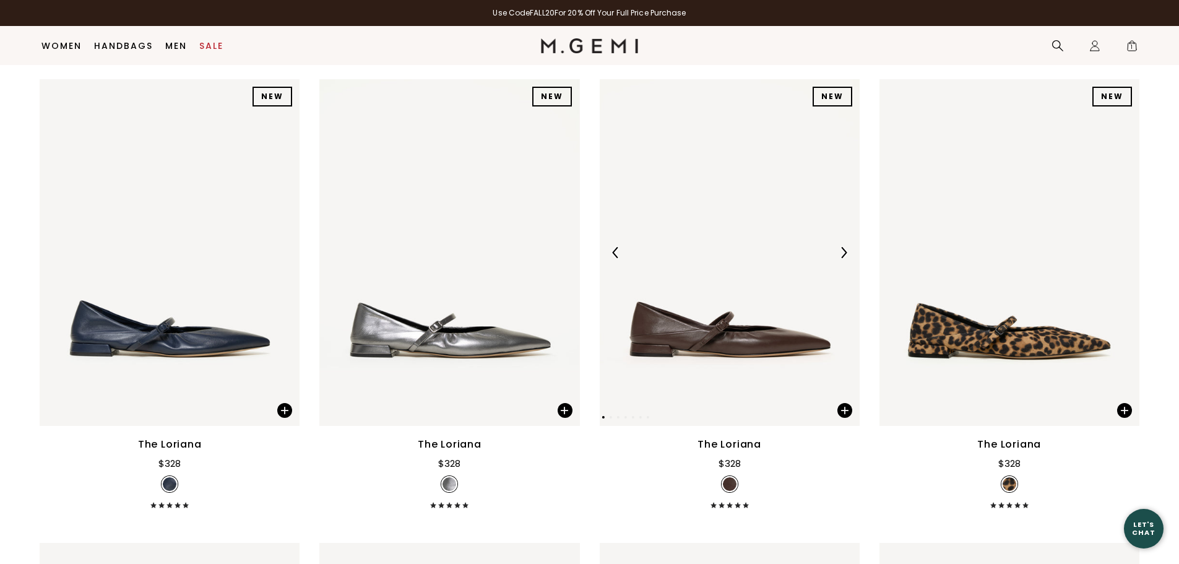
click at [846, 254] on img at bounding box center [843, 252] width 11 height 11
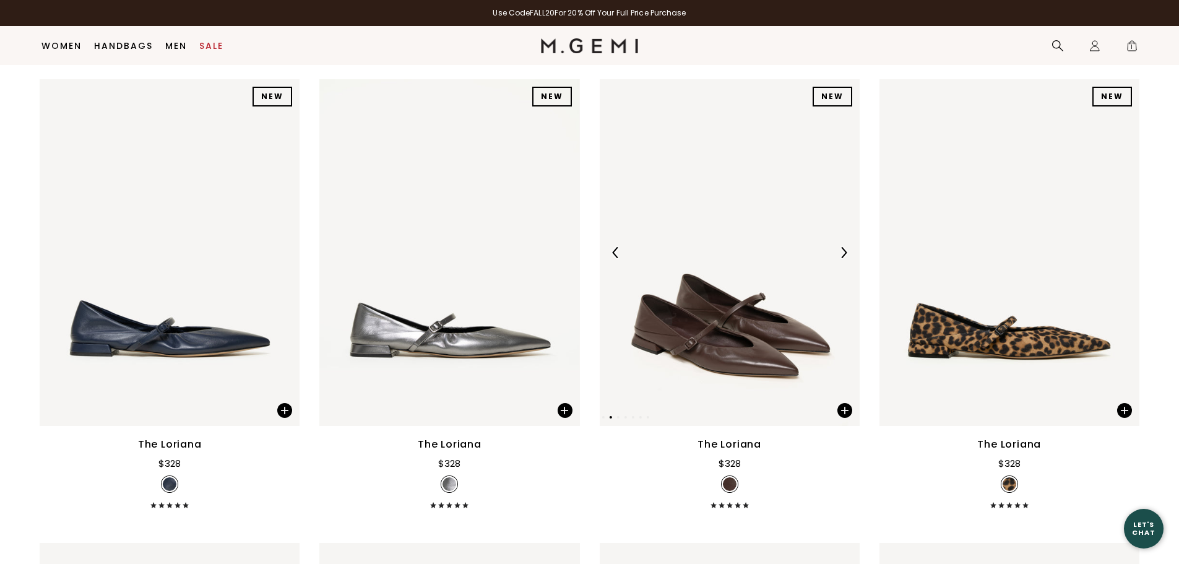
click at [846, 254] on img at bounding box center [843, 252] width 11 height 11
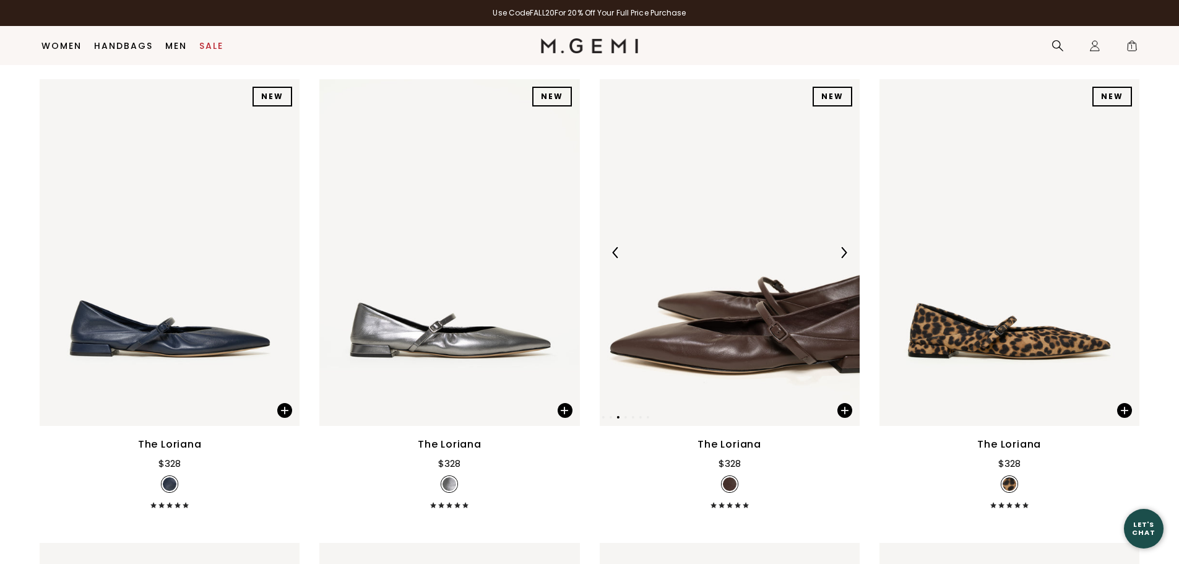
click at [846, 254] on img at bounding box center [843, 252] width 11 height 11
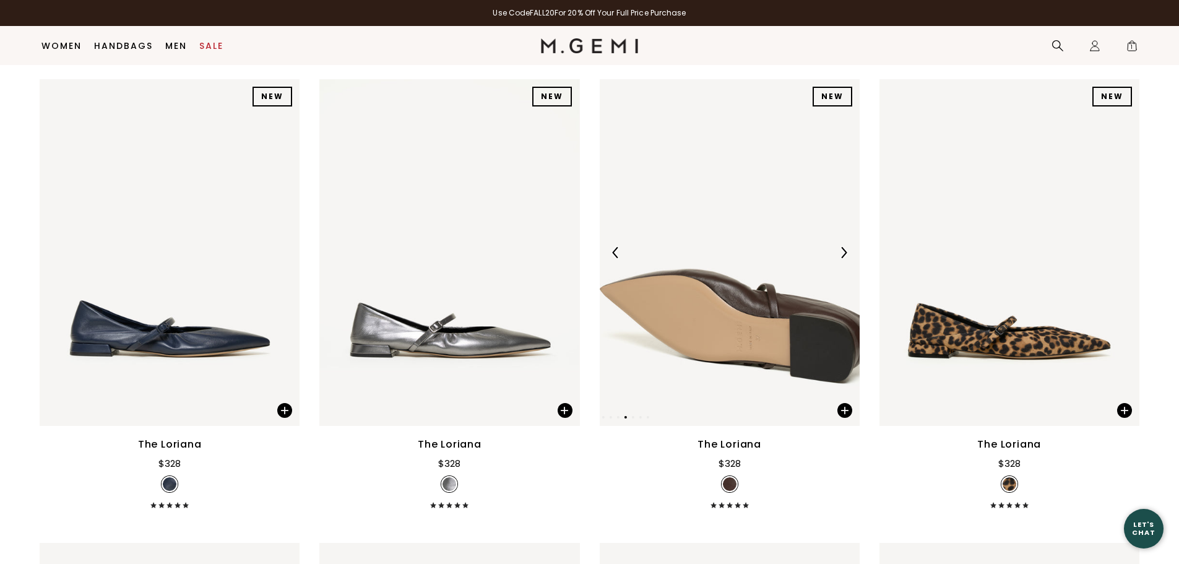
click at [846, 254] on img at bounding box center [843, 252] width 11 height 11
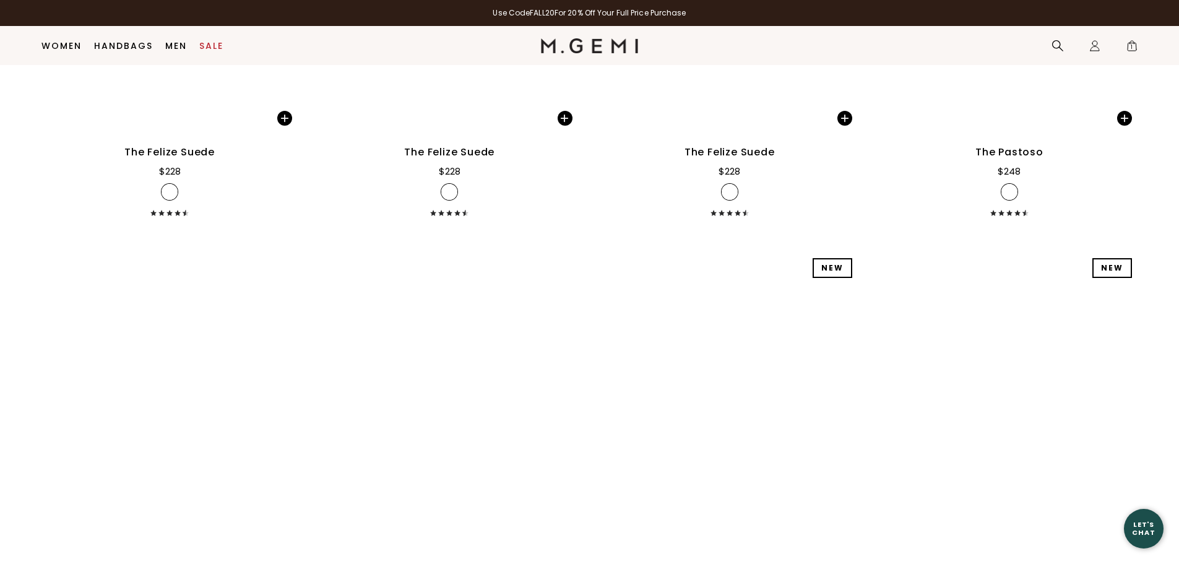
scroll to position [7588, 0]
